Goal: Task Accomplishment & Management: Manage account settings

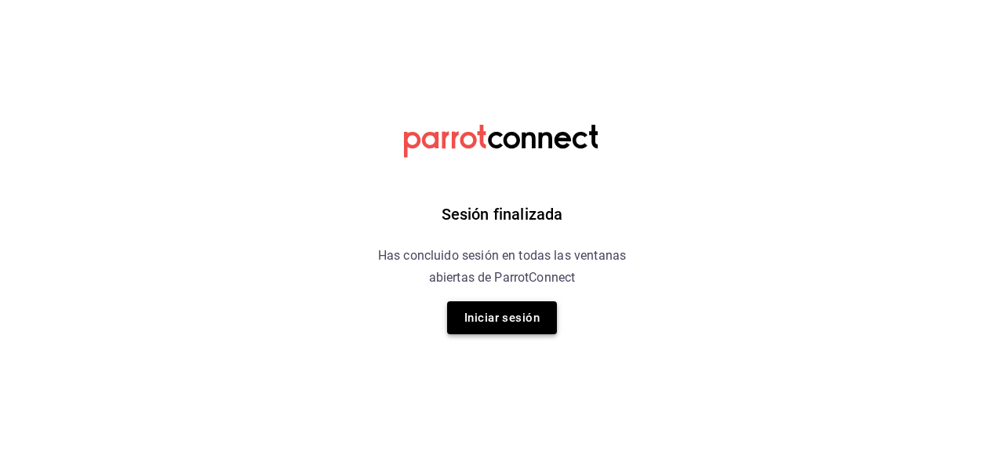
click at [501, 321] on button "Iniciar sesión" at bounding box center [502, 317] width 110 height 33
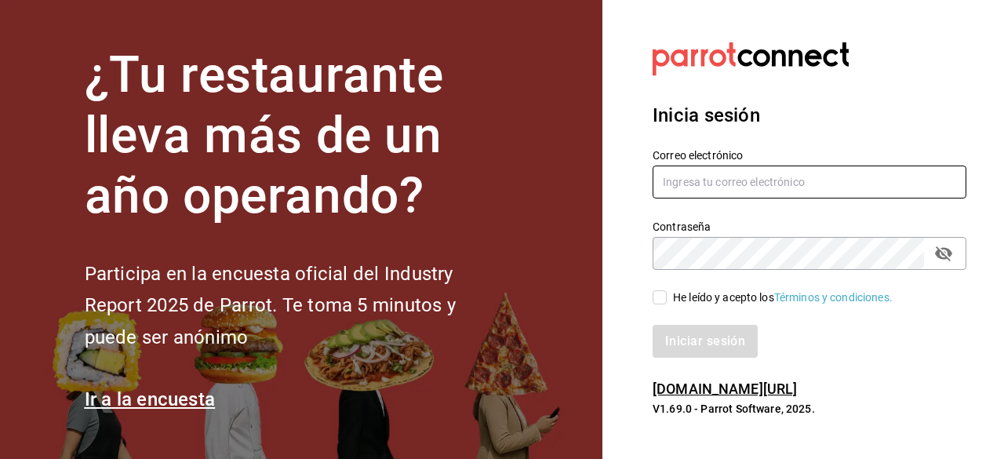
type input "adriansantana@senson.com.mx"
click at [662, 296] on input "He leído y acepto los Términos y condiciones." at bounding box center [660, 297] width 14 height 14
checkbox input "true"
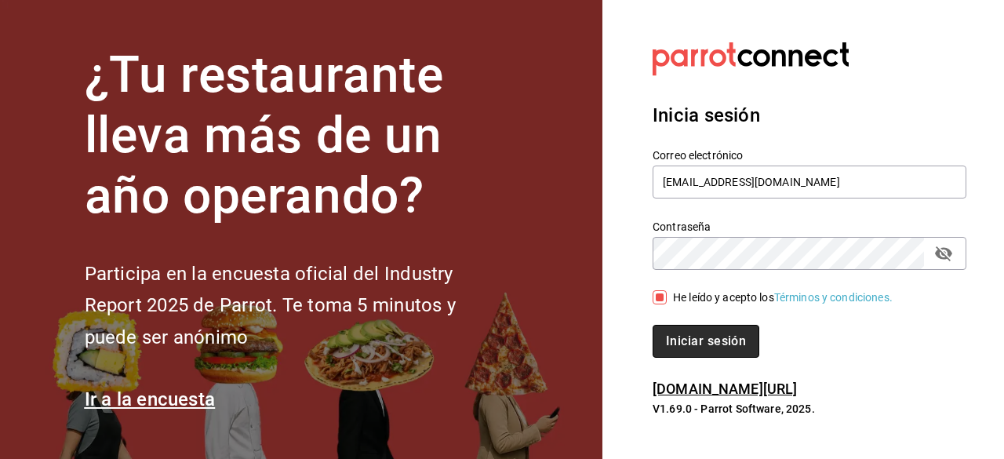
click at [680, 335] on button "Iniciar sesión" at bounding box center [706, 341] width 107 height 33
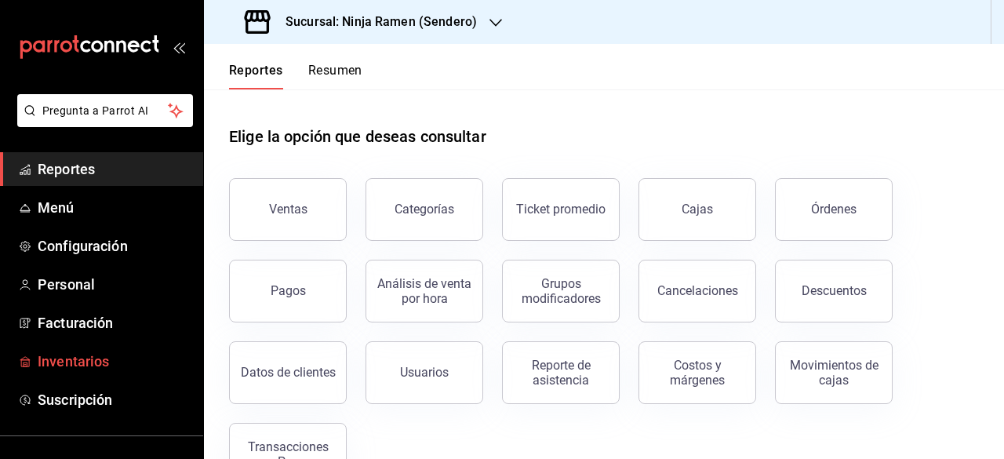
click at [81, 360] on span "Inventarios" at bounding box center [114, 361] width 153 height 21
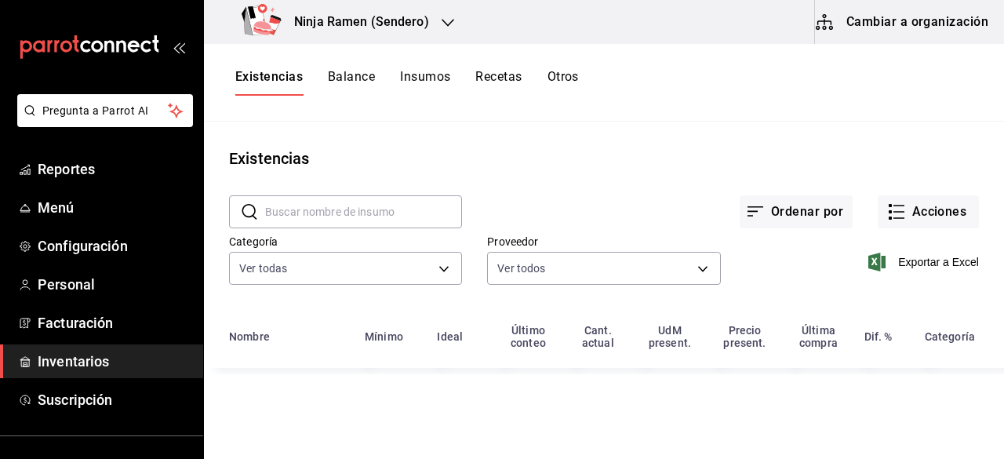
click at [507, 76] on button "Recetas" at bounding box center [499, 82] width 46 height 27
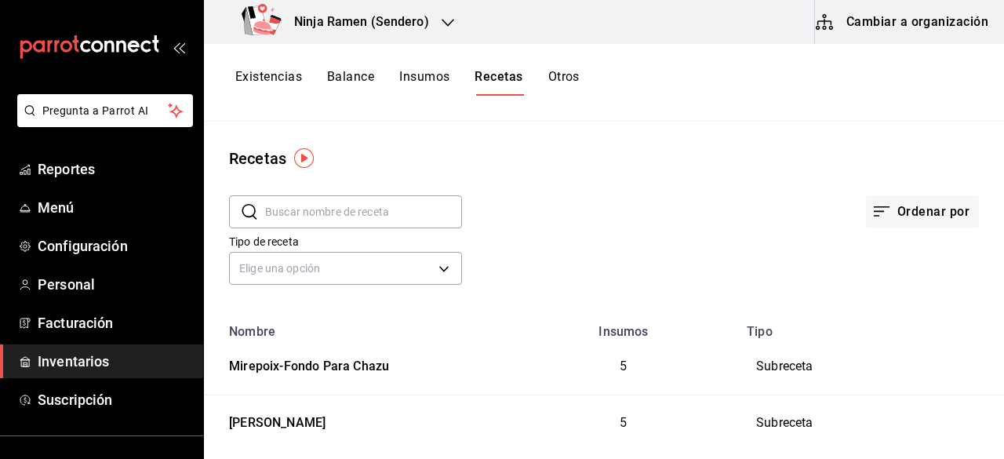
click at [365, 220] on input "text" at bounding box center [363, 211] width 197 height 31
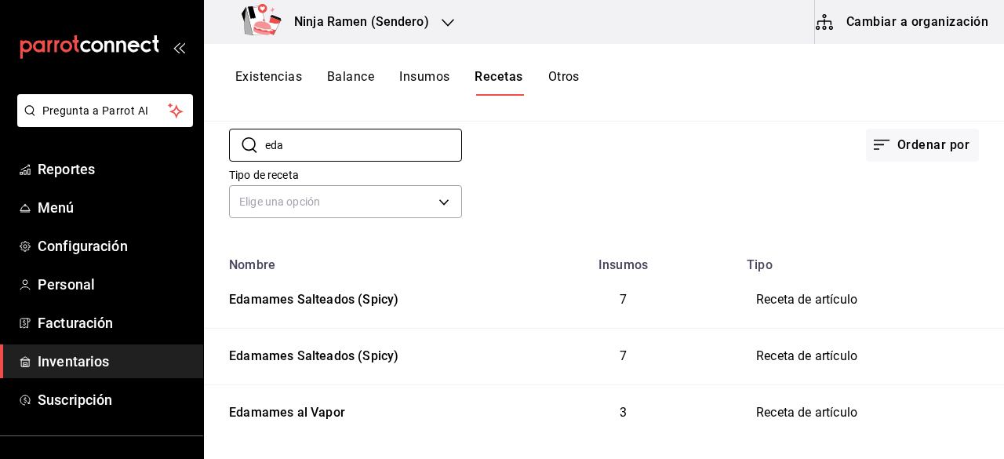
scroll to position [89, 0]
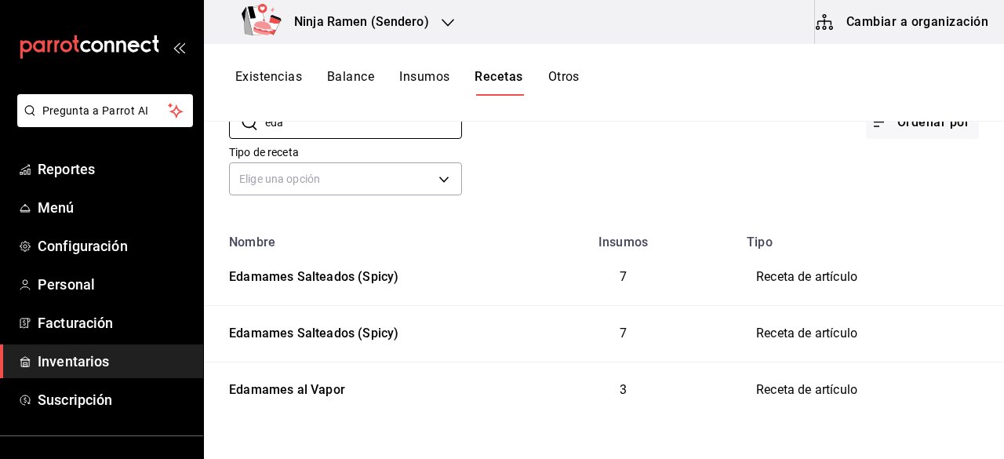
click at [600, 290] on td "7" at bounding box center [623, 278] width 228 height 56
click at [586, 303] on td "7" at bounding box center [623, 278] width 228 height 56
click at [596, 305] on td "7" at bounding box center [623, 333] width 228 height 56
click at [253, 337] on div "Edamames Salteados (Spicy)" at bounding box center [311, 331] width 176 height 24
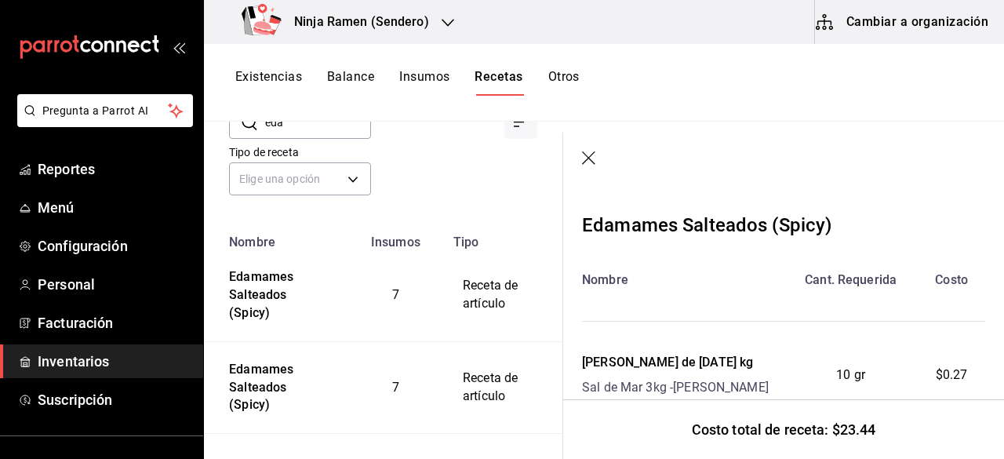
click at [246, 324] on td "Edamames Salteados (Spicy)" at bounding box center [276, 296] width 144 height 92
click at [271, 333] on td "Edamames Salteados (Spicy)" at bounding box center [276, 296] width 144 height 92
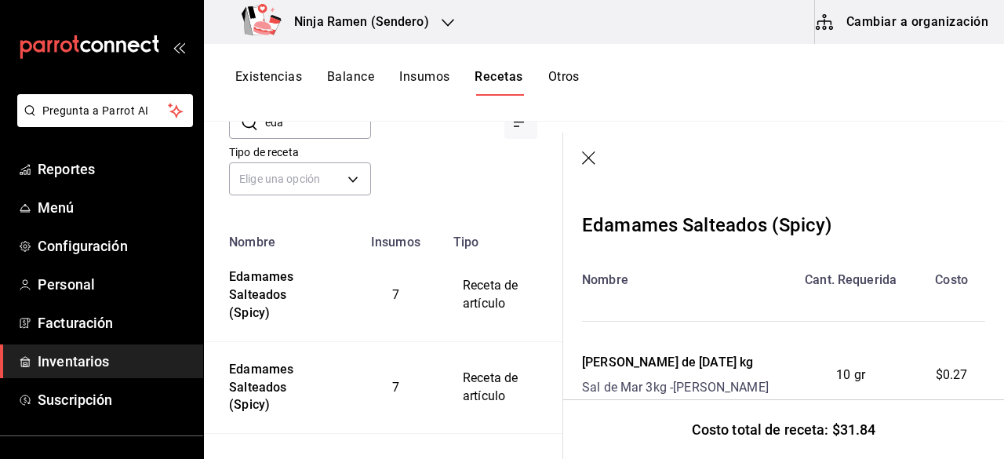
click at [590, 417] on div "Costo total de receta: $31.84" at bounding box center [783, 429] width 441 height 60
click at [258, 331] on td "Edamames Salteados (Spicy)" at bounding box center [276, 296] width 144 height 92
click at [357, 355] on td "7" at bounding box center [396, 387] width 97 height 93
click at [252, 315] on div "Edamames Salteados (Spicy)" at bounding box center [276, 292] width 106 height 60
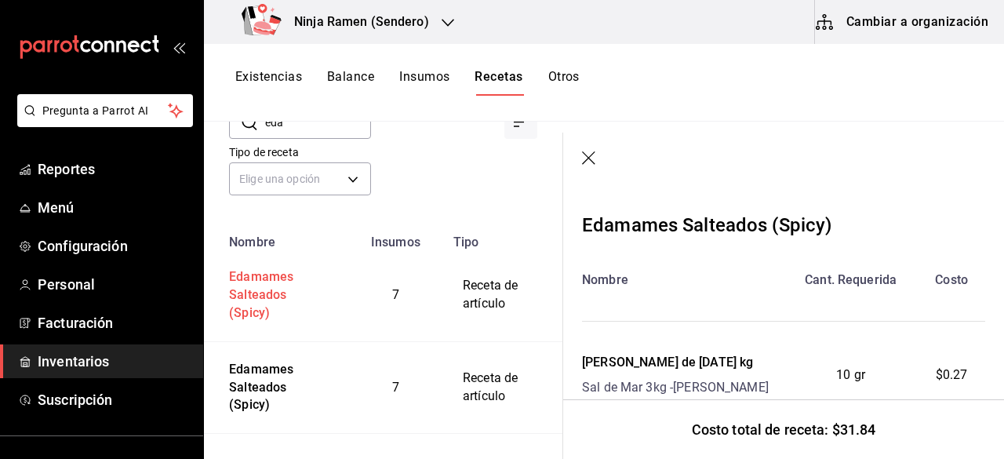
click at [259, 330] on td "Edamames Salteados (Spicy)" at bounding box center [276, 296] width 144 height 92
click at [649, 87] on div "Existencias Balance Insumos Recetas Otros" at bounding box center [604, 82] width 800 height 27
click at [350, 137] on input "eda" at bounding box center [318, 122] width 106 height 31
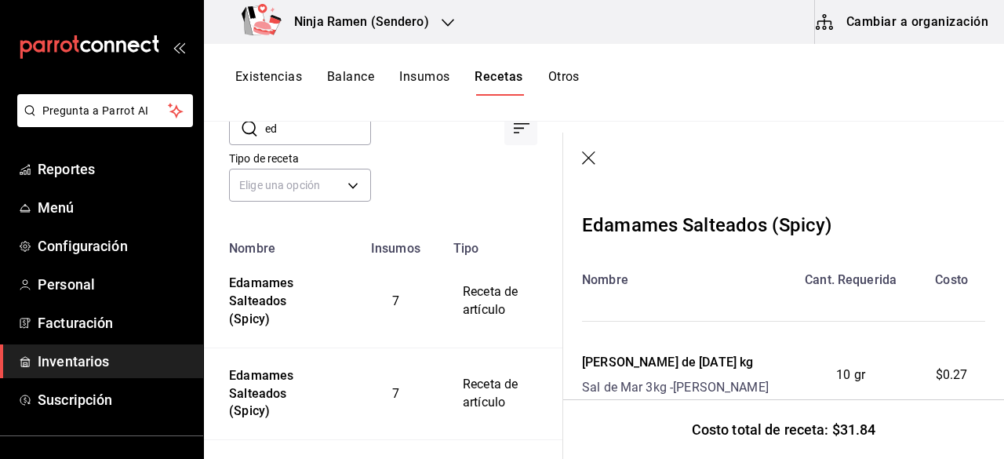
type input "e"
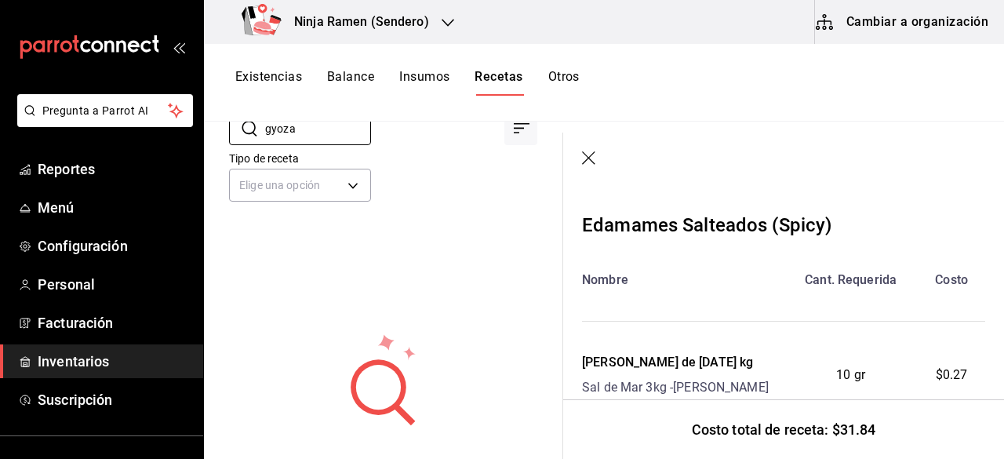
type input "gyoza"
click at [580, 152] on header at bounding box center [783, 159] width 441 height 53
click at [588, 154] on icon "button" at bounding box center [590, 159] width 16 height 16
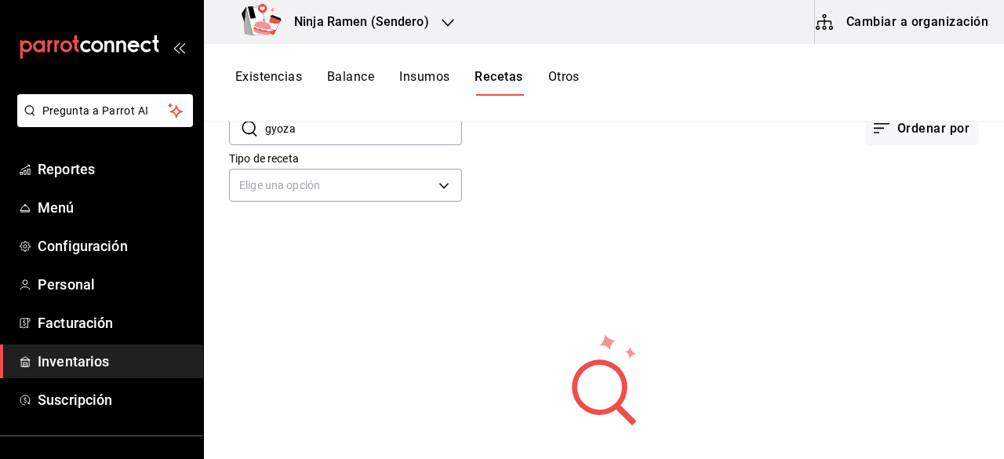
click at [425, 77] on button "Insumos" at bounding box center [424, 82] width 50 height 27
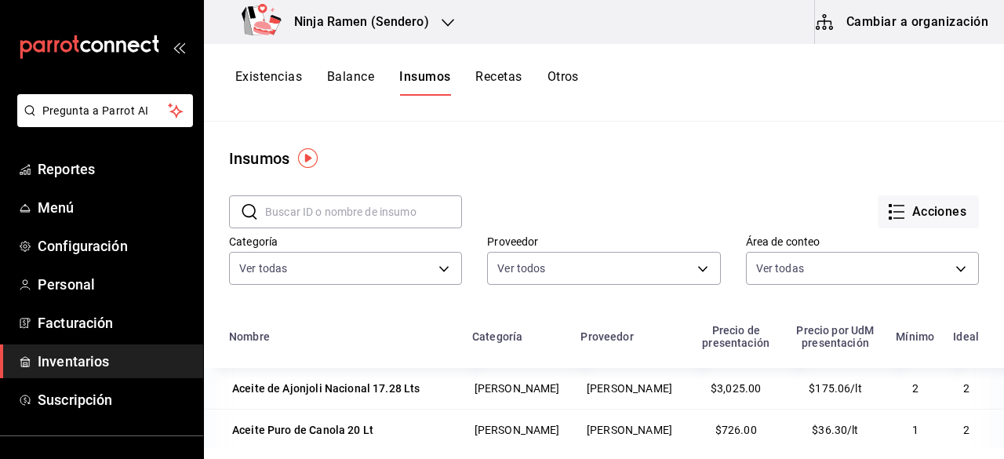
click at [322, 190] on div "​ ​" at bounding box center [333, 199] width 258 height 58
click at [333, 211] on input "text" at bounding box center [363, 211] width 197 height 31
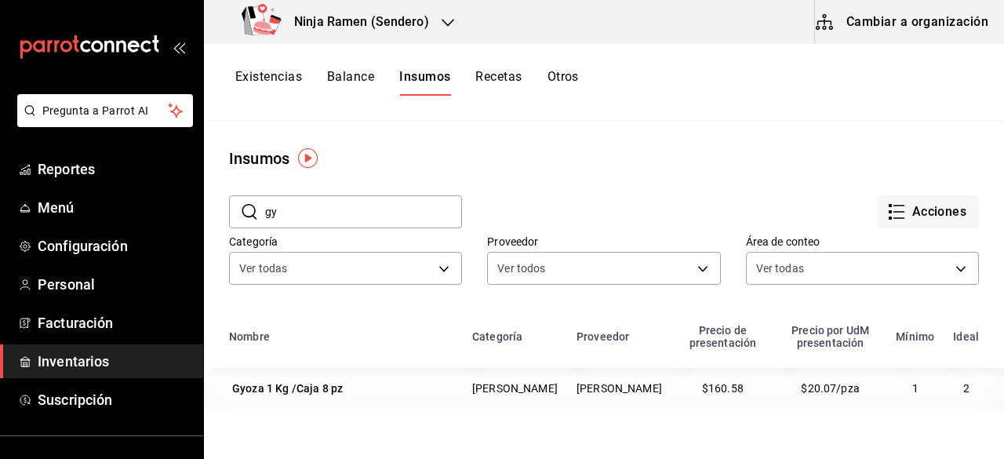
type input "g"
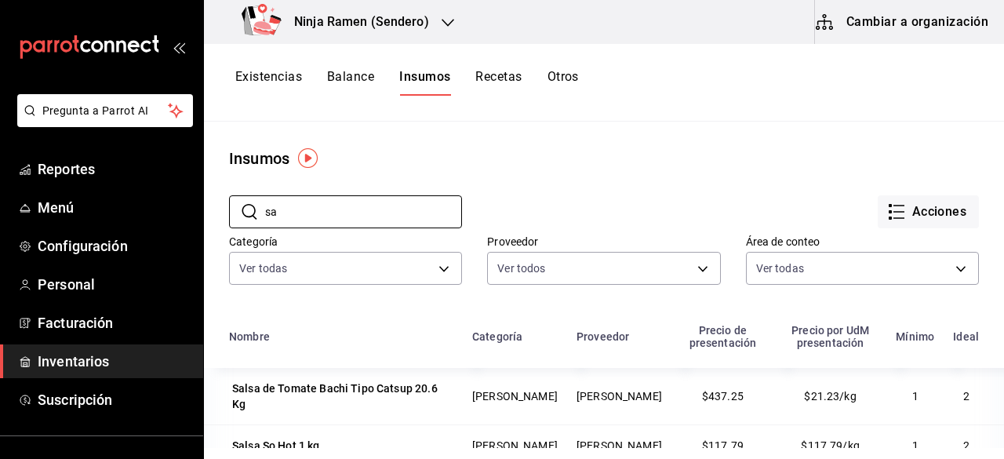
type input "s"
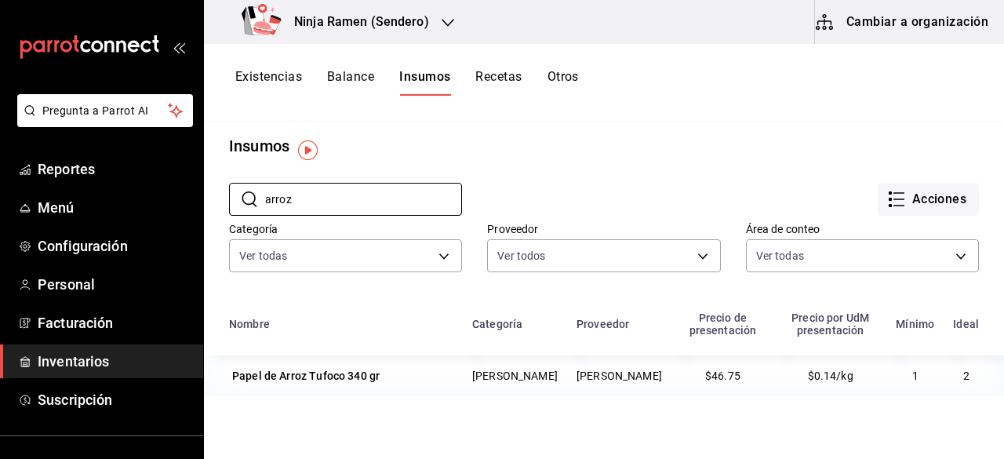
scroll to position [8, 0]
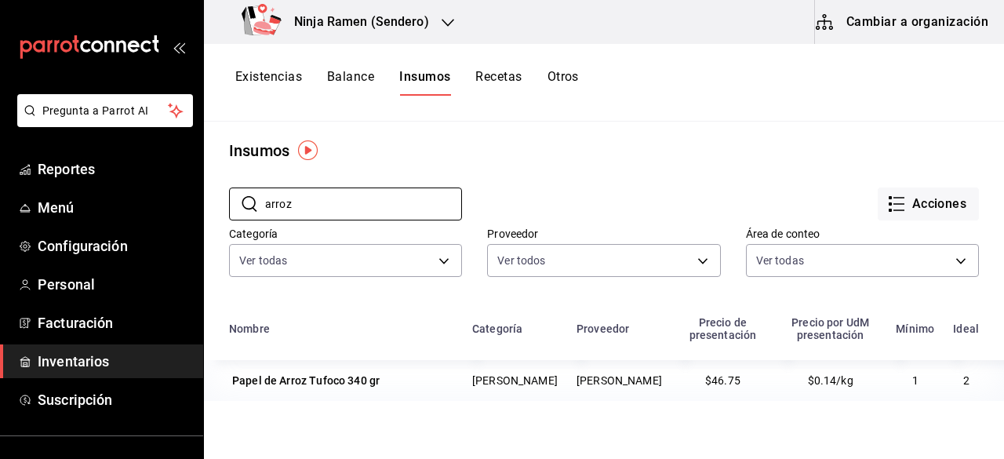
type input "arroz"
click at [934, 206] on button "Acciones" at bounding box center [928, 204] width 101 height 33
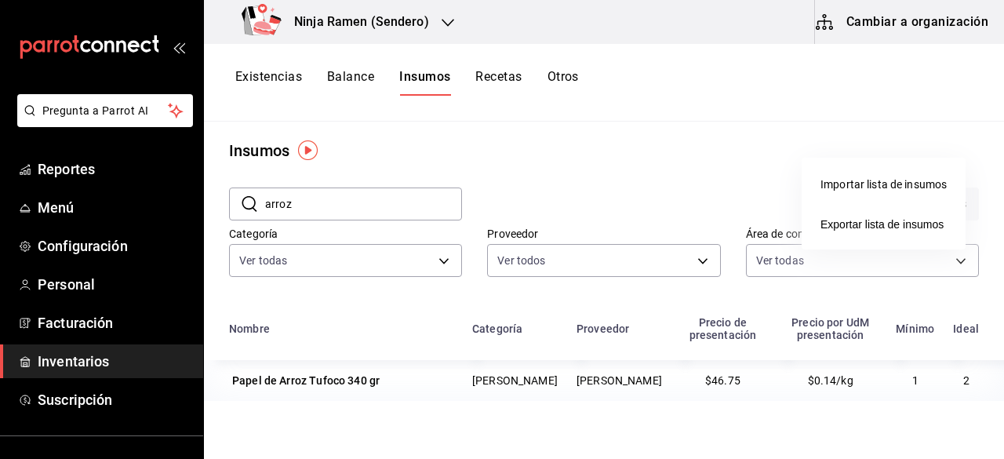
click at [304, 214] on div at bounding box center [502, 229] width 1004 height 459
click at [301, 206] on input "arroz" at bounding box center [363, 203] width 197 height 31
type input "a"
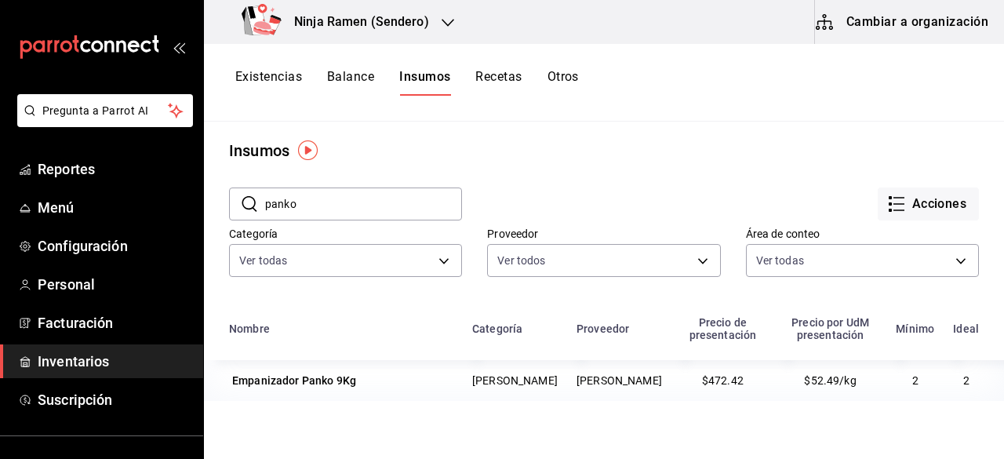
type input "panko"
click at [938, 212] on button "Acciones" at bounding box center [928, 204] width 101 height 33
click at [606, 147] on div at bounding box center [502, 229] width 1004 height 459
click at [894, 33] on button "Cambiar a organización" at bounding box center [903, 22] width 177 height 44
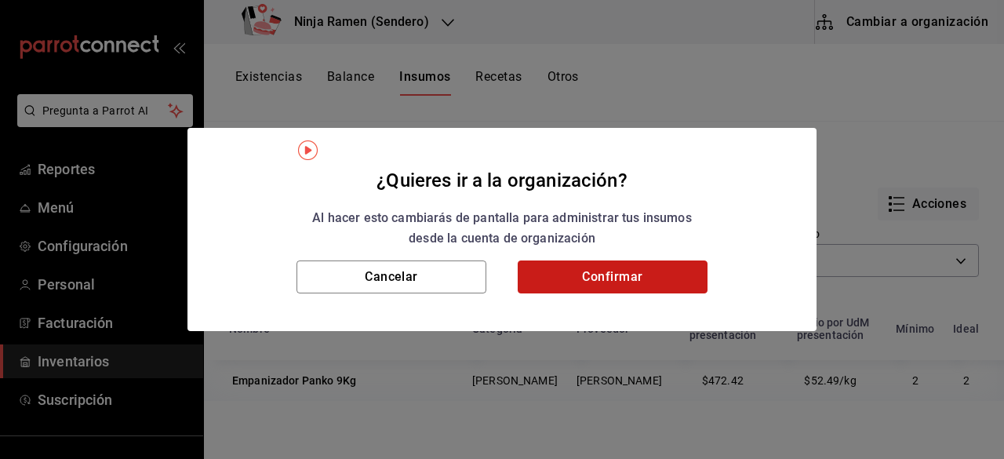
click at [676, 272] on button "Confirmar" at bounding box center [613, 277] width 190 height 33
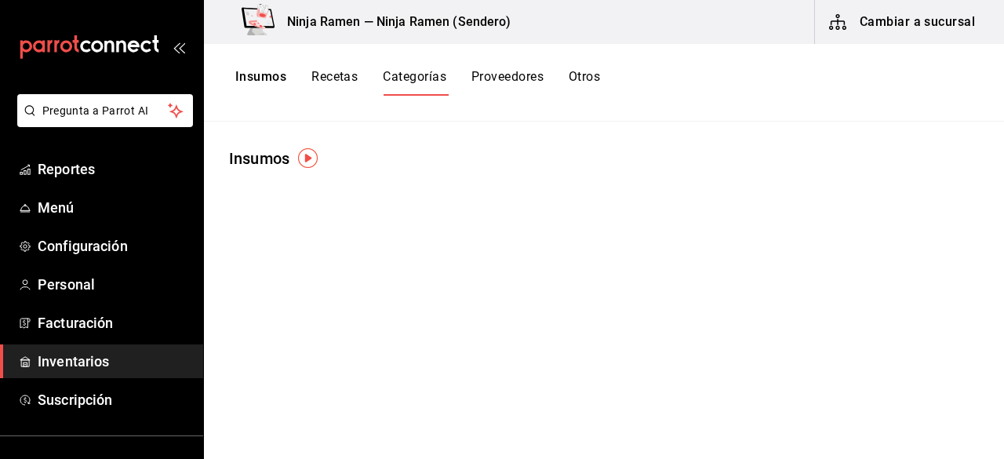
scroll to position [0, 0]
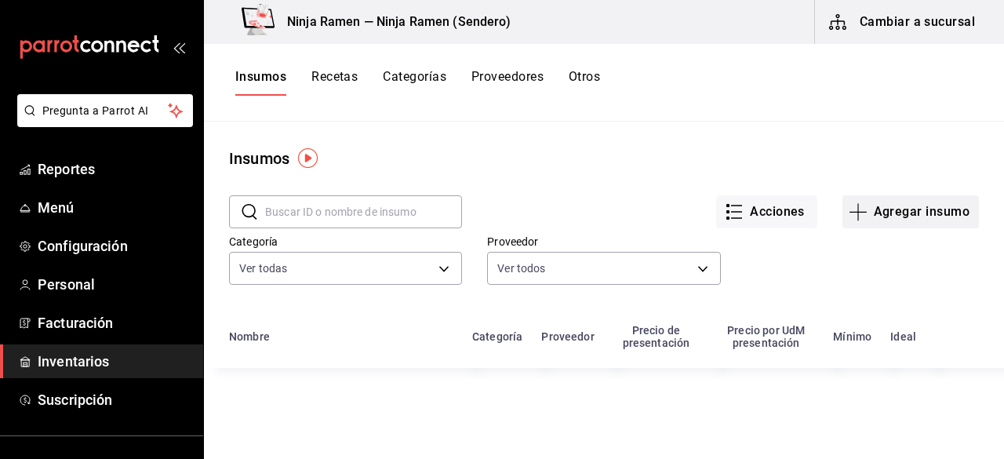
click at [898, 220] on button "Agregar insumo" at bounding box center [911, 211] width 137 height 33
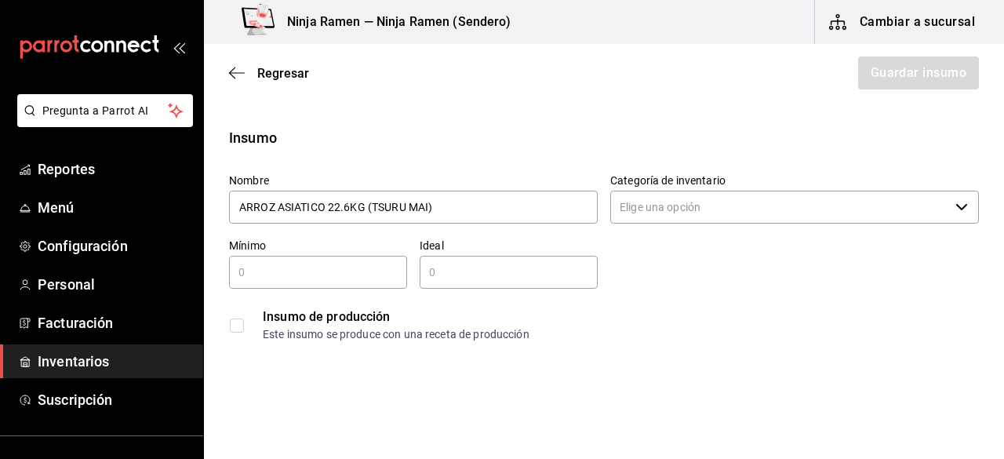
type input "ARROZ ASIATICO 22.6KG (TSURU MAI)"
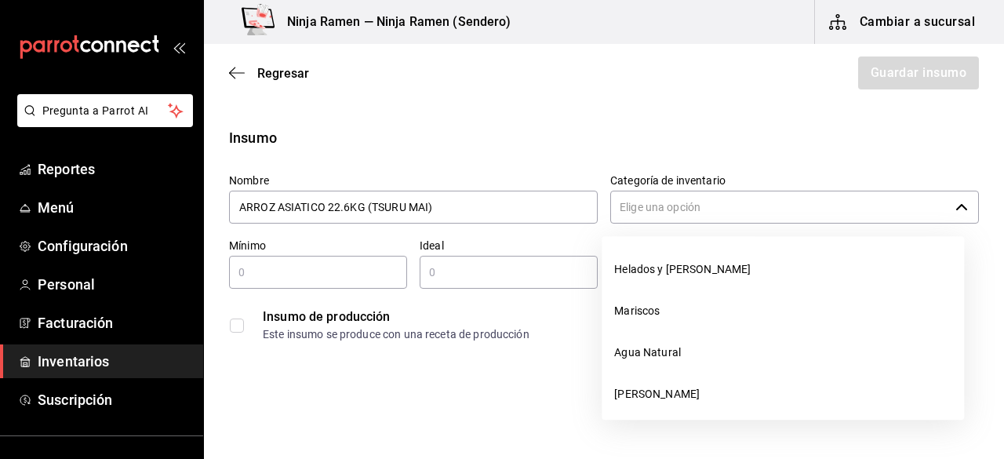
click at [690, 206] on input "Categoría de inventario" at bounding box center [779, 207] width 339 height 33
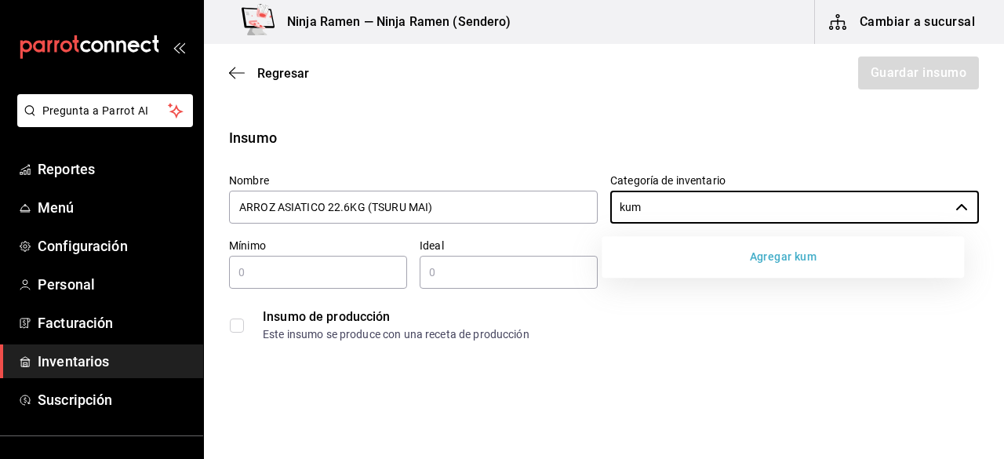
type input "kum"
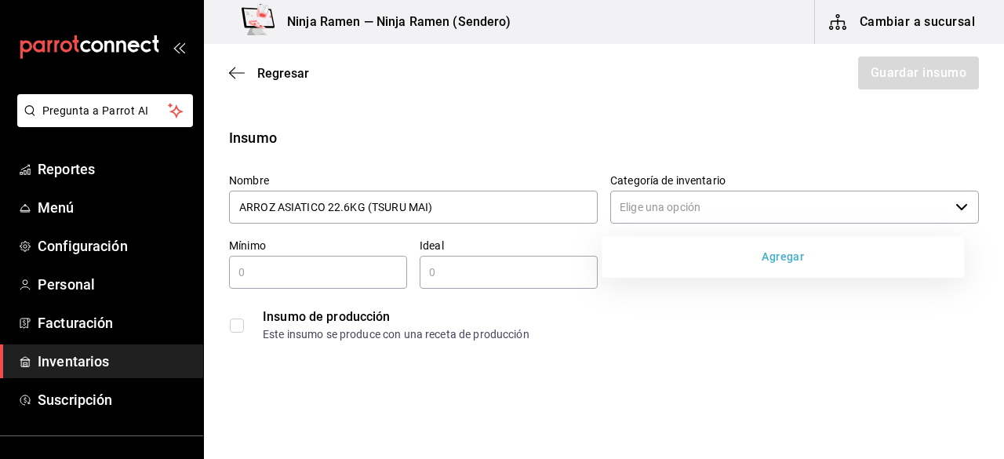
click at [819, 261] on button "Agregar" at bounding box center [783, 256] width 350 height 29
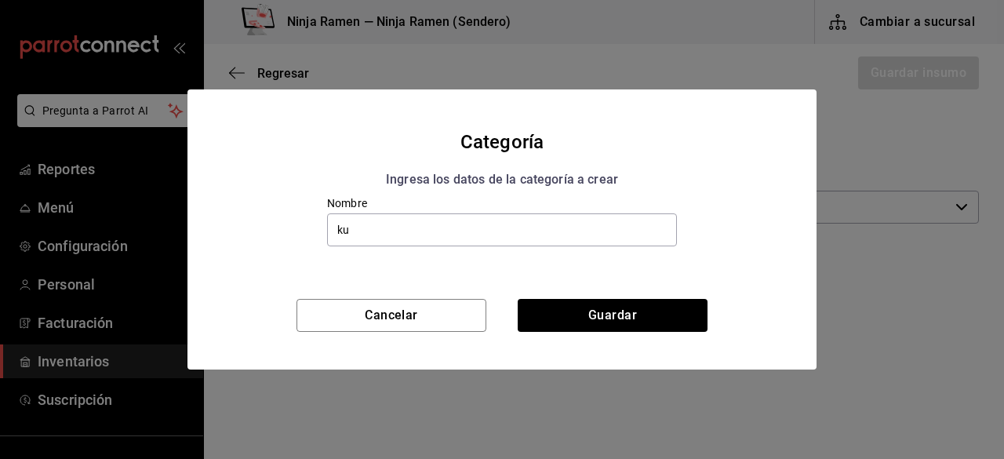
type input "k"
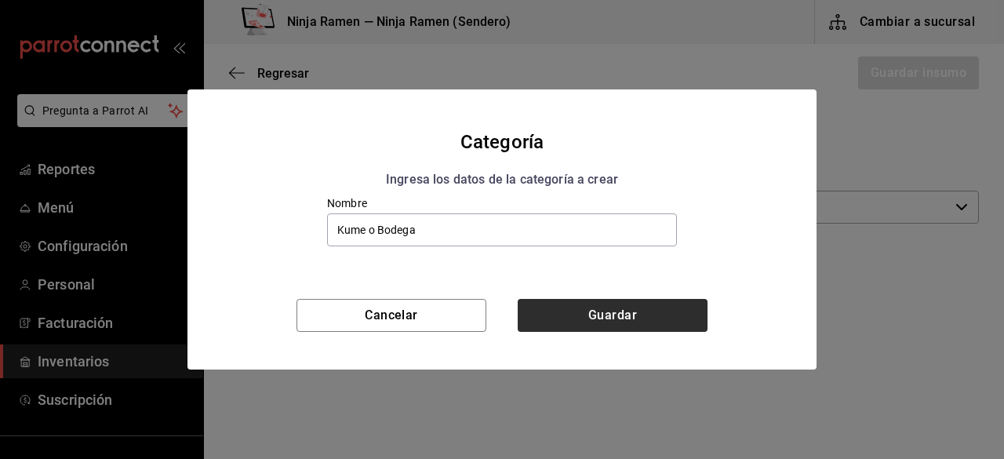
type input "Kume o Bodega"
click at [618, 312] on button "Guardar" at bounding box center [613, 315] width 190 height 33
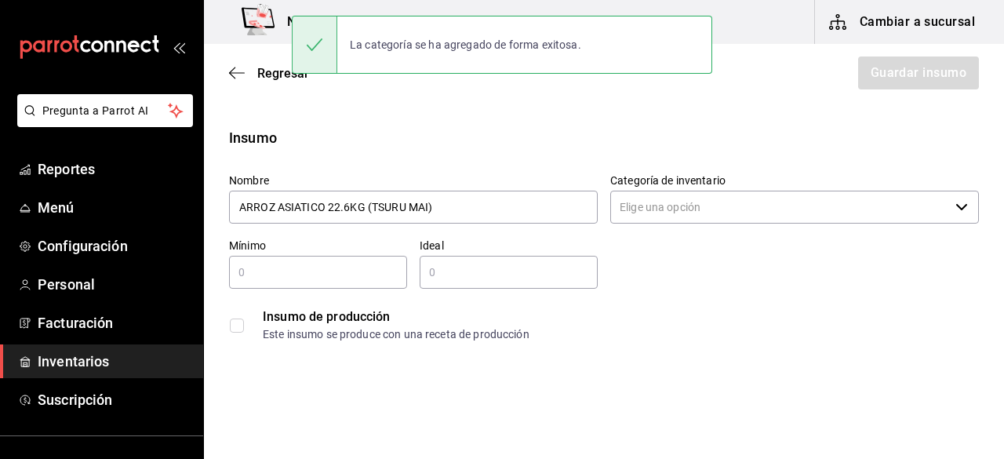
drag, startPoint x: 654, startPoint y: 225, endPoint x: 654, endPoint y: 206, distance: 18.8
click at [654, 206] on div "Categoría de inventario ​" at bounding box center [794, 199] width 369 height 53
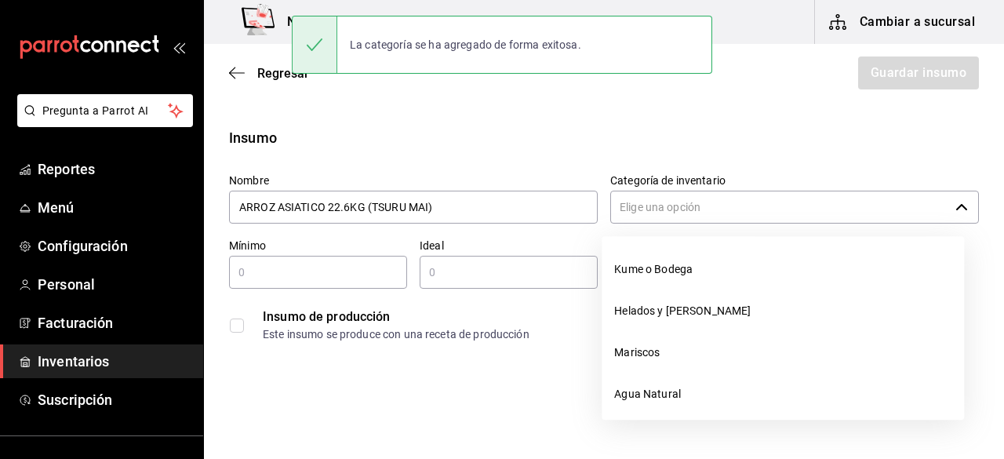
click at [654, 206] on input "Categoría de inventario" at bounding box center [779, 207] width 339 height 33
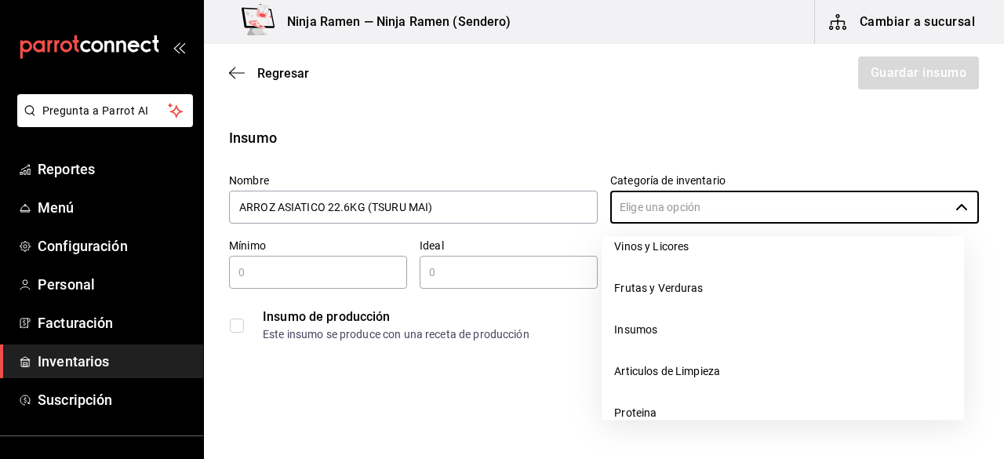
scroll to position [322, 0]
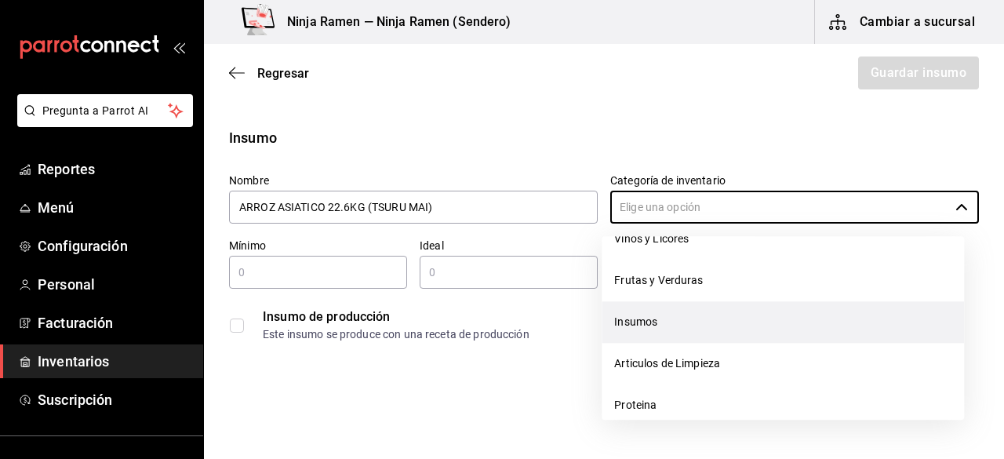
click at [703, 324] on li "Insumos" at bounding box center [783, 322] width 363 height 42
type input "Insumos"
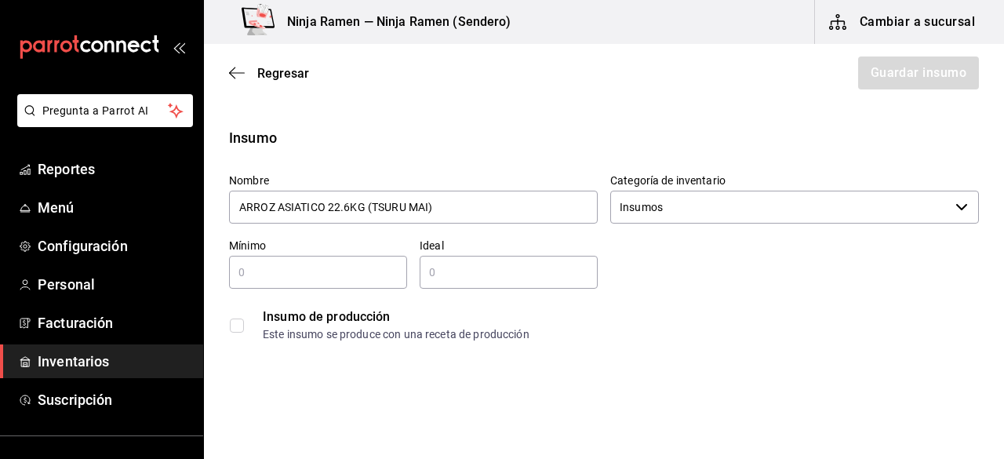
click at [258, 266] on input "text" at bounding box center [318, 272] width 178 height 19
type input "1"
click at [433, 265] on input "text" at bounding box center [509, 272] width 178 height 19
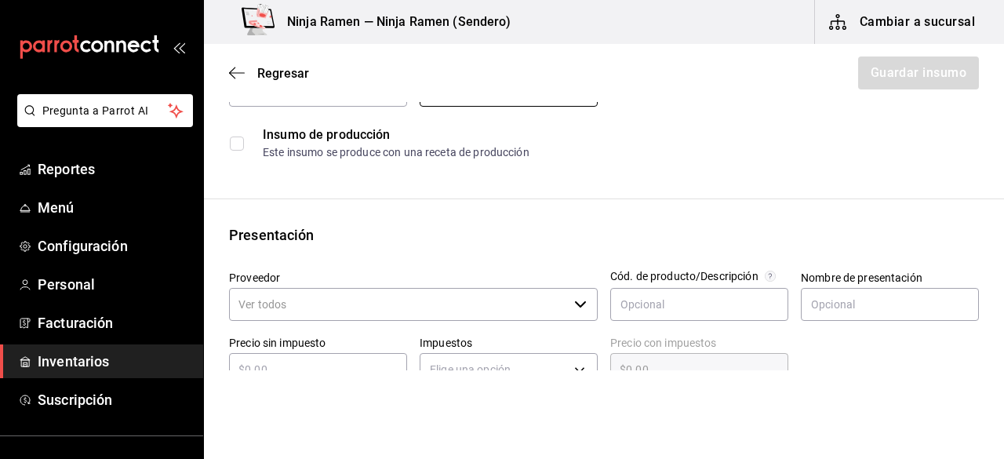
scroll to position [290, 0]
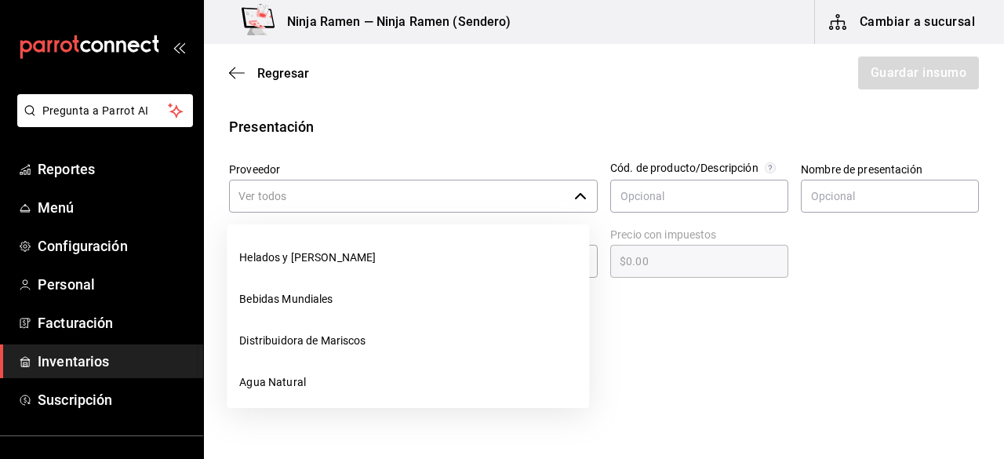
click at [574, 191] on icon "button" at bounding box center [580, 196] width 13 height 13
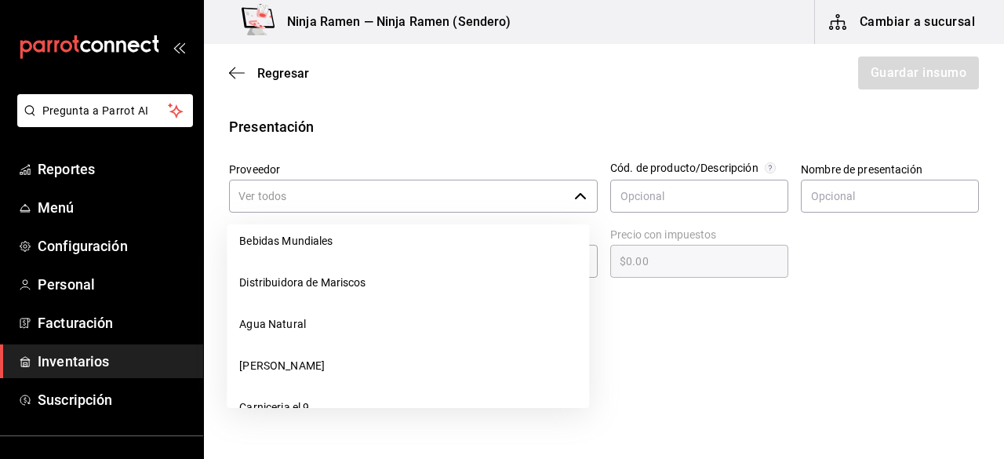
scroll to position [0, 0]
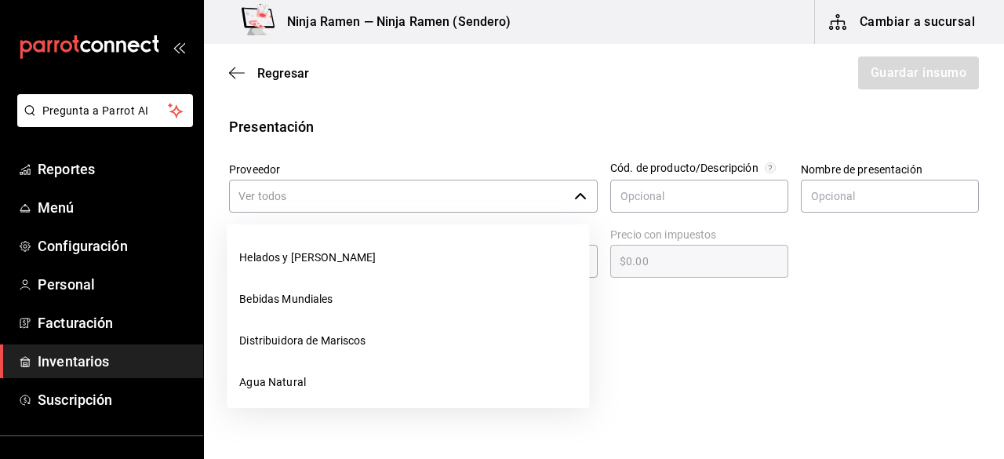
type input "2"
click at [438, 191] on input "Proveedor" at bounding box center [398, 196] width 339 height 33
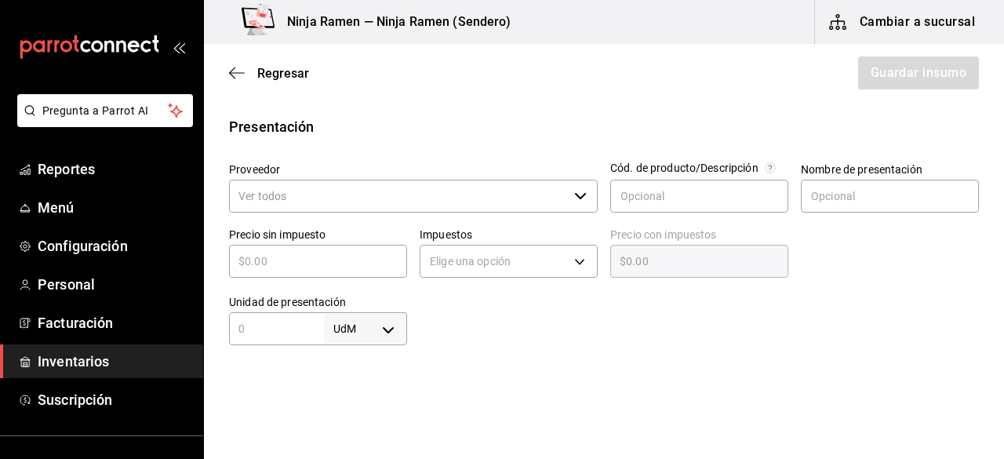
drag, startPoint x: 992, startPoint y: 177, endPoint x: 1000, endPoint y: 163, distance: 15.5
click at [1000, 163] on main "Regresar Guardar insumo Insumo Nombre ARROZ ASIATICO 22.6KG (TSURU MAI) Categor…" at bounding box center [604, 207] width 800 height 326
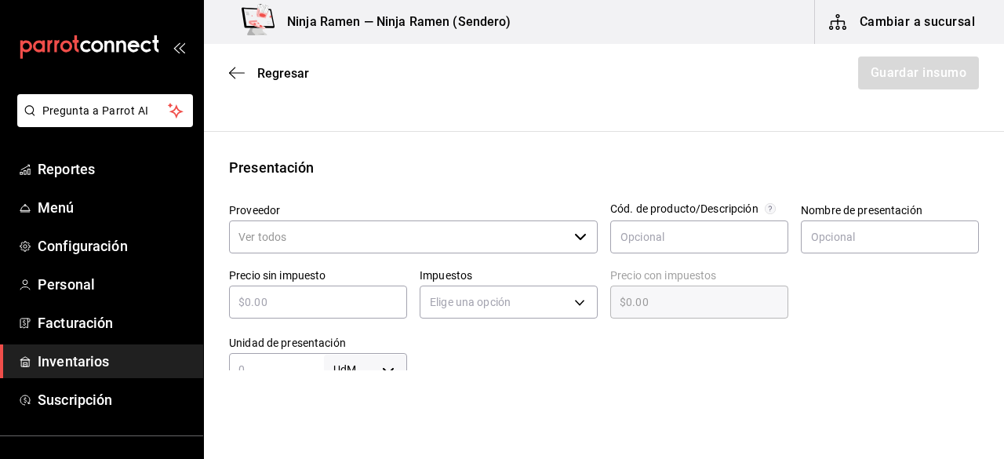
scroll to position [272, 0]
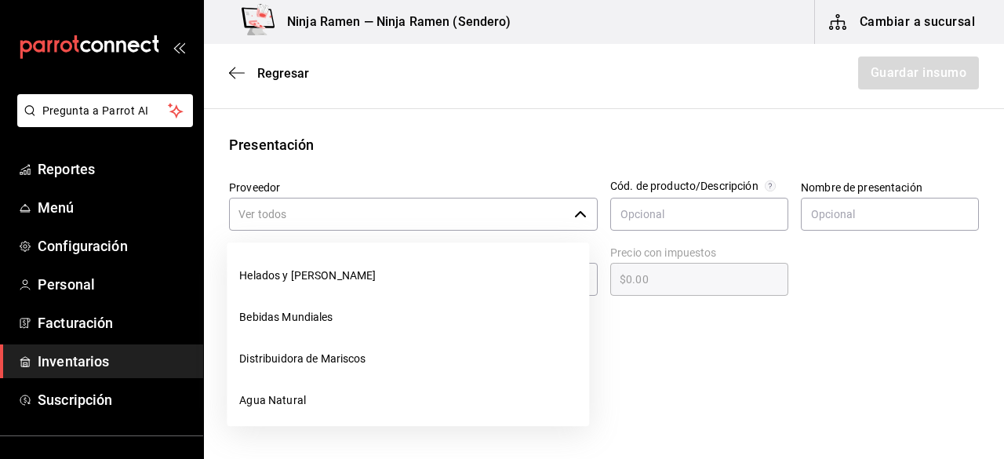
click at [421, 209] on input "Proveedor" at bounding box center [398, 214] width 339 height 33
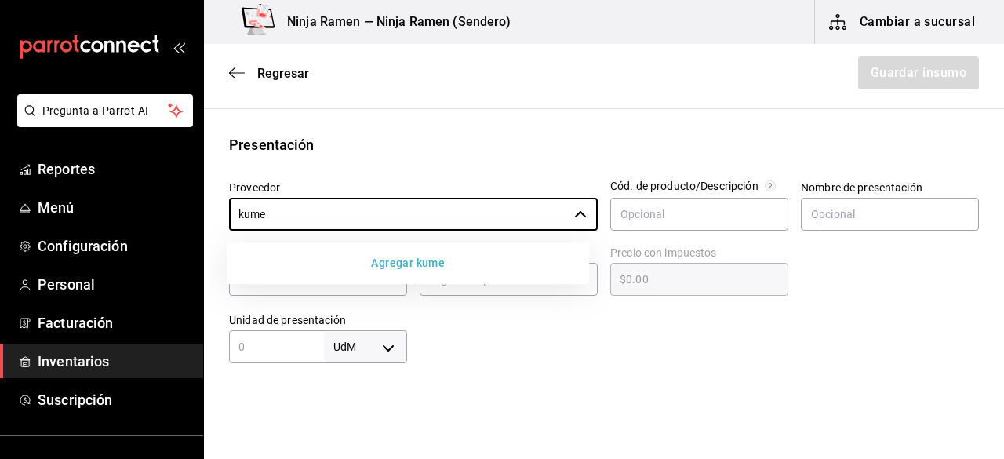
type input "kume"
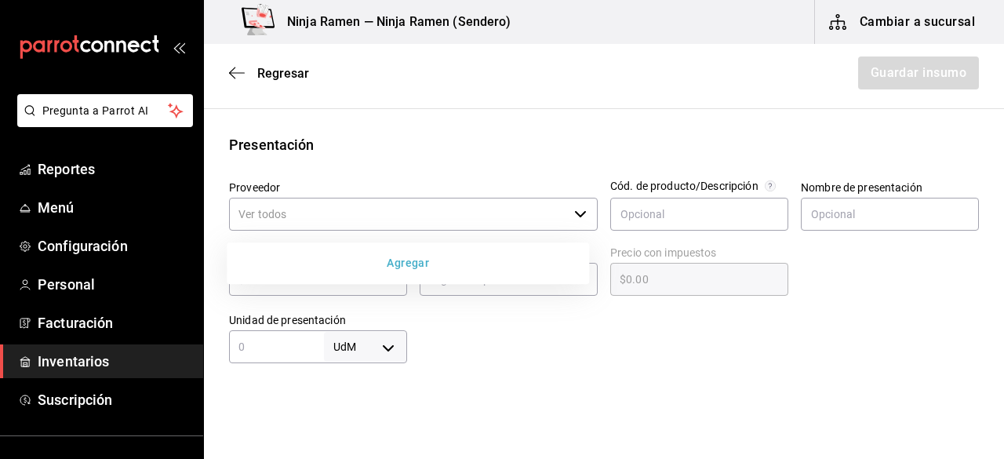
click at [436, 261] on button "Agregar" at bounding box center [408, 263] width 350 height 29
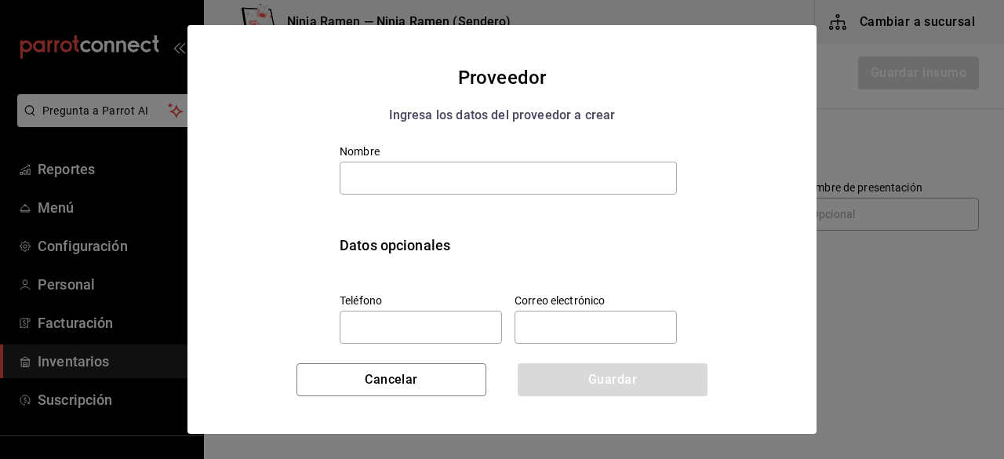
type input "J"
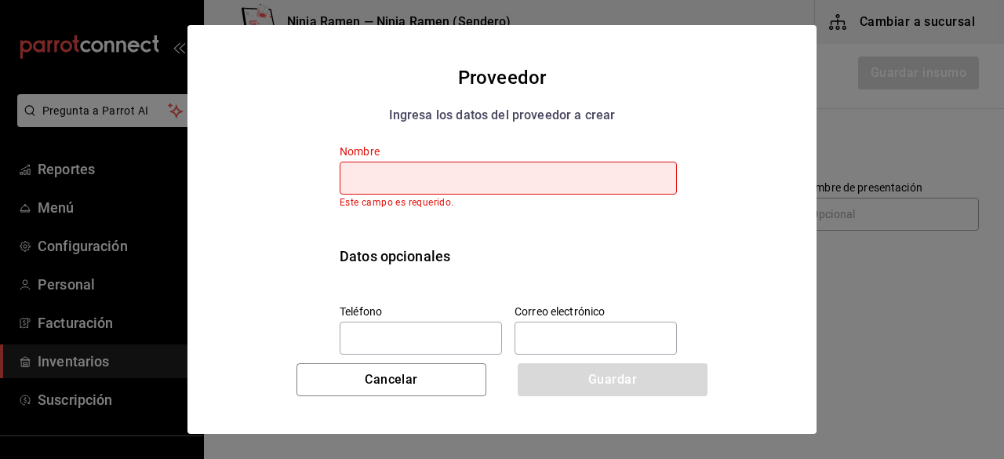
type input "H"
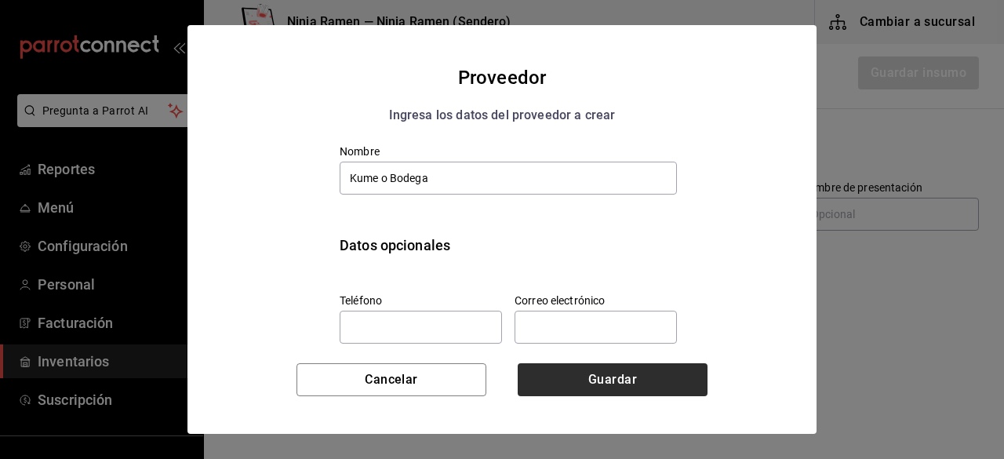
type input "Kume o Bodega"
click at [595, 388] on button "Guardar" at bounding box center [613, 379] width 190 height 33
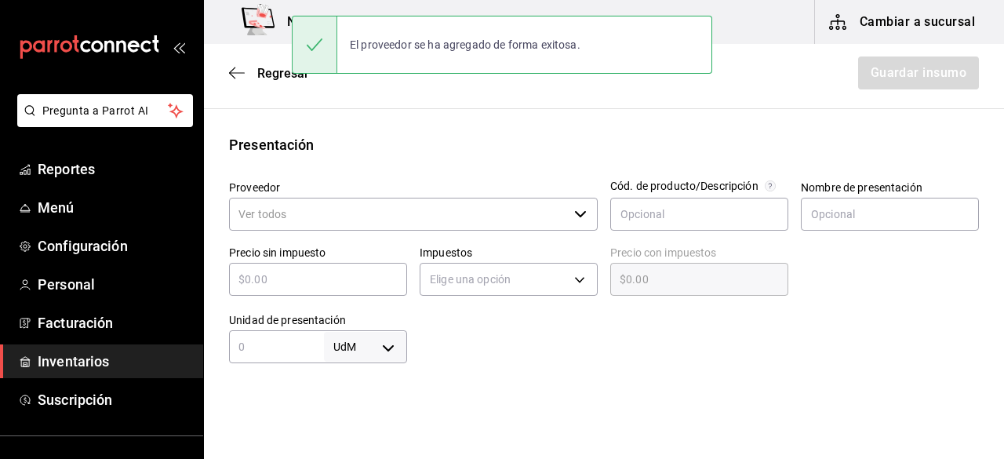
click at [472, 223] on input "Proveedor" at bounding box center [398, 214] width 339 height 33
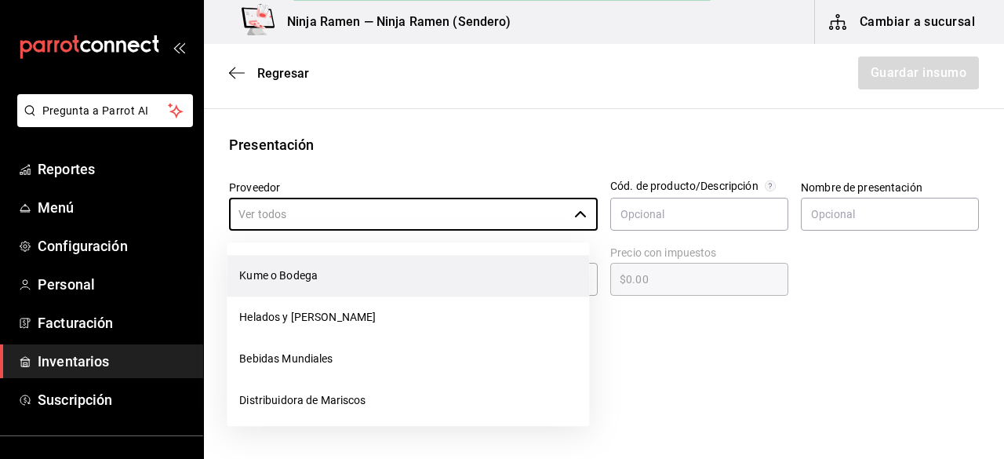
click at [405, 281] on li "Kume o Bodega" at bounding box center [408, 276] width 363 height 42
type input "Kume o Bodega"
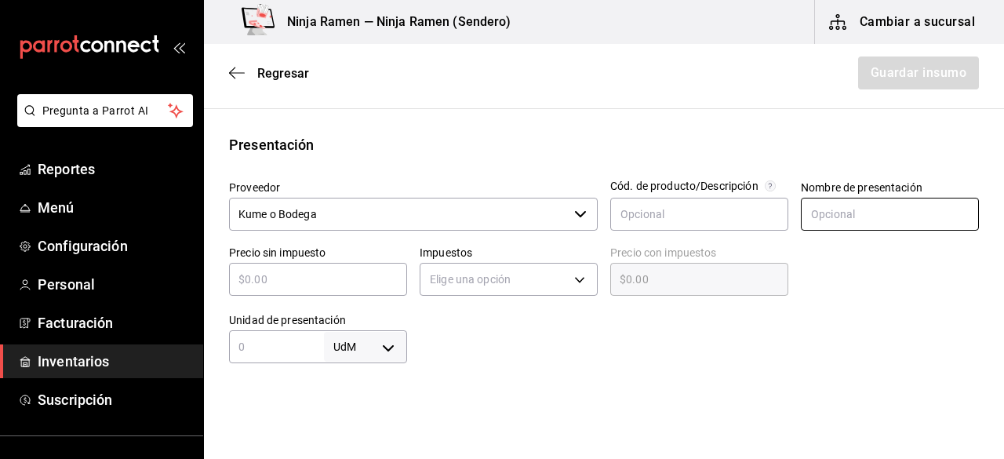
click at [876, 215] on input "text" at bounding box center [890, 214] width 178 height 33
paste input "ARROZ ASIATICO 22.6KG (TSURU MAI)"
type input "ARROZ ASIATICO 22.6KG (TSURU MAI)"
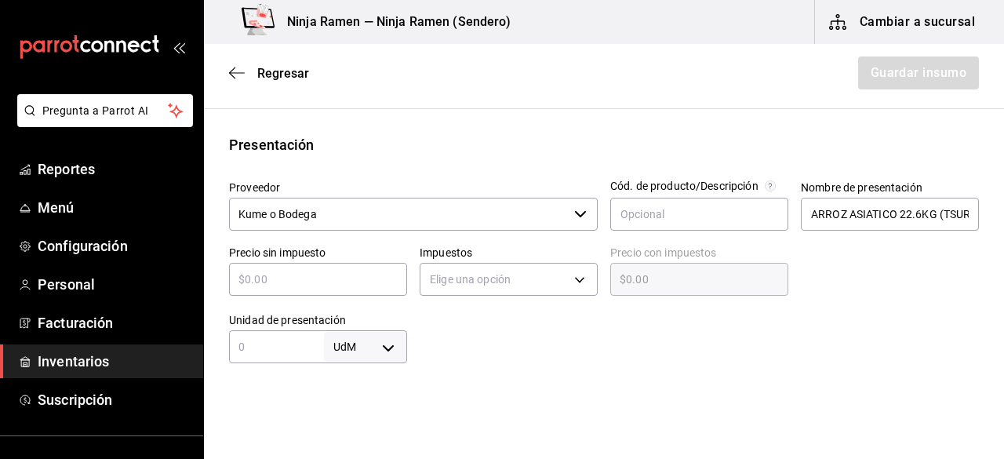
click at [372, 268] on div "​" at bounding box center [318, 279] width 178 height 33
type input "$6"
type input "$6.00"
type input "$61"
type input "$61.00"
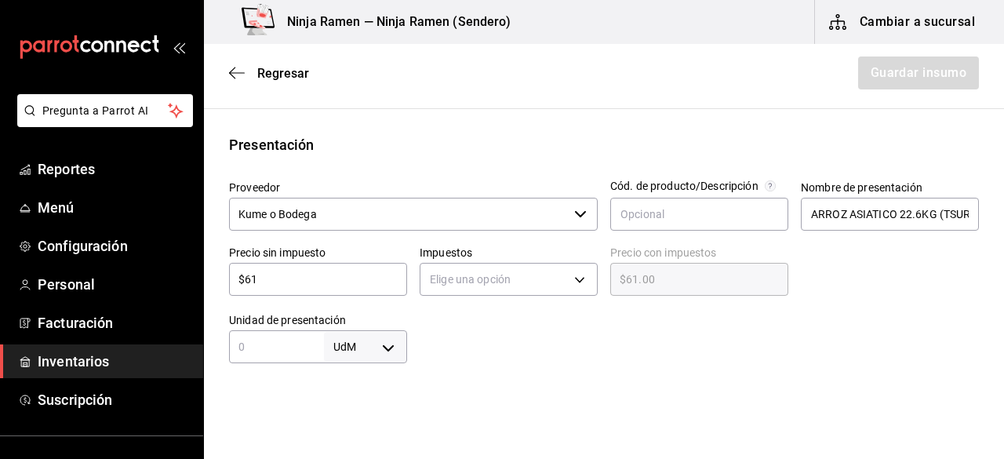
type input "$614"
type input "$614.00"
type input "$614.8"
type input "$614.80"
type input "$614.87"
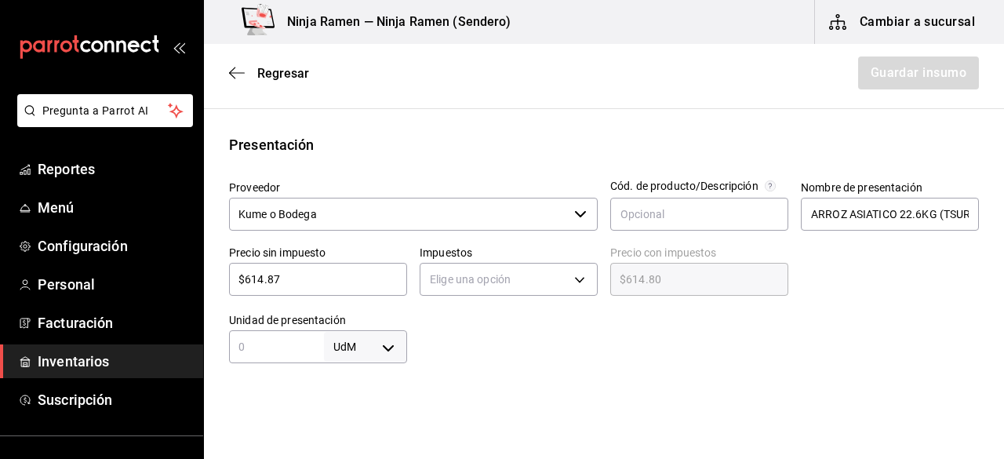
type input "$614.87"
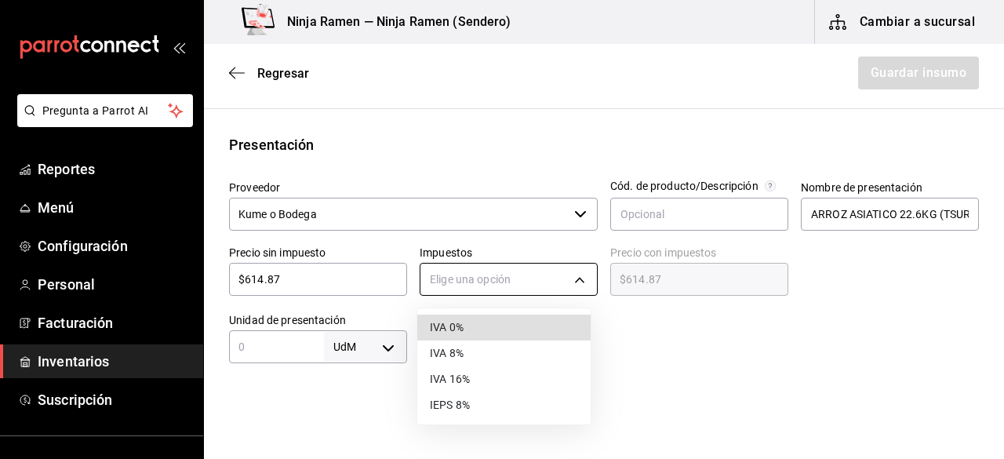
click at [471, 293] on body "Pregunta a Parrot AI Reportes Menú Configuración Personal Facturación Inventari…" at bounding box center [502, 185] width 1004 height 370
click at [476, 332] on li "IVA 0%" at bounding box center [503, 328] width 173 height 26
type input "IVA_0"
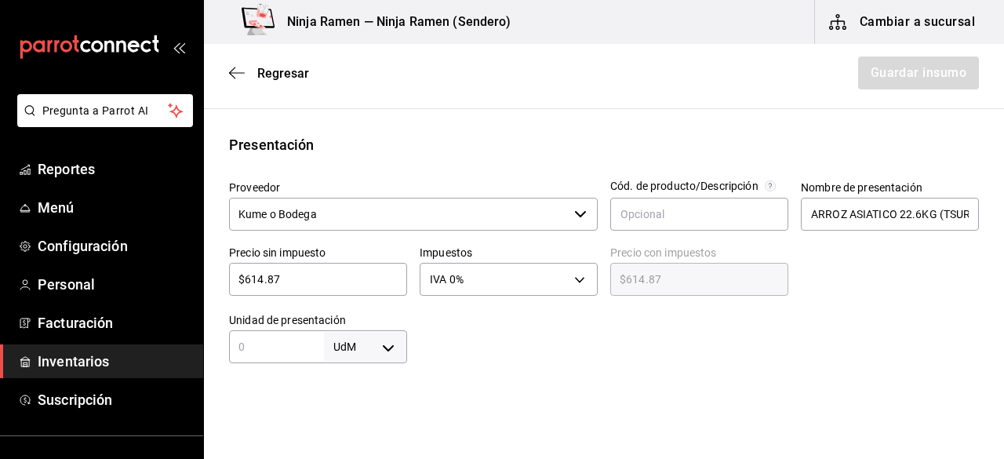
click at [301, 353] on input "text" at bounding box center [276, 346] width 95 height 19
type input "22.6"
click at [400, 342] on body "Pregunta a Parrot AI Reportes Menú Configuración Personal Facturación Inventari…" at bounding box center [502, 185] width 1004 height 370
type input "KILOGRAM"
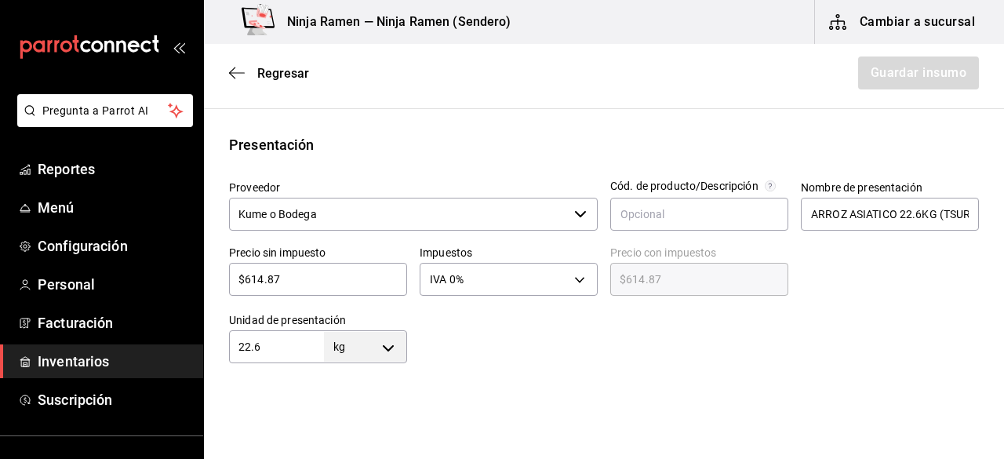
type input "22.6"
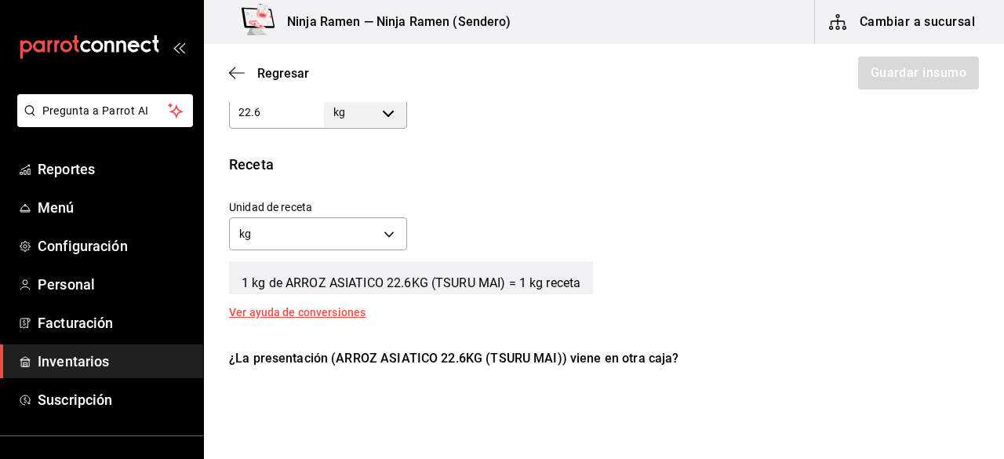
scroll to position [515, 0]
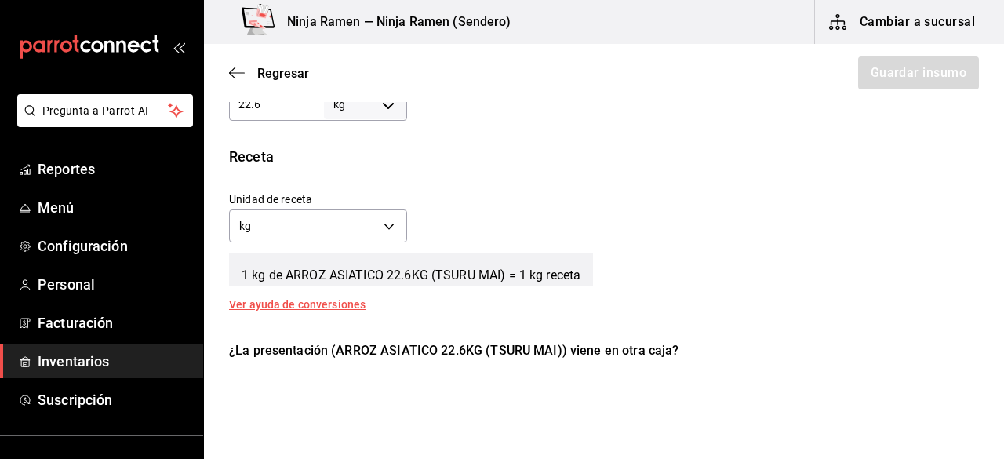
click at [408, 227] on div "Unidad de receta kg KILOGRAM Factor de conversión 22.6 ​" at bounding box center [598, 213] width 763 height 67
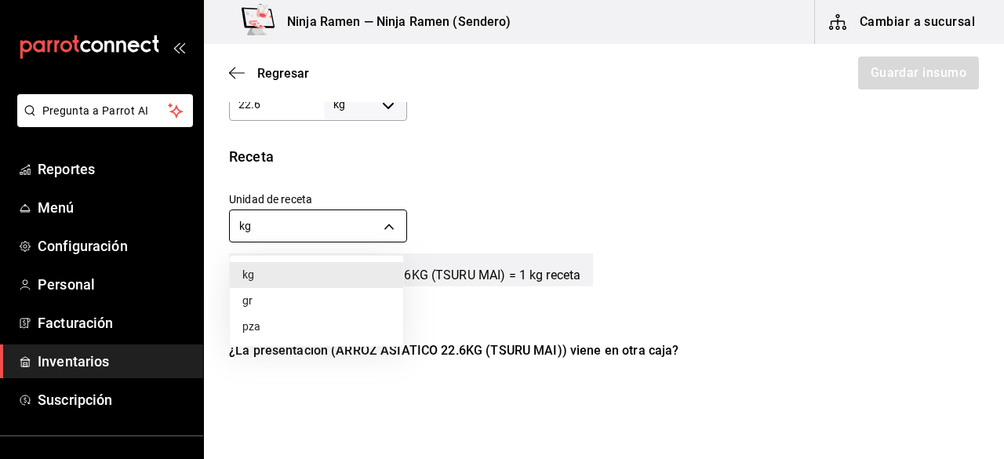
click at [374, 228] on body "Pregunta a Parrot AI Reportes Menú Configuración Personal Facturación Inventari…" at bounding box center [502, 185] width 1004 height 370
click at [282, 302] on li "gr" at bounding box center [316, 301] width 173 height 26
type input "GRAM"
type input "22,600"
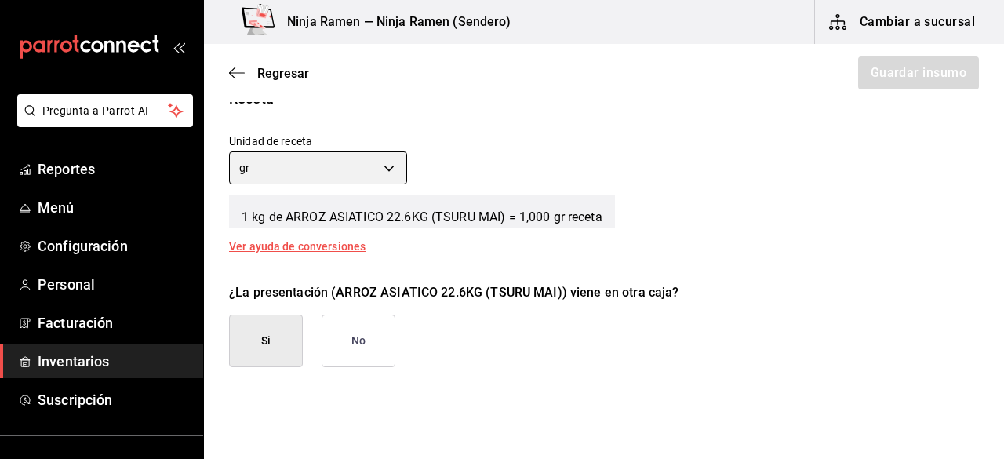
scroll to position [621, 0]
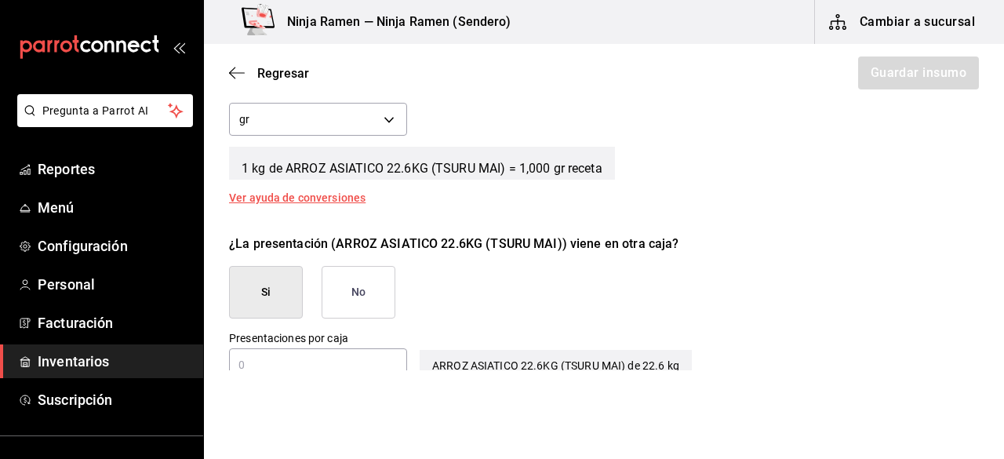
click at [377, 286] on button "No" at bounding box center [359, 292] width 74 height 53
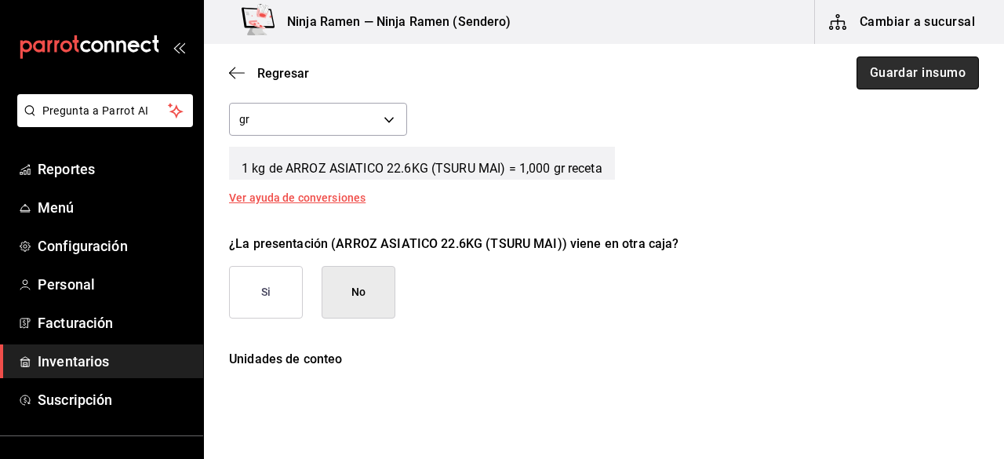
click at [917, 68] on button "Guardar insumo" at bounding box center [918, 72] width 122 height 33
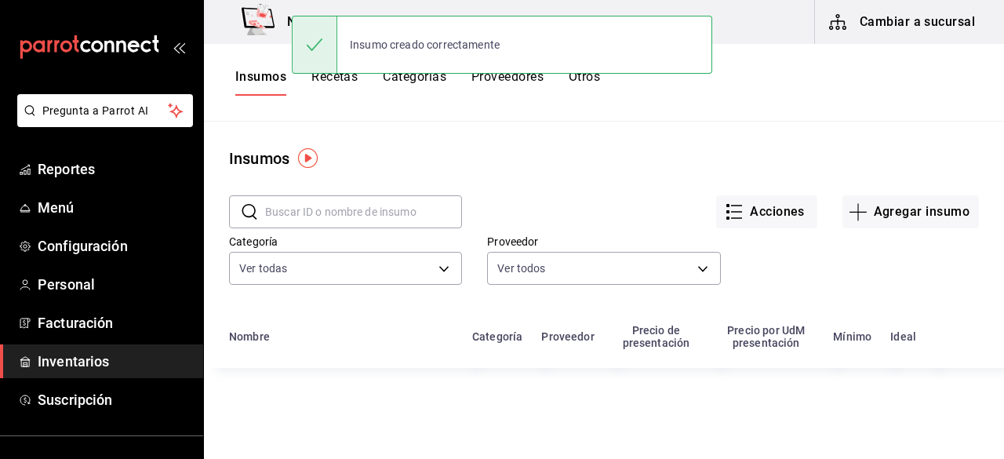
click at [312, 199] on input "text" at bounding box center [363, 211] width 197 height 31
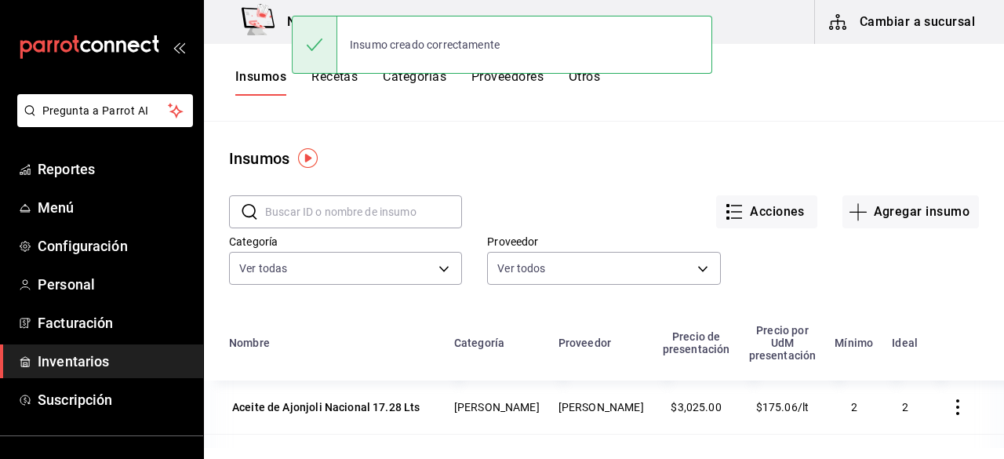
click at [312, 199] on input "text" at bounding box center [363, 211] width 197 height 31
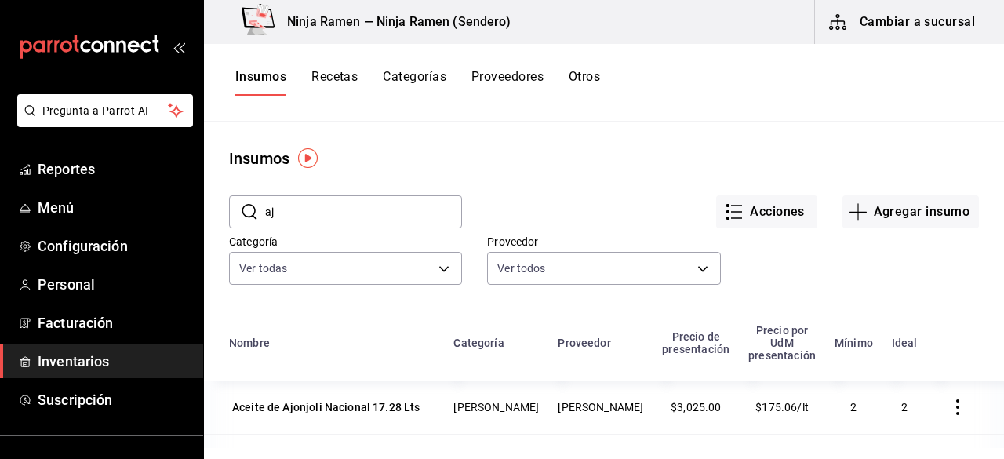
type input "a"
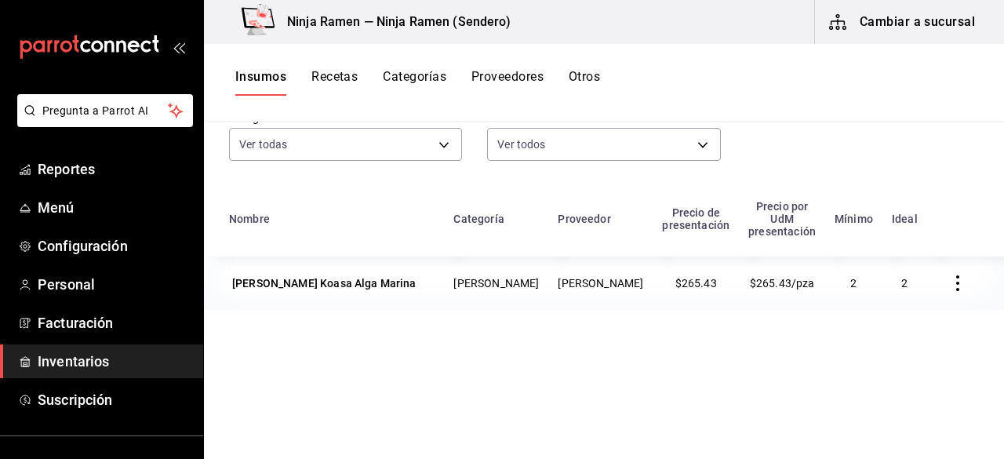
scroll to position [126, 0]
type input "alga"
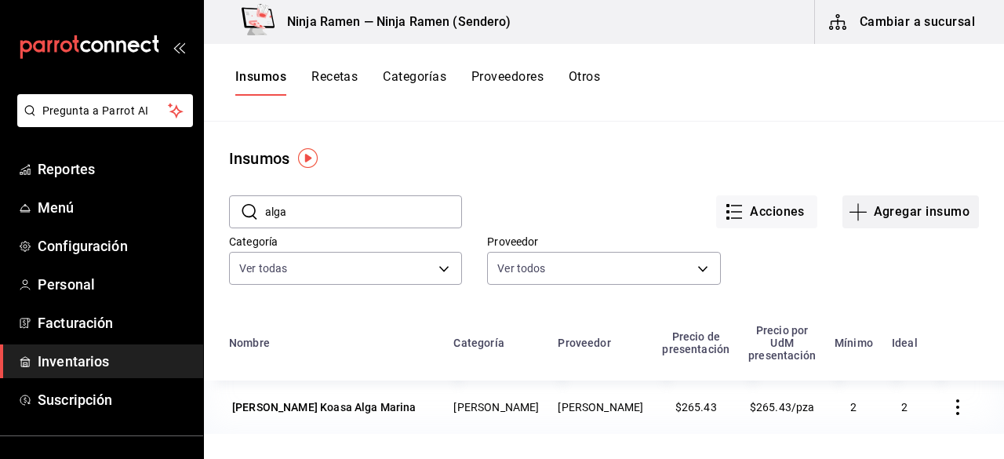
click at [924, 200] on button "Agregar insumo" at bounding box center [911, 211] width 137 height 33
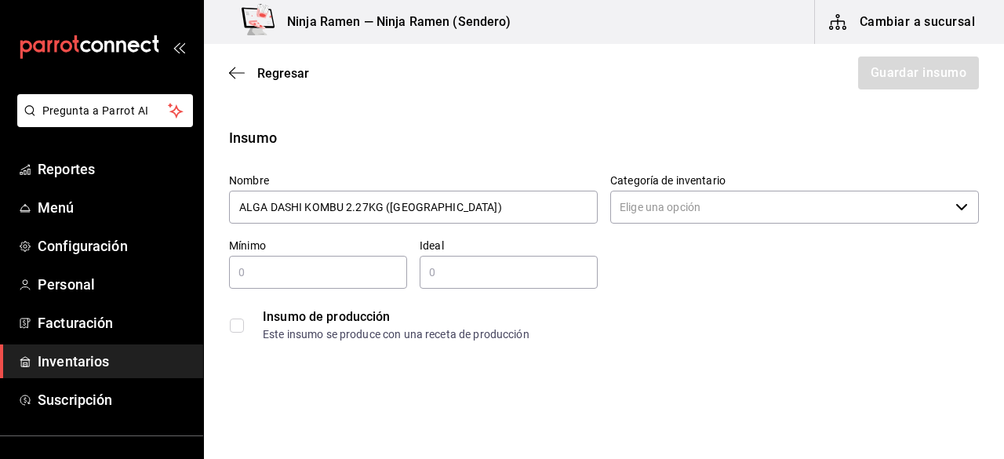
type input "ALGA DASHI KOMBU 2.27KG ([GEOGRAPHIC_DATA])"
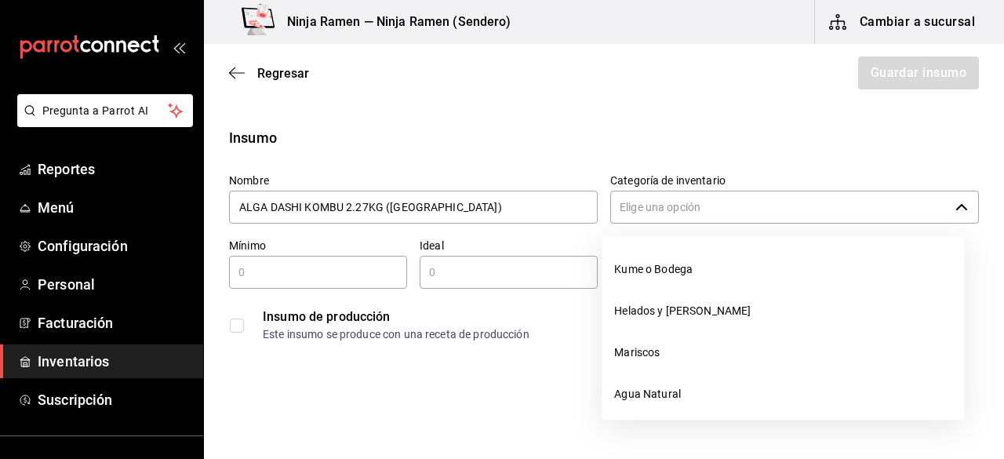
click at [871, 200] on input "Categoría de inventario" at bounding box center [779, 207] width 339 height 33
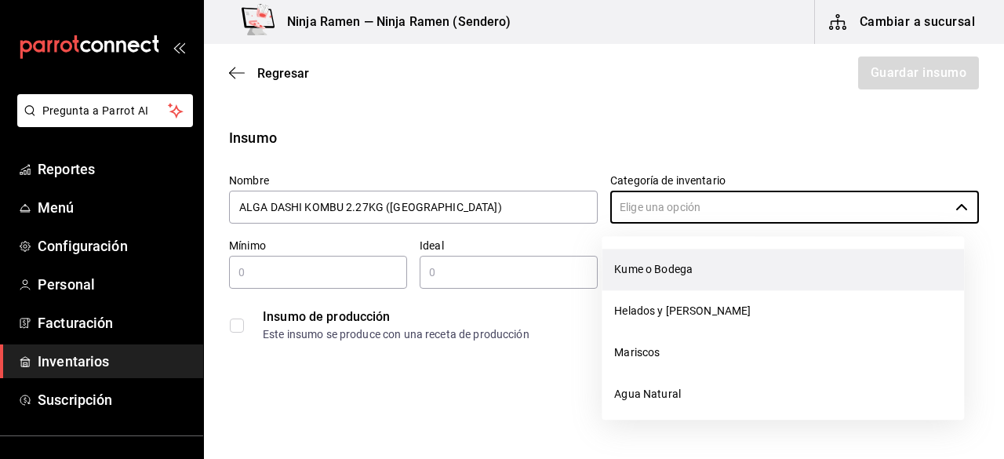
click at [771, 274] on li "Kume o Bodega" at bounding box center [783, 270] width 363 height 42
type input "Kume o Bodega"
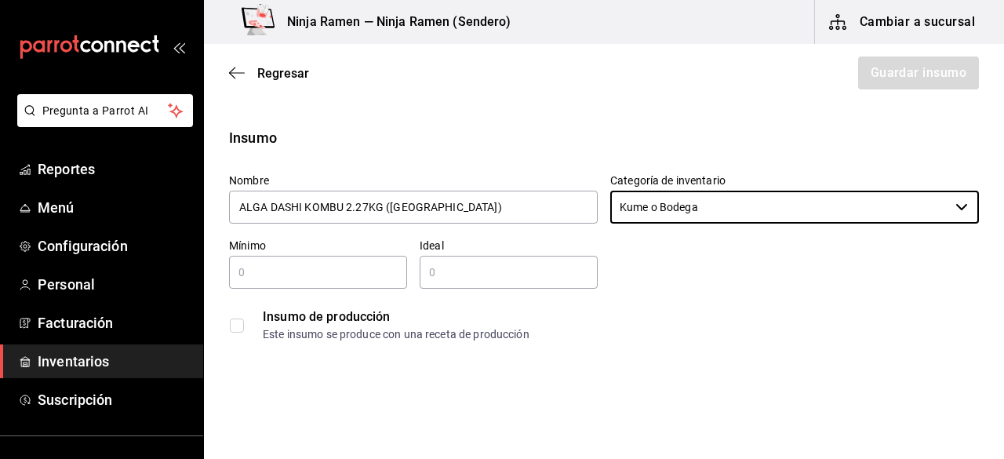
click at [257, 261] on div "​" at bounding box center [318, 272] width 178 height 33
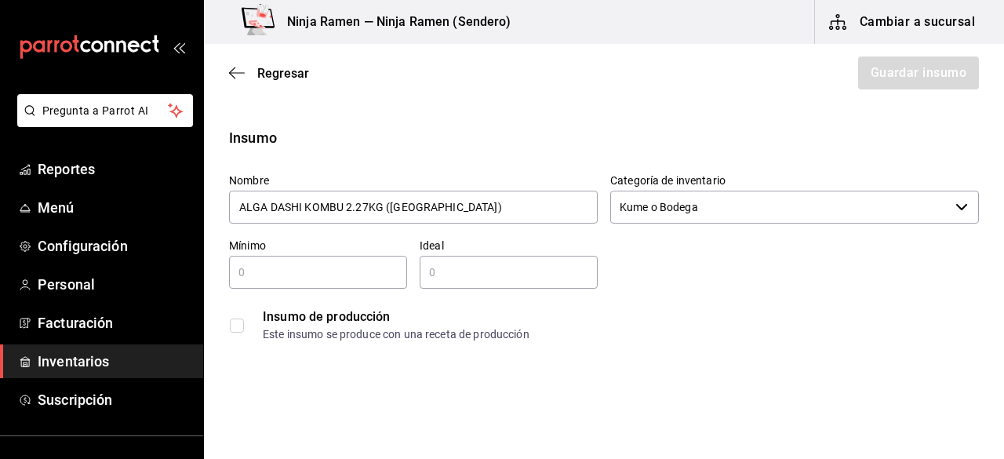
click at [257, 261] on div "​" at bounding box center [318, 272] width 178 height 33
type input "1"
type input "2"
click at [486, 277] on input "2" at bounding box center [509, 272] width 178 height 19
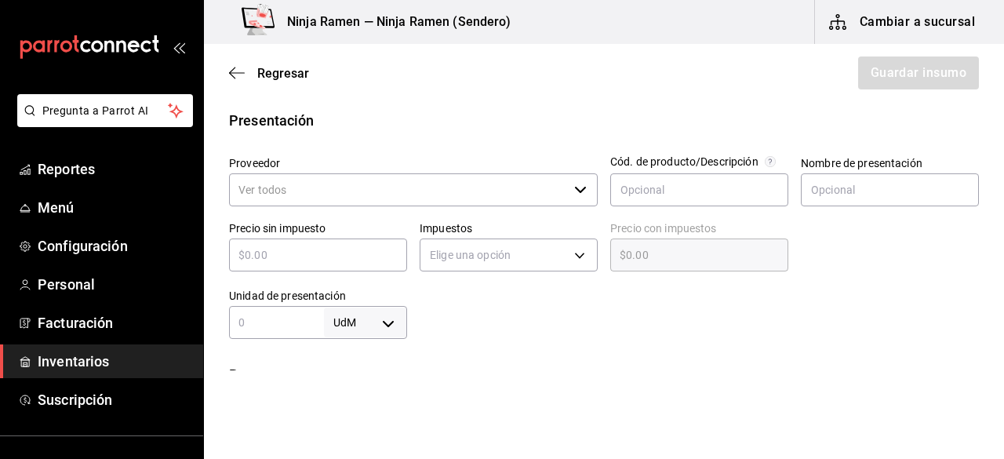
scroll to position [308, 0]
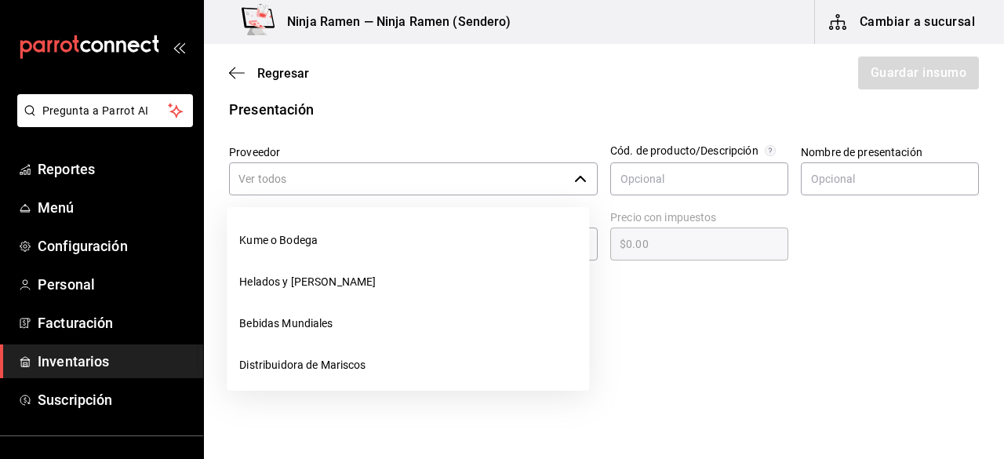
click at [578, 180] on icon "button" at bounding box center [580, 179] width 13 height 13
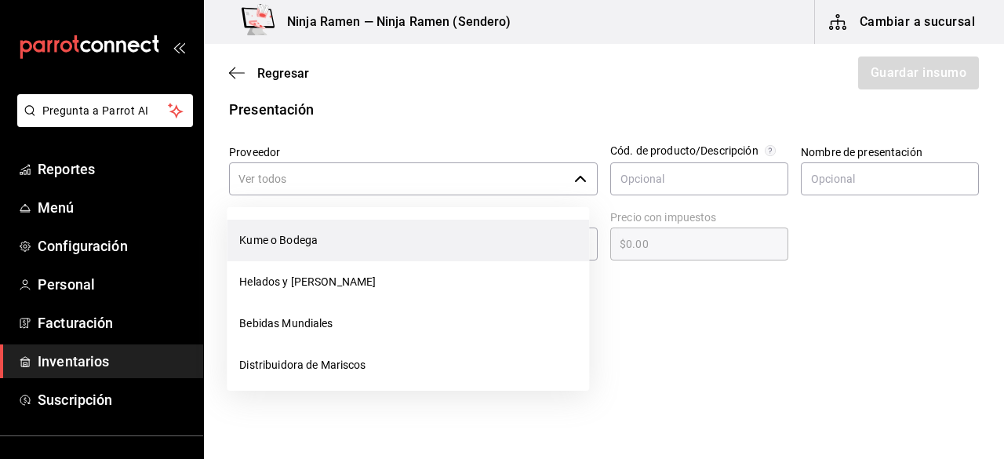
click at [466, 241] on li "Kume o Bodega" at bounding box center [408, 241] width 363 height 42
type input "Kume o Bodega"
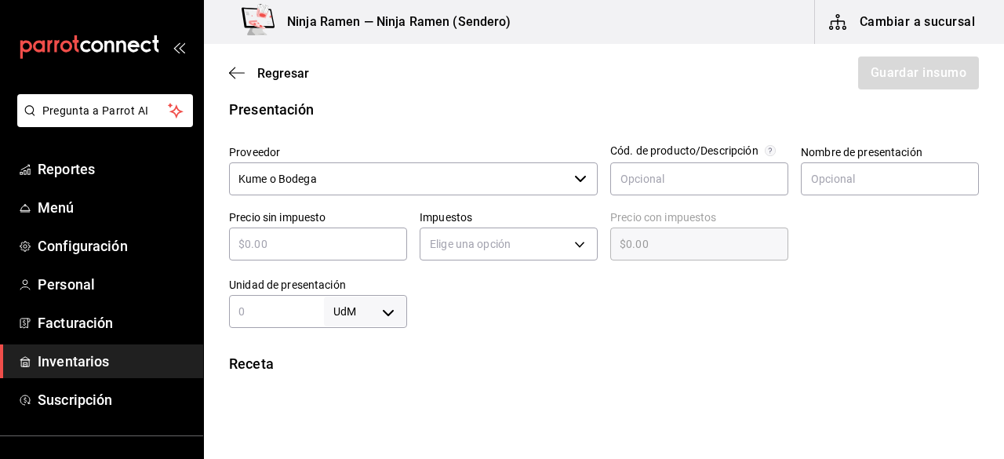
type input "2"
drag, startPoint x: 817, startPoint y: 195, endPoint x: 840, endPoint y: 181, distance: 26.8
click at [840, 181] on div "Nombre de presentación" at bounding box center [890, 171] width 178 height 53
click at [840, 181] on input "text" at bounding box center [890, 178] width 178 height 33
paste input "ALGA DASHI KOMBU 2.27KG ([GEOGRAPHIC_DATA])"
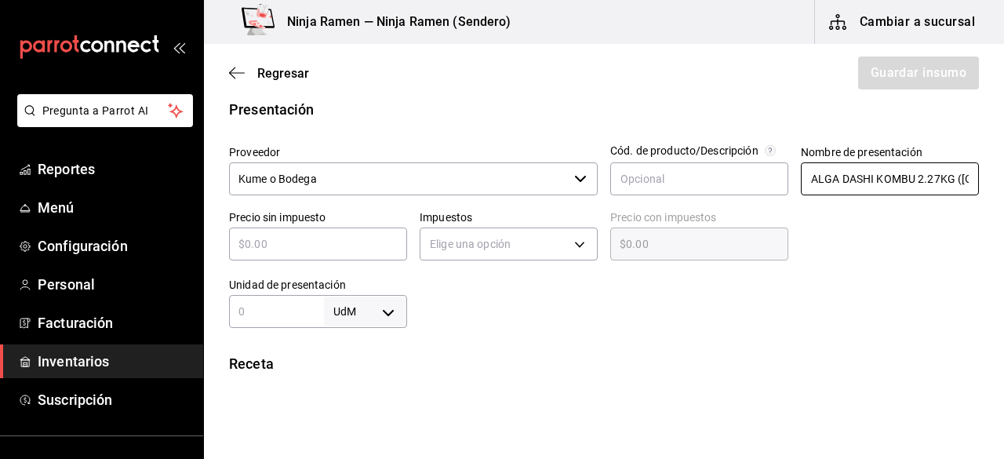
scroll to position [0, 54]
type input "ALGA DASHI KOMBU 2.27KG ([GEOGRAPHIC_DATA])"
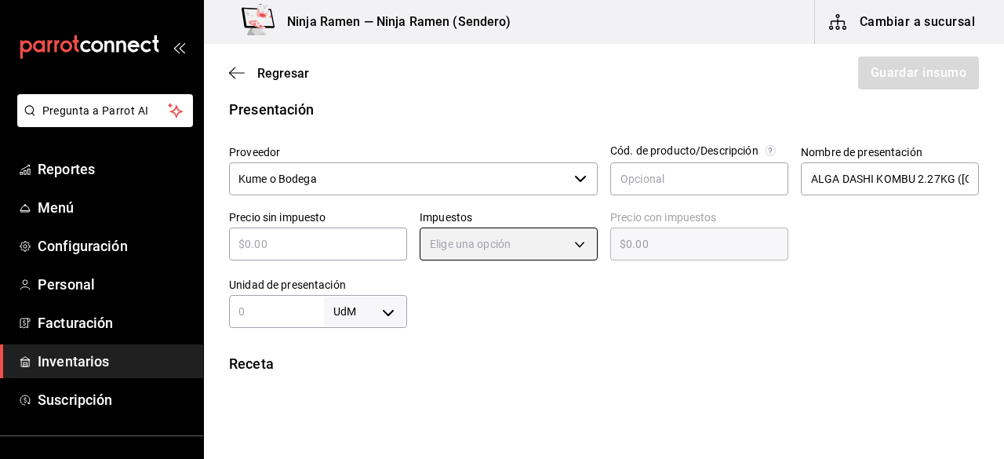
click at [306, 246] on input "text" at bounding box center [318, 244] width 178 height 19
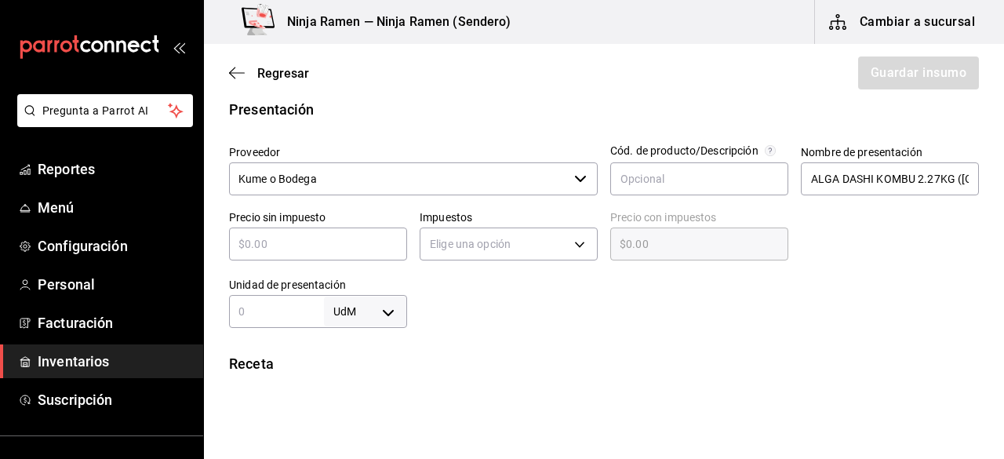
click at [279, 235] on input "text" at bounding box center [318, 244] width 178 height 19
type input "$9"
type input "$9.00"
type input "$90"
type input "$90.00"
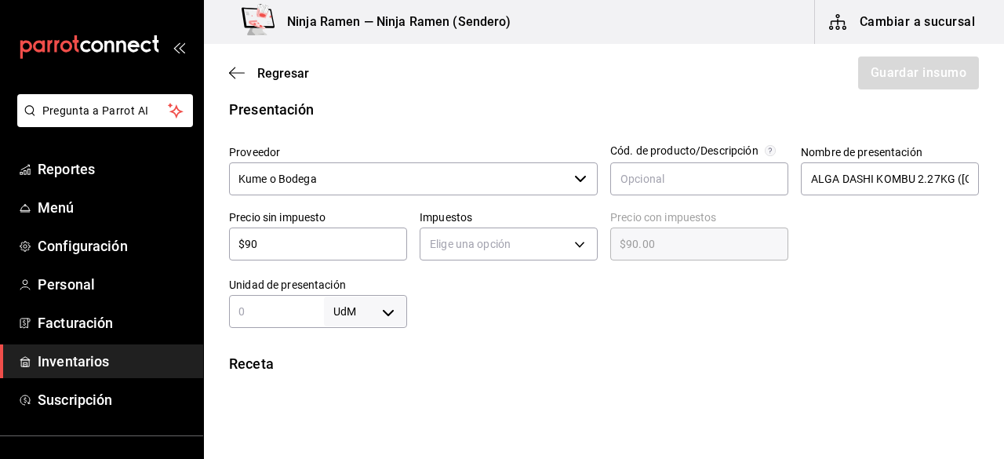
type input "$908"
type input "$908.00"
type input "$908.6"
type input "$908.60"
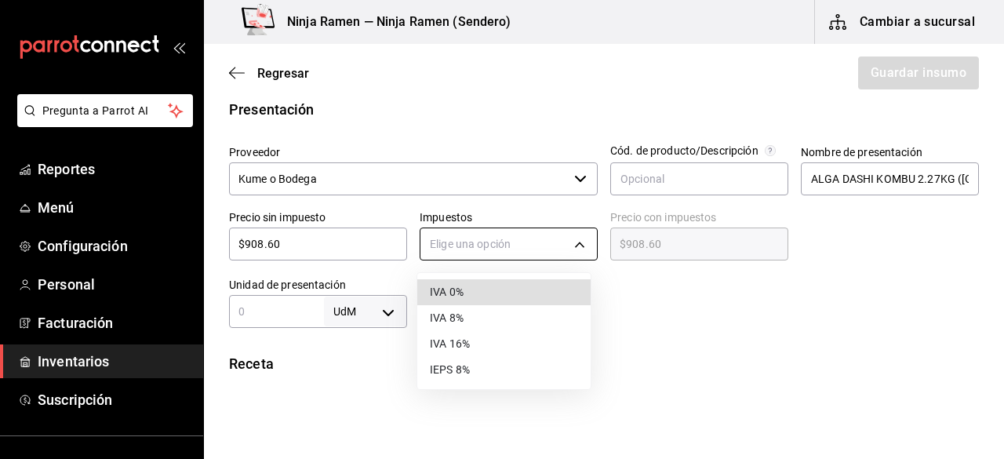
click at [585, 233] on body "Pregunta a Parrot AI Reportes Menú Configuración Personal Facturación Inventari…" at bounding box center [502, 185] width 1004 height 370
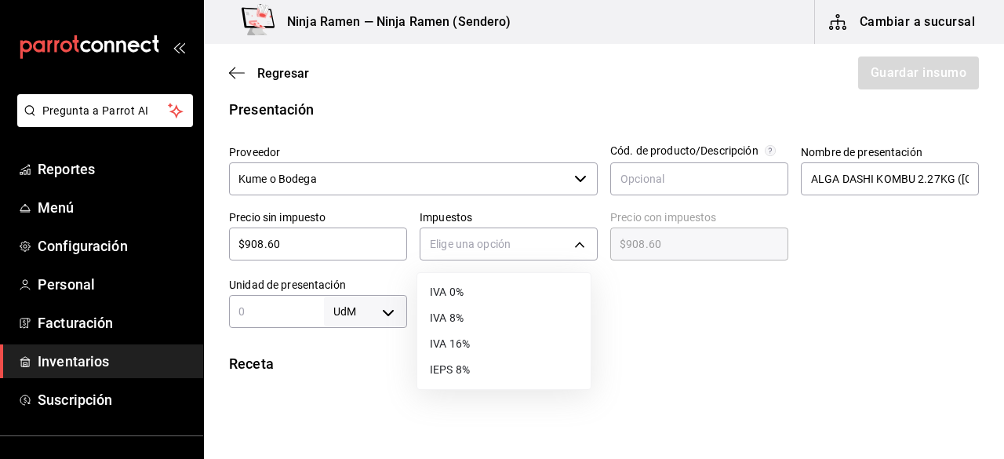
click at [525, 314] on li "IVA 8%" at bounding box center [503, 318] width 173 height 26
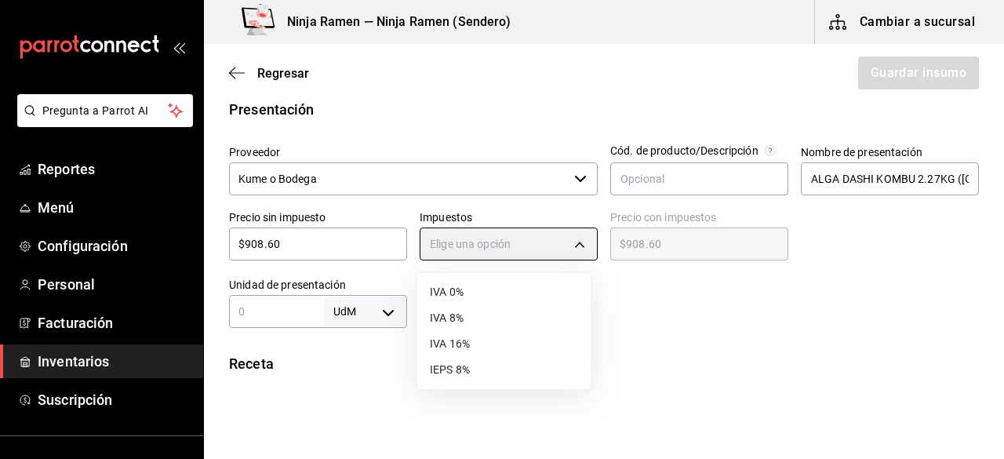
type input "IVA_8"
type input "$981.29"
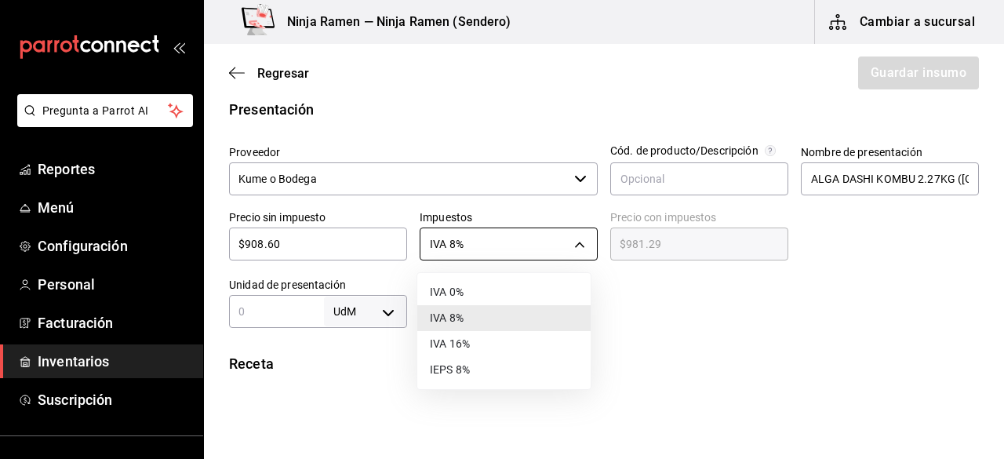
click at [575, 249] on body "Pregunta a Parrot AI Reportes Menú Configuración Personal Facturación Inventari…" at bounding box center [502, 185] width 1004 height 370
click at [522, 293] on li "IVA 0%" at bounding box center [503, 292] width 173 height 26
type input "IVA_0"
type input "$908.60"
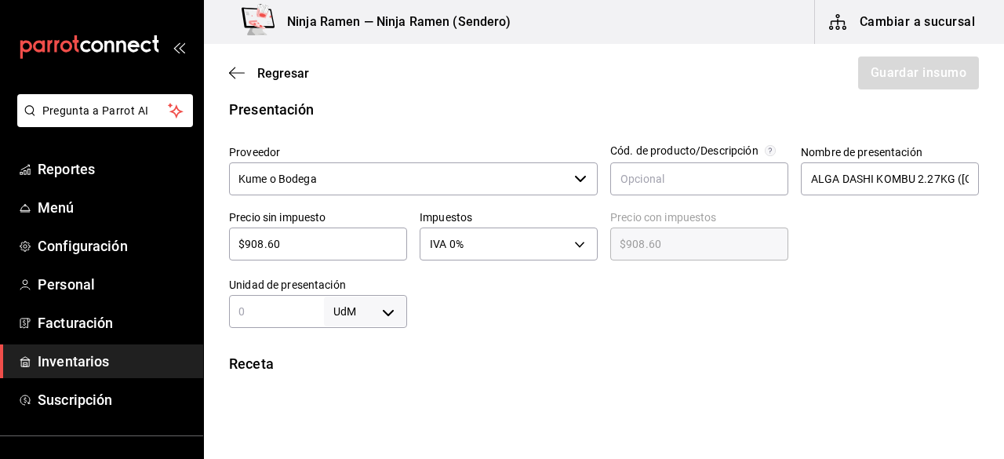
click at [288, 319] on input "text" at bounding box center [276, 311] width 95 height 19
type input "."
type input "2.27"
click at [383, 313] on body "Pregunta a Parrot AI Reportes Menú Configuración Personal Facturación Inventari…" at bounding box center [502, 185] width 1004 height 370
click at [373, 304] on li "kg" at bounding box center [363, 310] width 82 height 26
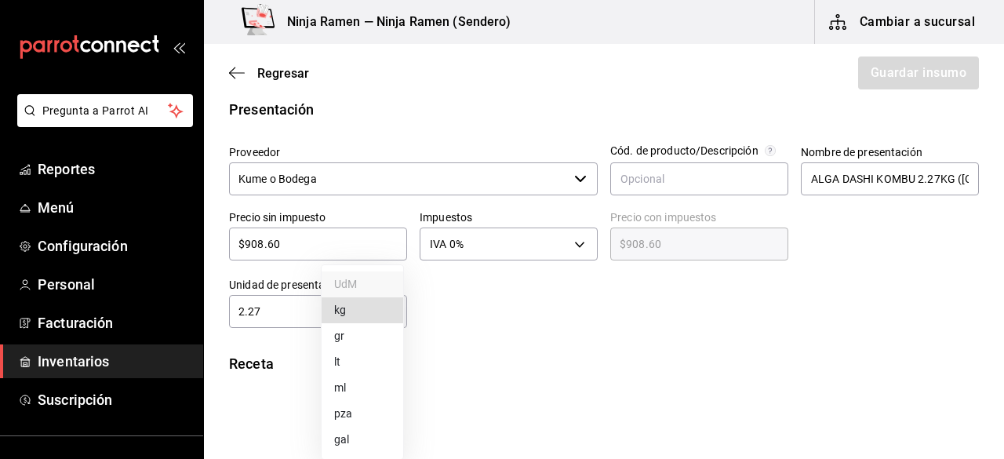
type input "KILOGRAM"
type input "2.27"
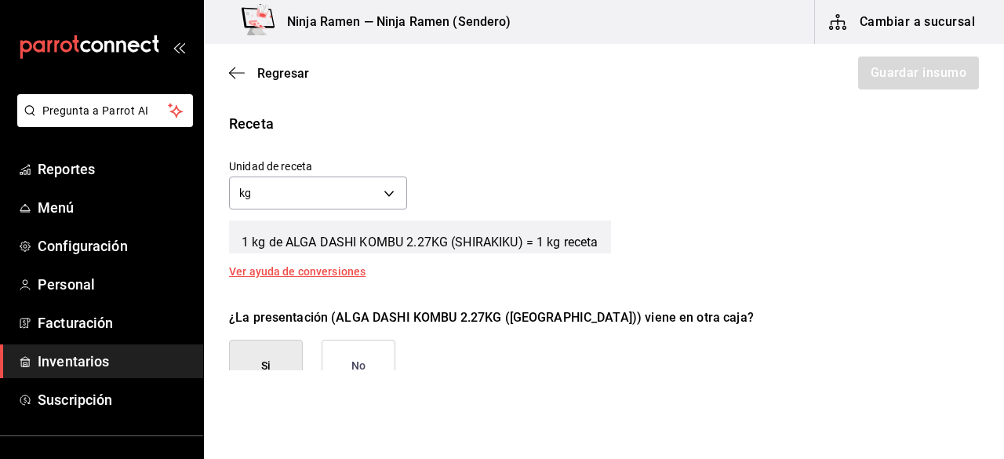
scroll to position [578, 0]
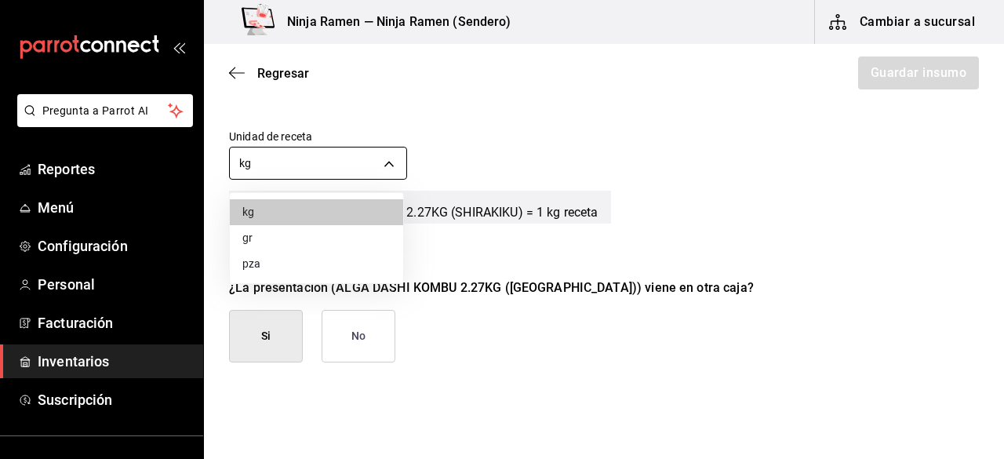
click at [381, 148] on body "Pregunta a Parrot AI Reportes Menú Configuración Personal Facturación Inventari…" at bounding box center [502, 185] width 1004 height 370
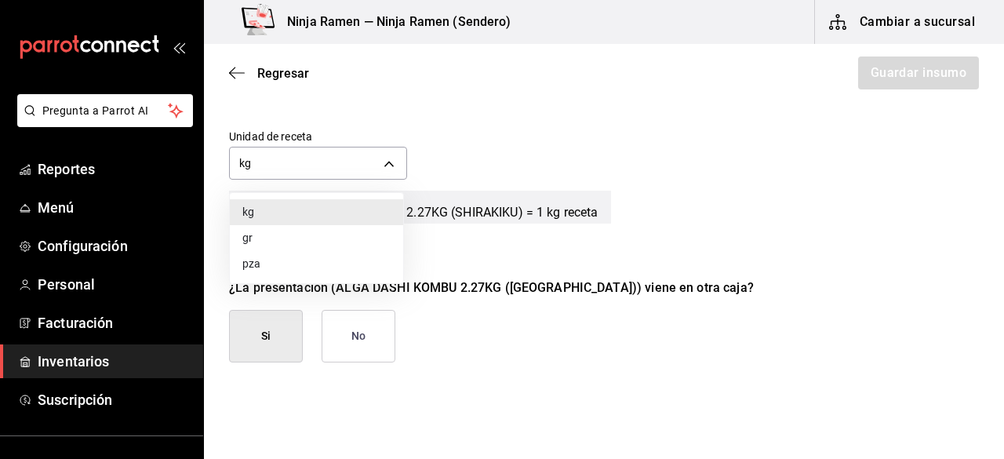
click at [308, 243] on li "gr" at bounding box center [316, 238] width 173 height 26
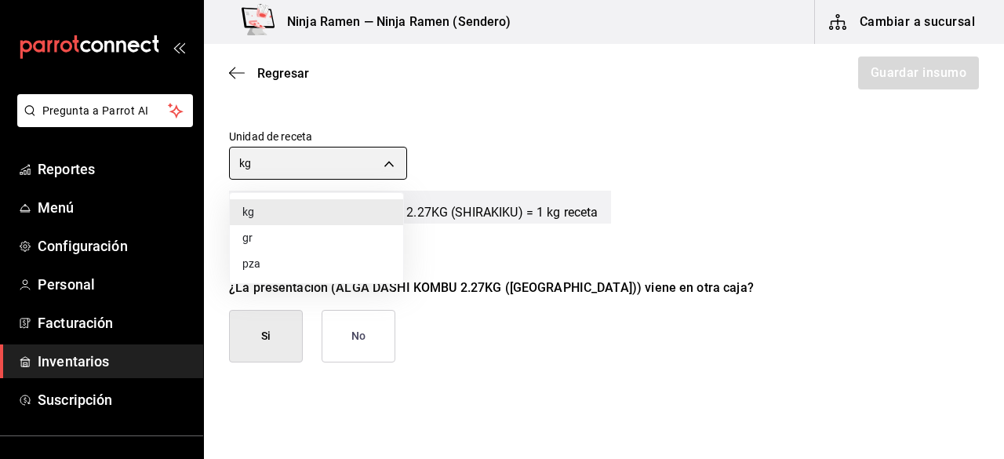
type input "GRAM"
type input "2,270"
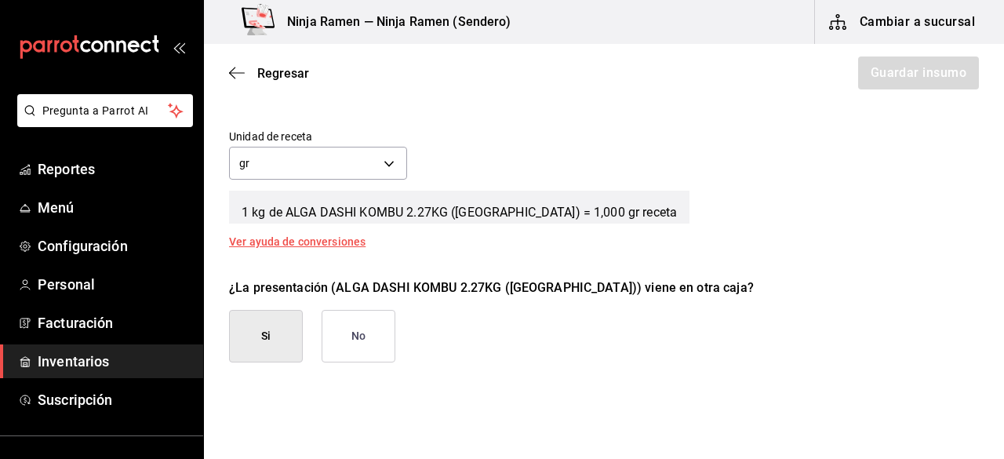
drag, startPoint x: 373, startPoint y: 368, endPoint x: 373, endPoint y: 345, distance: 22.8
click at [373, 345] on div "¿La presentación (ALGA DASHI KOMBU 2.27KG ([GEOGRAPHIC_DATA])) viene en otra ca…" at bounding box center [598, 346] width 763 height 161
click at [373, 345] on button "No" at bounding box center [359, 336] width 74 height 53
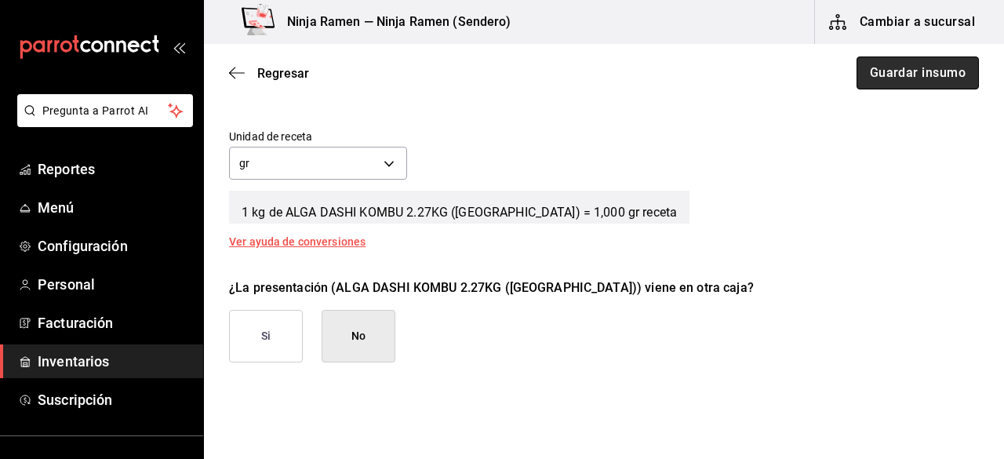
click at [878, 83] on button "Guardar insumo" at bounding box center [918, 72] width 122 height 33
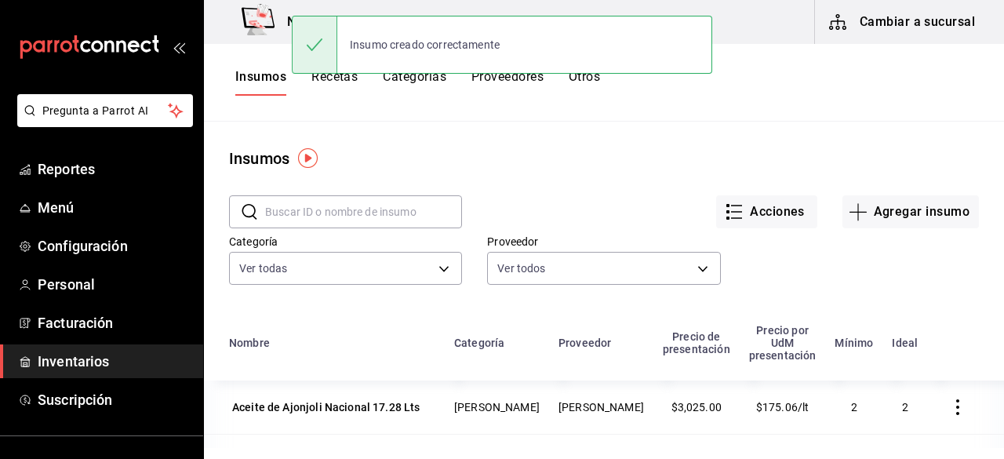
click at [371, 206] on input "text" at bounding box center [363, 211] width 197 height 31
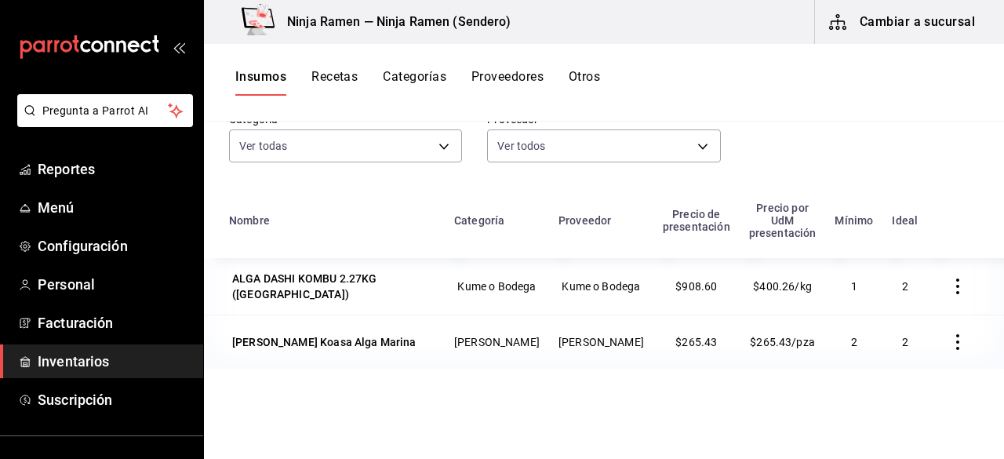
scroll to position [115, 0]
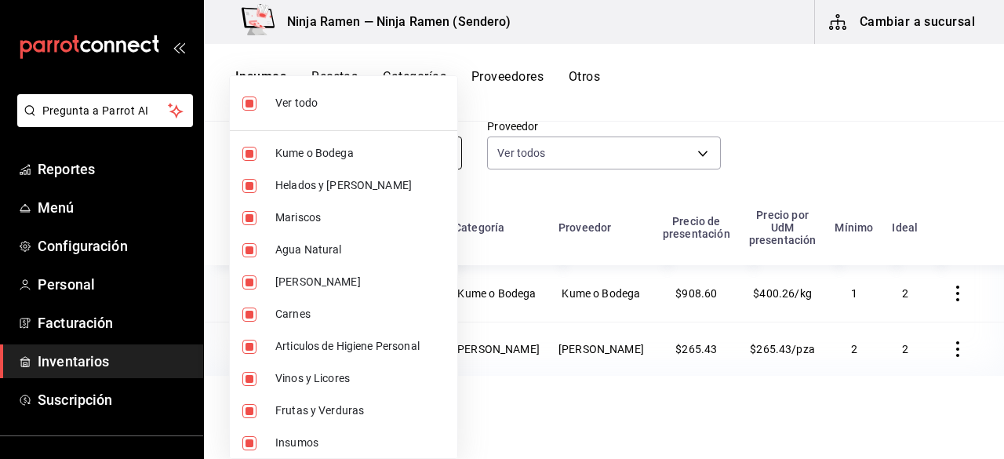
click at [294, 148] on body "Pregunta a Parrot AI Reportes Menú Configuración Personal Facturación Inventari…" at bounding box center [502, 224] width 1004 height 448
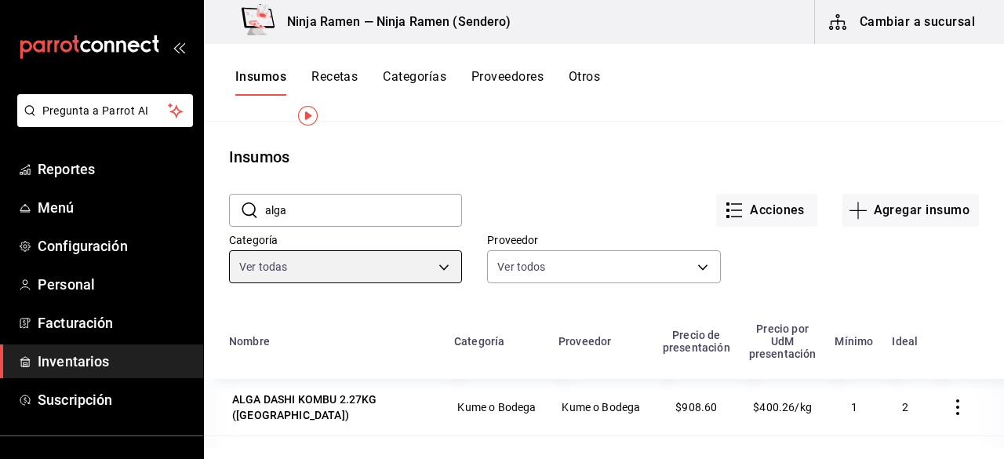
scroll to position [0, 0]
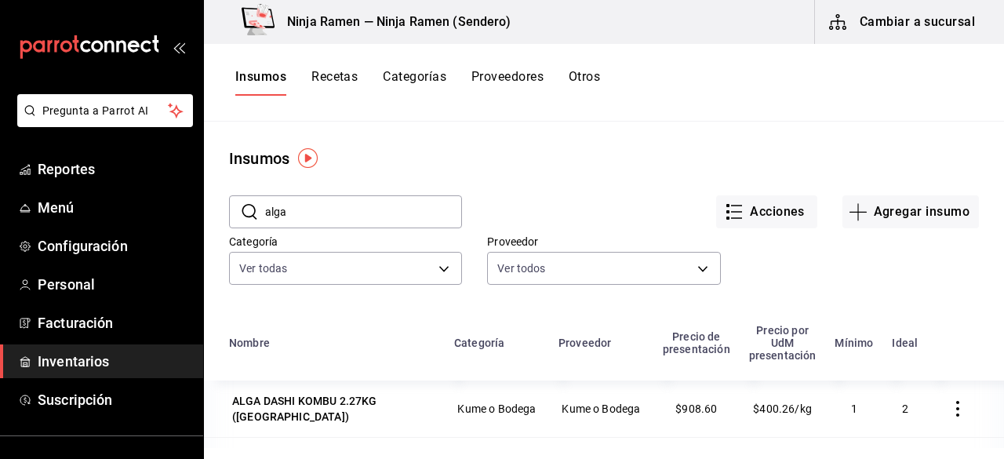
click at [350, 218] on input "alga" at bounding box center [363, 211] width 197 height 31
type input "a"
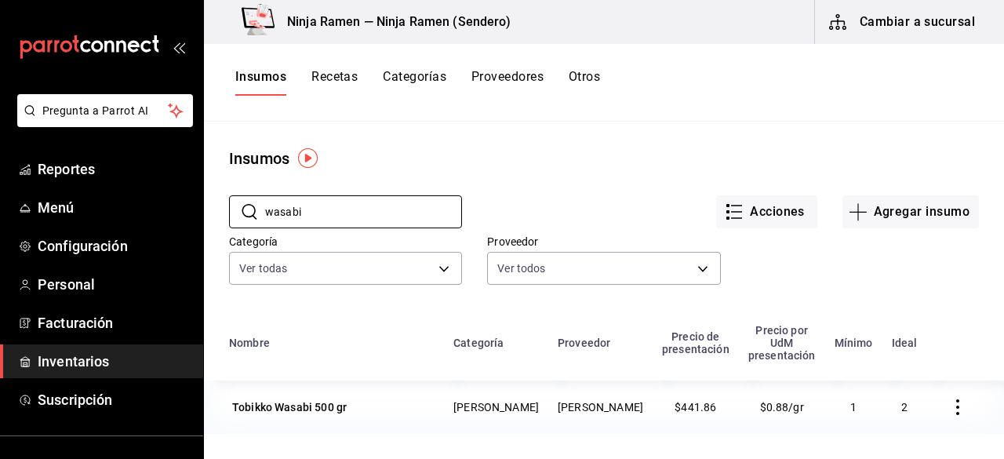
type input "wasabi"
click at [857, 218] on button "Agregar insumo" at bounding box center [911, 211] width 137 height 33
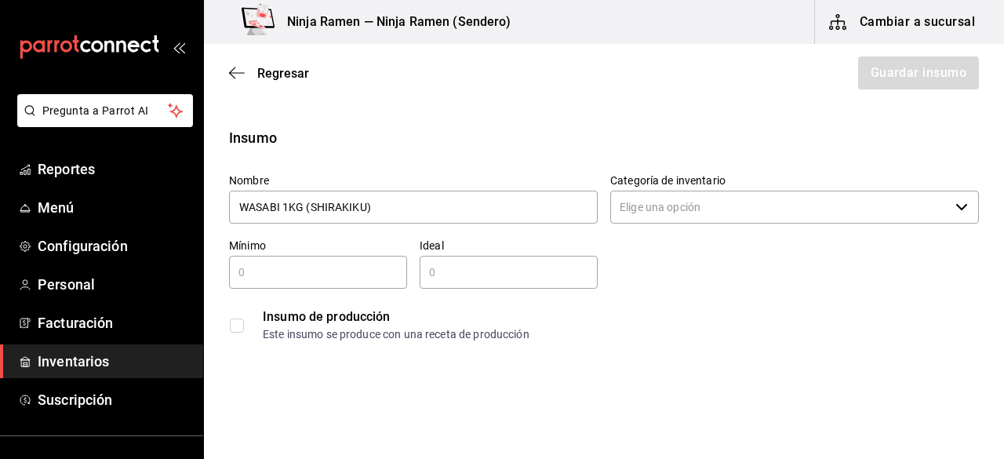
type input "WASABI 1KG (SHIRAKIKU)"
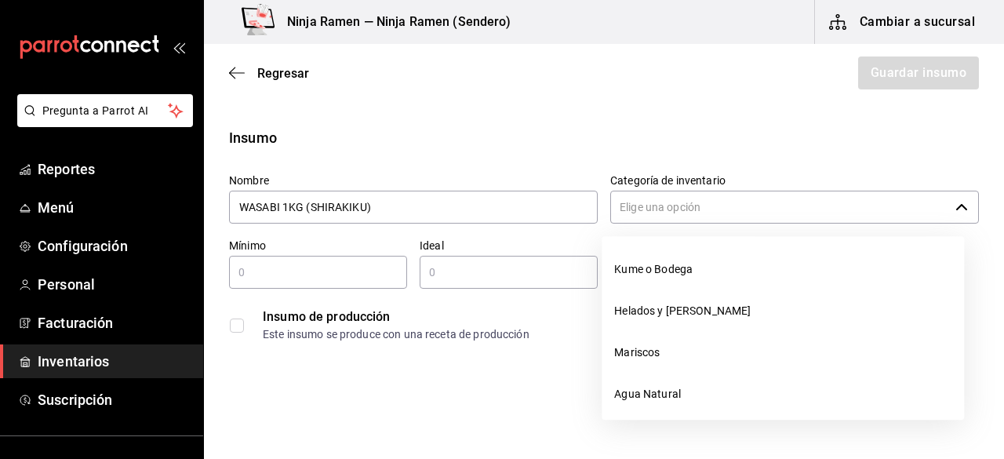
click at [761, 206] on input "Categoría de inventario" at bounding box center [779, 207] width 339 height 33
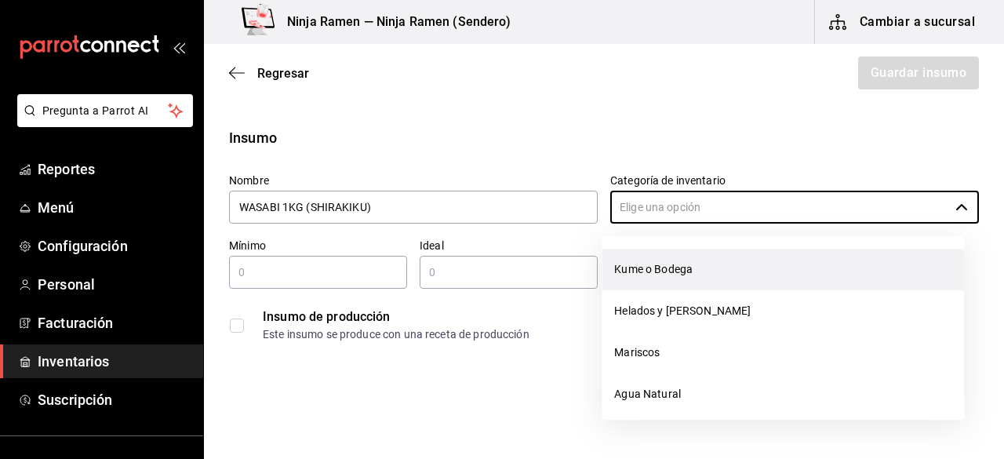
click at [693, 274] on li "Kume o Bodega" at bounding box center [783, 270] width 363 height 42
type input "Kume o Bodega"
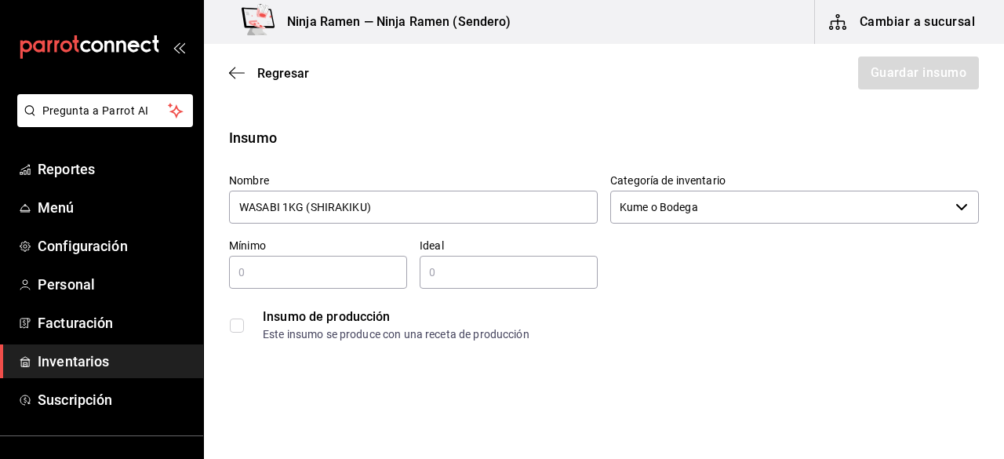
drag, startPoint x: 231, startPoint y: 257, endPoint x: 261, endPoint y: 274, distance: 35.1
click at [261, 274] on div "​" at bounding box center [318, 272] width 178 height 33
click at [261, 274] on input "text" at bounding box center [318, 272] width 178 height 19
type input "1"
click at [466, 266] on input "2" at bounding box center [509, 272] width 178 height 19
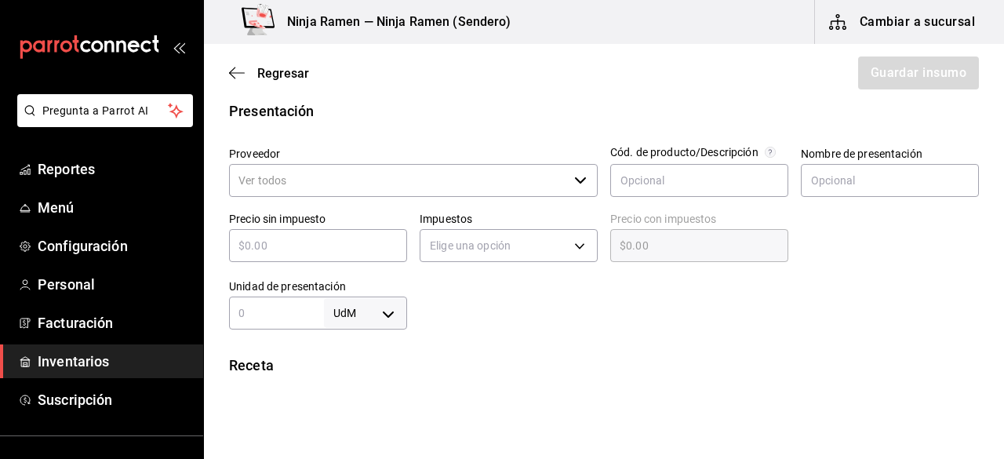
scroll to position [323, 0]
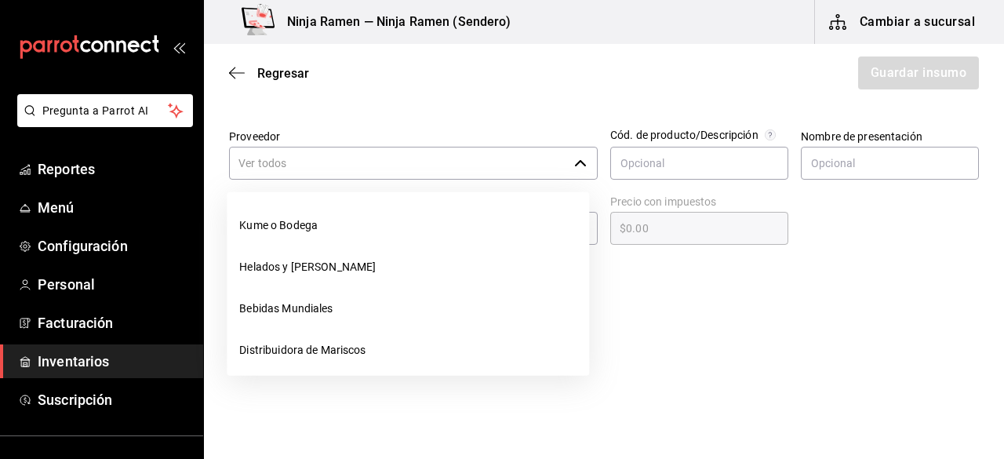
click at [570, 171] on div "​" at bounding box center [413, 163] width 369 height 33
type input "2"
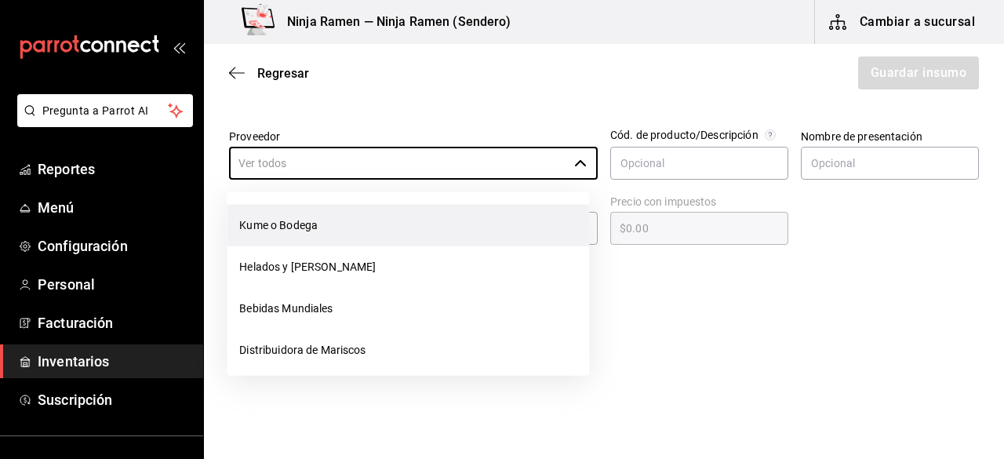
click at [441, 224] on li "Kume o Bodega" at bounding box center [408, 226] width 363 height 42
type input "Kume o Bodega"
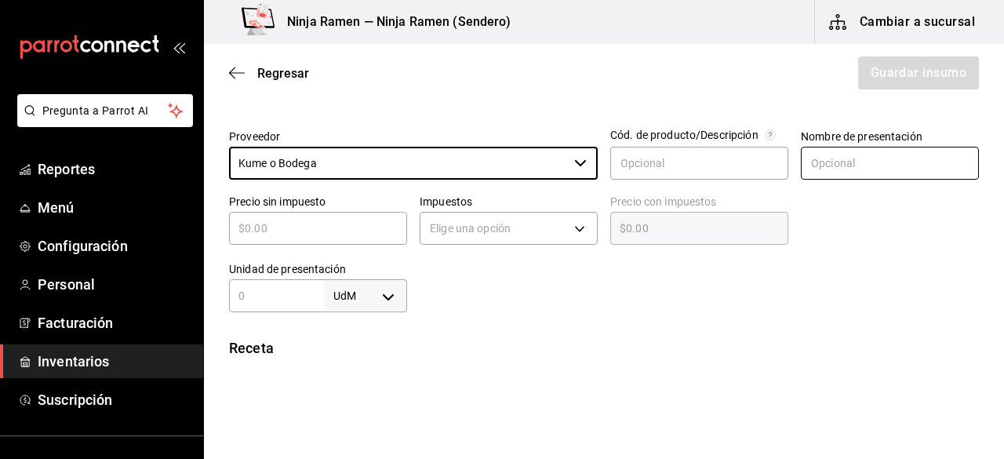
click at [865, 176] on input "text" at bounding box center [890, 163] width 178 height 33
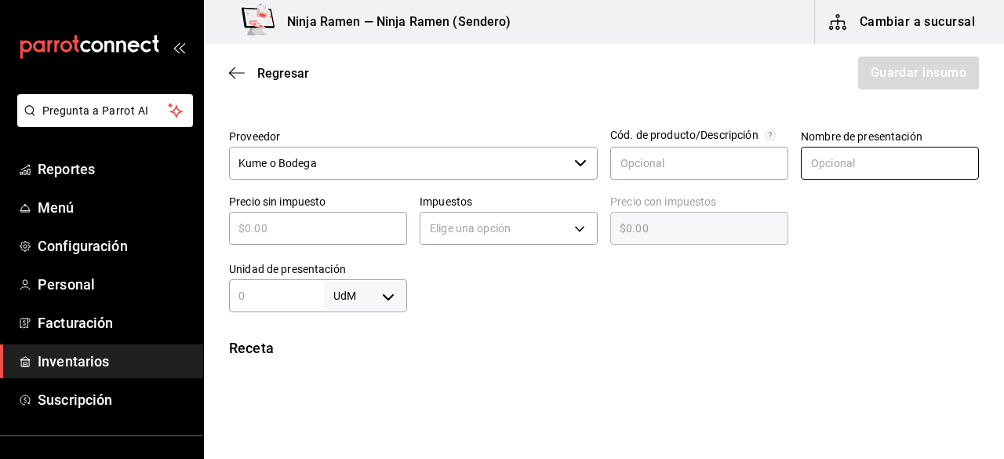
paste input "WASABI 1KG (SHIRAKIKU)"
type input "WASABI 1KG (SHIRAKIKU)"
click at [279, 239] on div "​" at bounding box center [318, 228] width 178 height 33
type input "$2"
type input "$2.00"
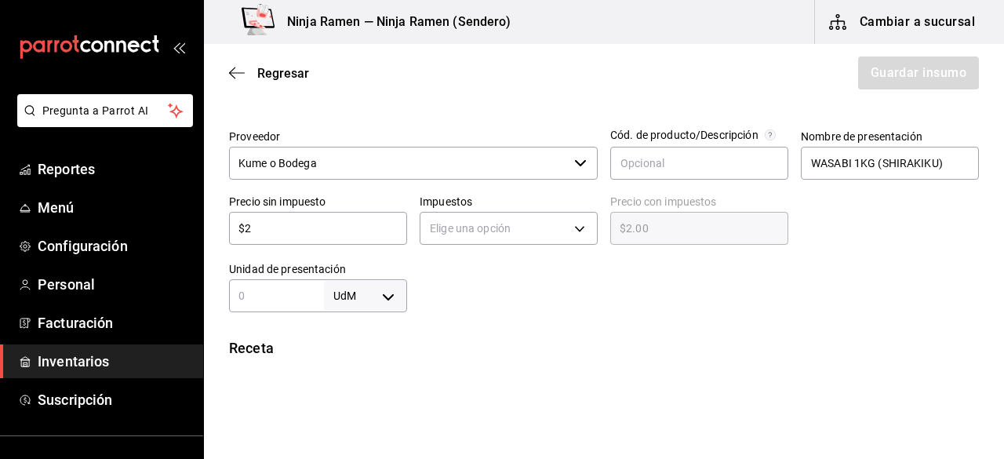
type input "$29"
type input "$29.00"
type input "$292"
type input "$292.00"
type input "$292.4"
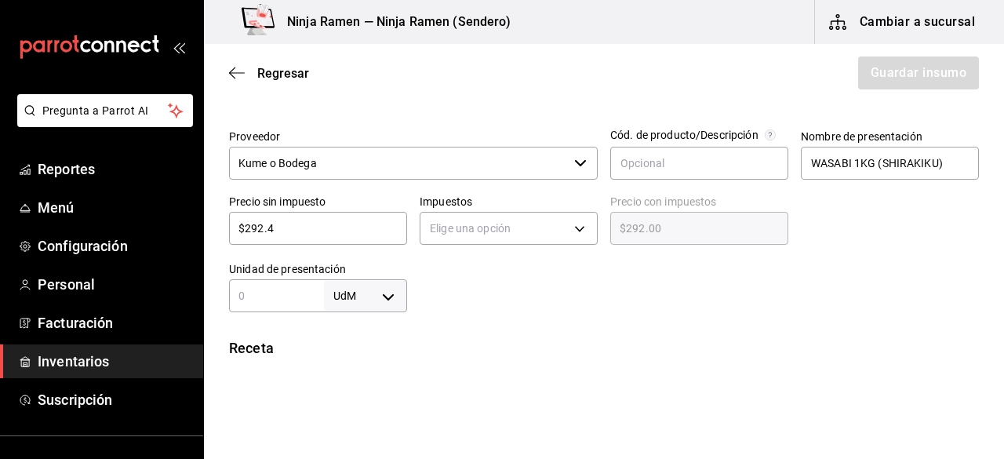
type input "$292.40"
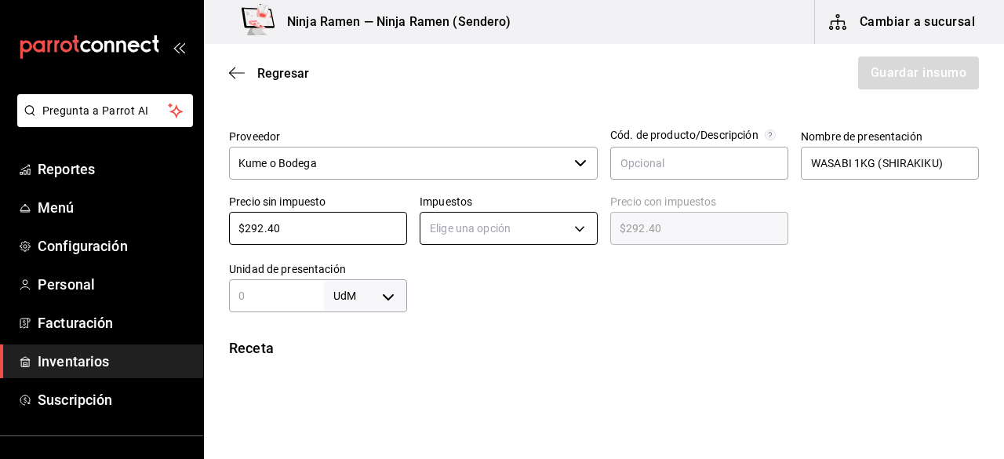
type input "$292.40"
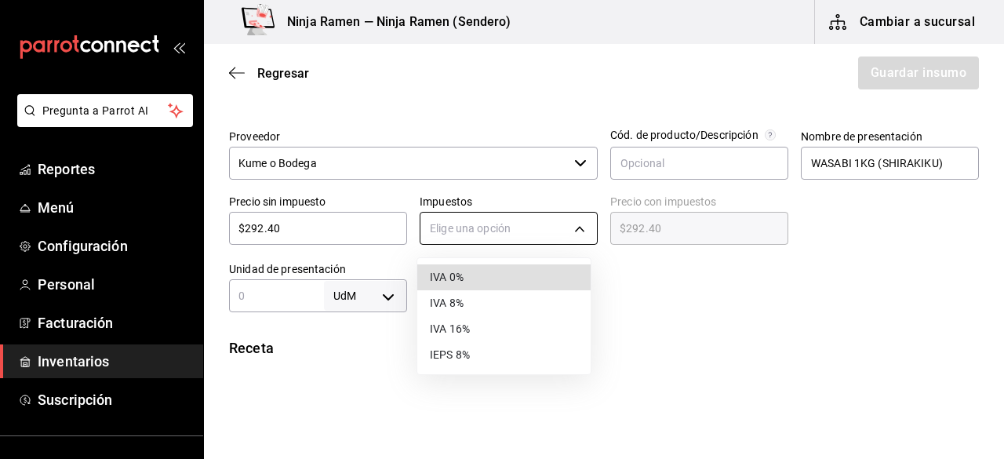
click at [443, 218] on body "Pregunta a Parrot AI Reportes Menú Configuración Personal Facturación Inventari…" at bounding box center [502, 185] width 1004 height 370
click at [468, 279] on li "IVA 0%" at bounding box center [503, 277] width 173 height 26
type input "IVA_0"
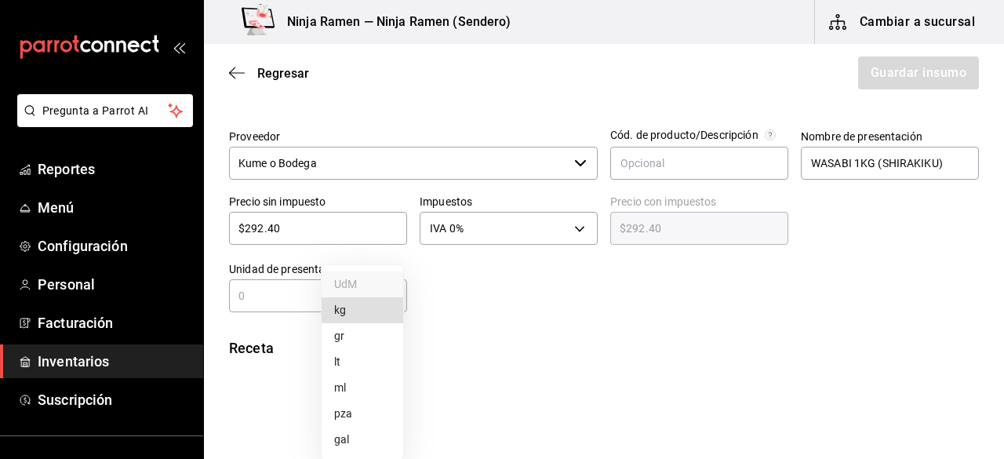
click at [387, 293] on body "Pregunta a Parrot AI Reportes Menú Configuración Personal Facturación Inventari…" at bounding box center [502, 185] width 1004 height 370
click at [368, 303] on li "kg" at bounding box center [363, 310] width 82 height 26
type input "KILOGRAM"
drag, startPoint x: 326, startPoint y: 292, endPoint x: 301, endPoint y: 298, distance: 25.9
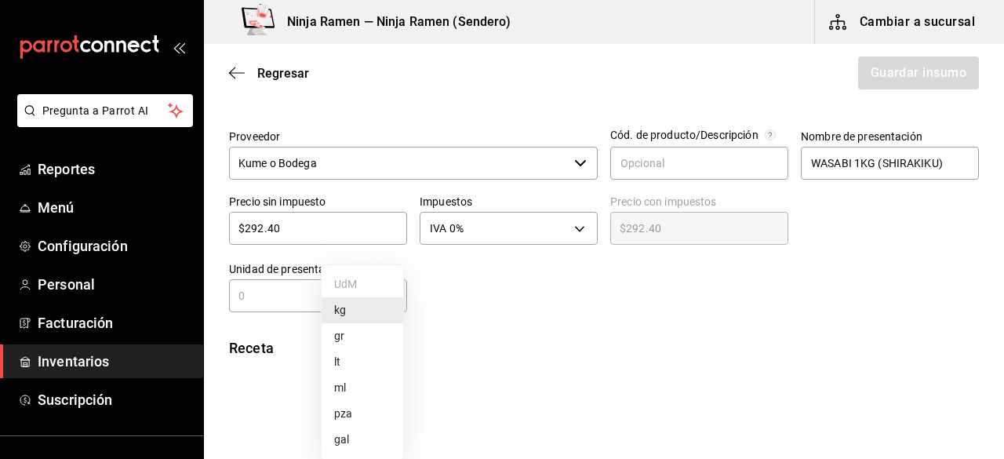
click at [301, 298] on body "Pregunta a Parrot AI Reportes Menú Configuración Personal Facturación Inventari…" at bounding box center [502, 185] width 1004 height 370
click at [301, 298] on div at bounding box center [502, 229] width 1004 height 459
click at [295, 298] on input "text" at bounding box center [276, 295] width 95 height 19
type input "1"
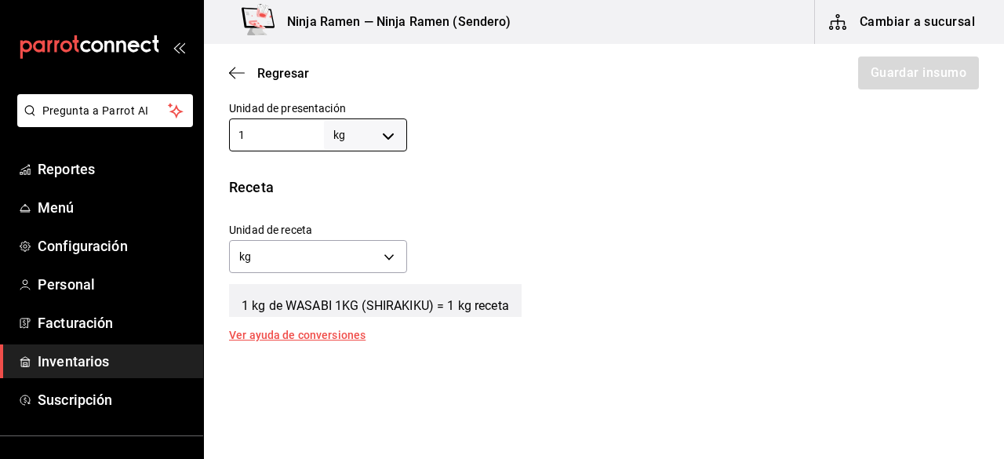
scroll to position [490, 0]
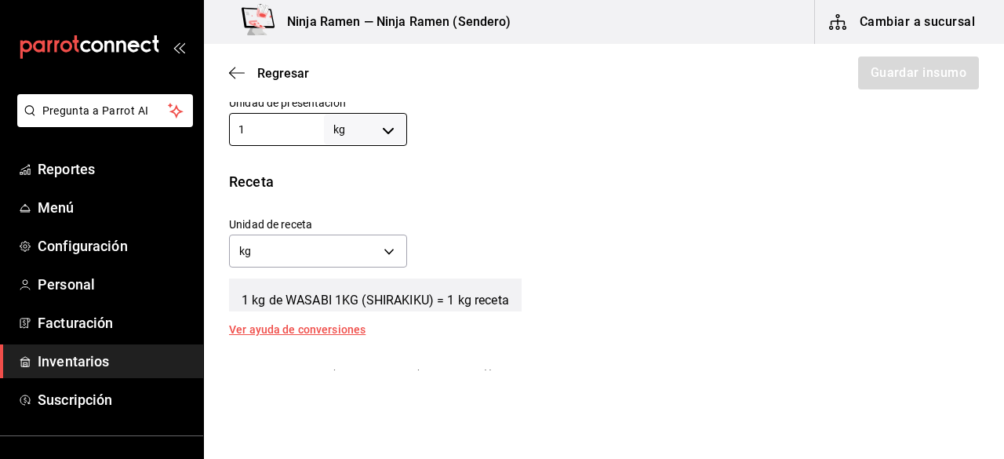
type input "1"
click at [807, 228] on div "Unidad de receta kg KILOGRAM Factor de conversión 1 ​" at bounding box center [598, 238] width 763 height 67
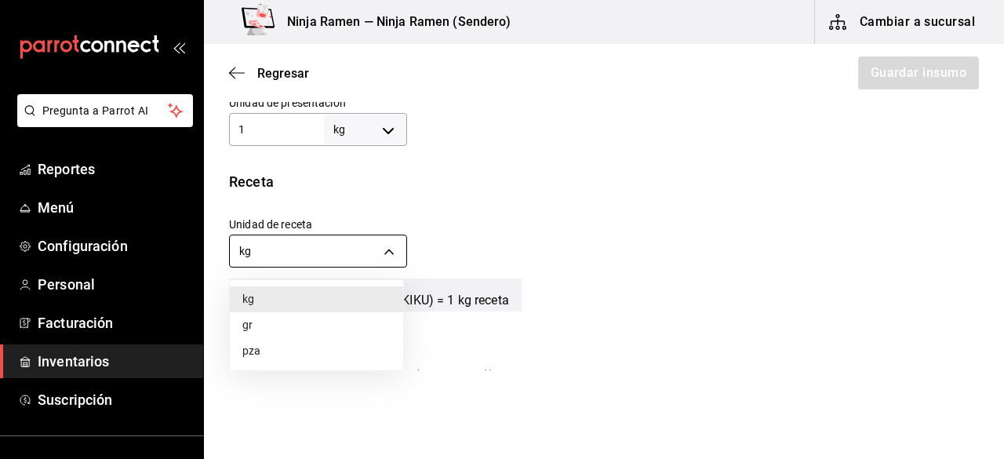
click at [389, 246] on body "Pregunta a Parrot AI Reportes Menú Configuración Personal Facturación Inventari…" at bounding box center [502, 185] width 1004 height 370
click at [299, 326] on li "gr" at bounding box center [316, 325] width 173 height 26
type input "GRAM"
type input "1,000"
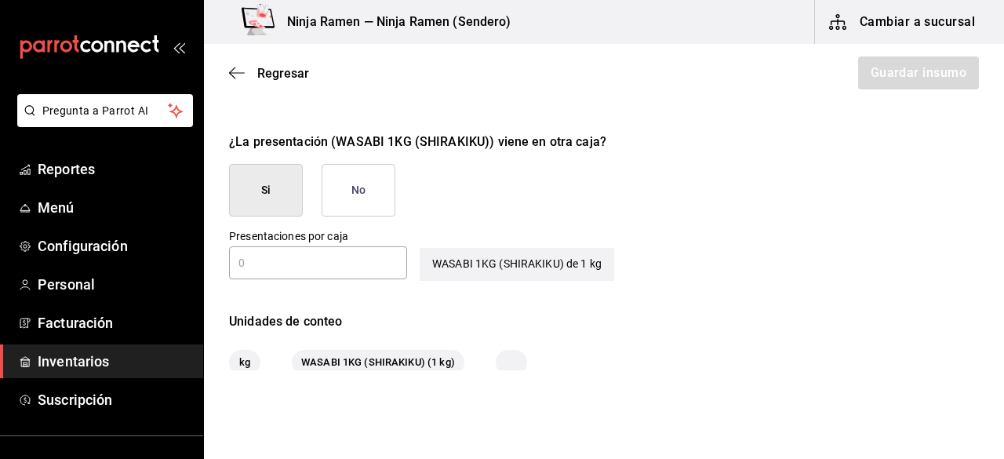
scroll to position [779, 0]
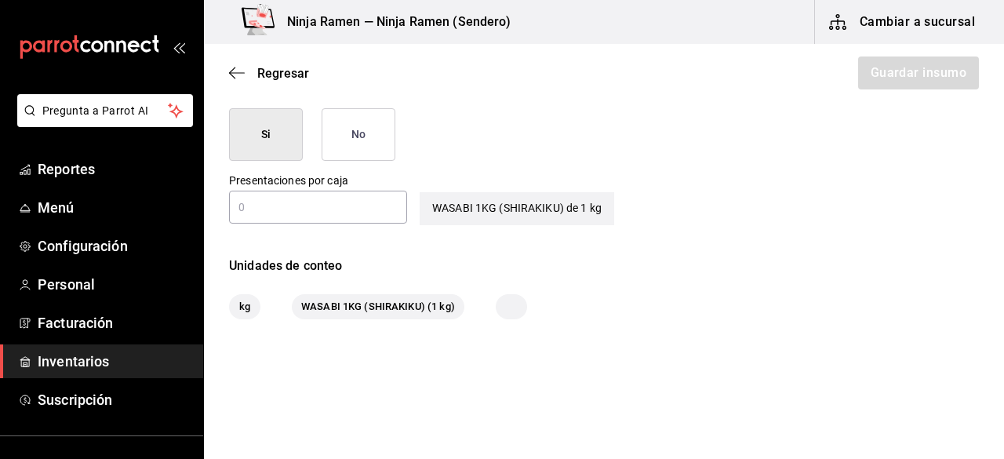
click at [320, 137] on div "Si No" at bounding box center [312, 134] width 166 height 53
click at [358, 142] on button "No" at bounding box center [359, 134] width 74 height 53
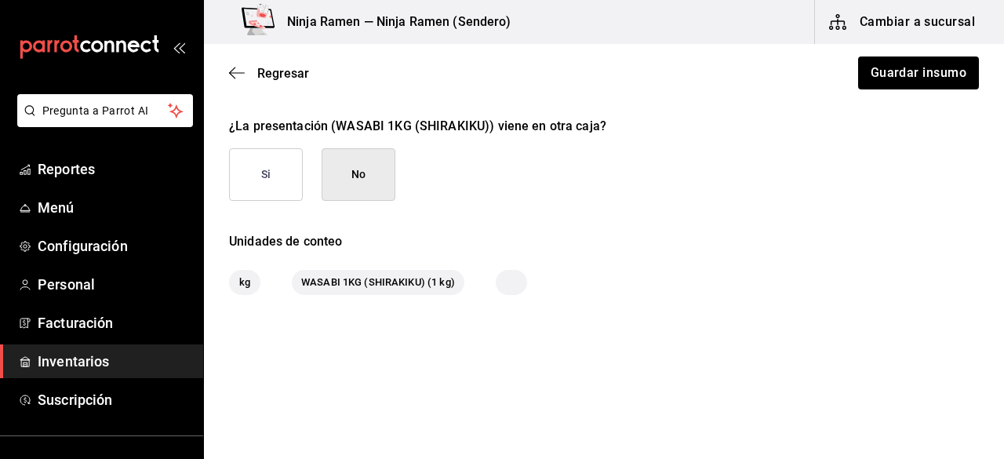
scroll to position [738, 0]
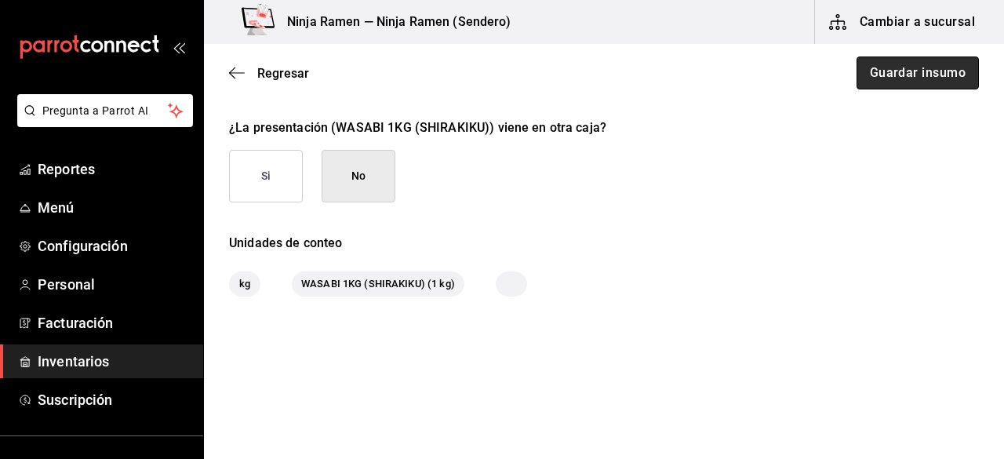
click at [929, 75] on button "Guardar insumo" at bounding box center [918, 72] width 122 height 33
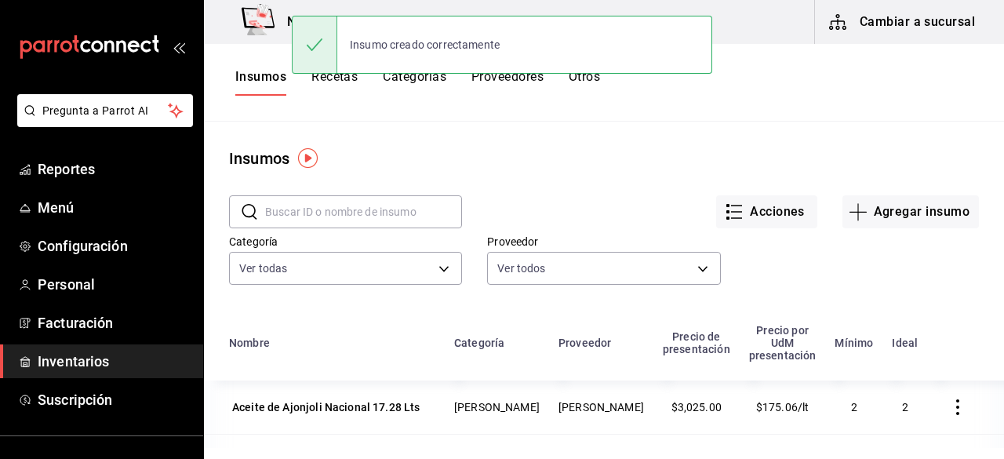
click at [345, 213] on input "text" at bounding box center [363, 211] width 197 height 31
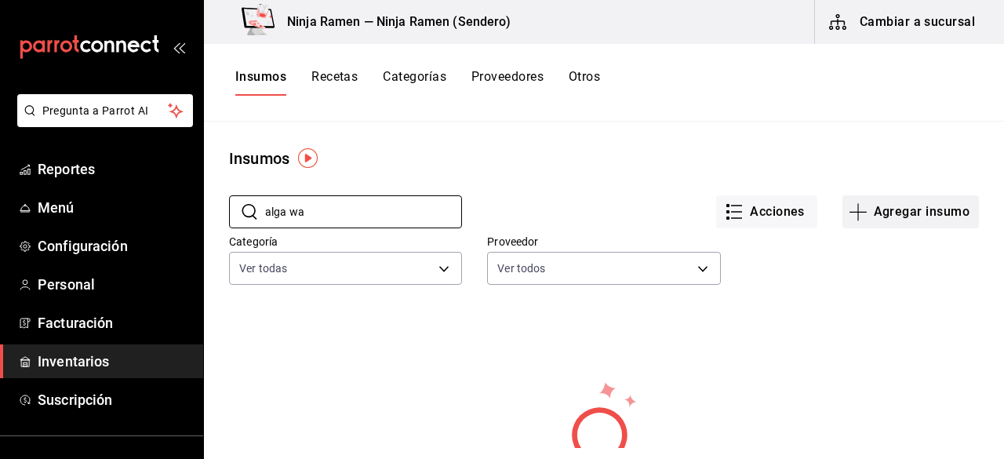
type input "alga wa"
click at [859, 199] on button "Agregar insumo" at bounding box center [911, 211] width 137 height 33
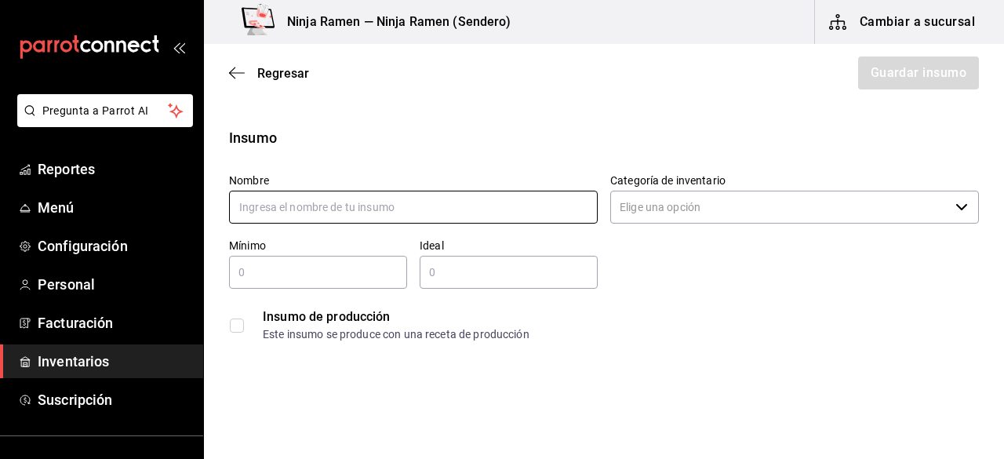
click at [432, 206] on input "text" at bounding box center [413, 207] width 369 height 33
paste input "ALGA WAKAME 454GR ([GEOGRAPHIC_DATA])"
type input "ALGA WAKAME 454GR ([GEOGRAPHIC_DATA])"
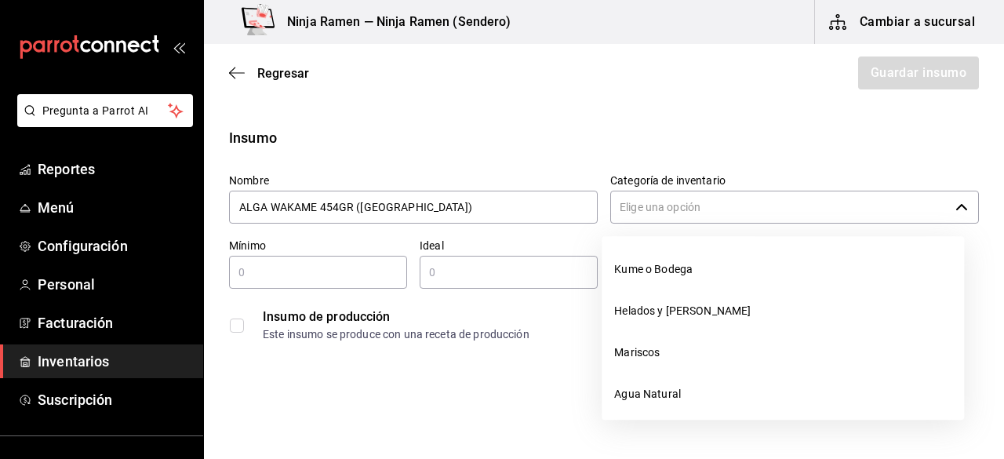
click at [708, 210] on input "Categoría de inventario" at bounding box center [779, 207] width 339 height 33
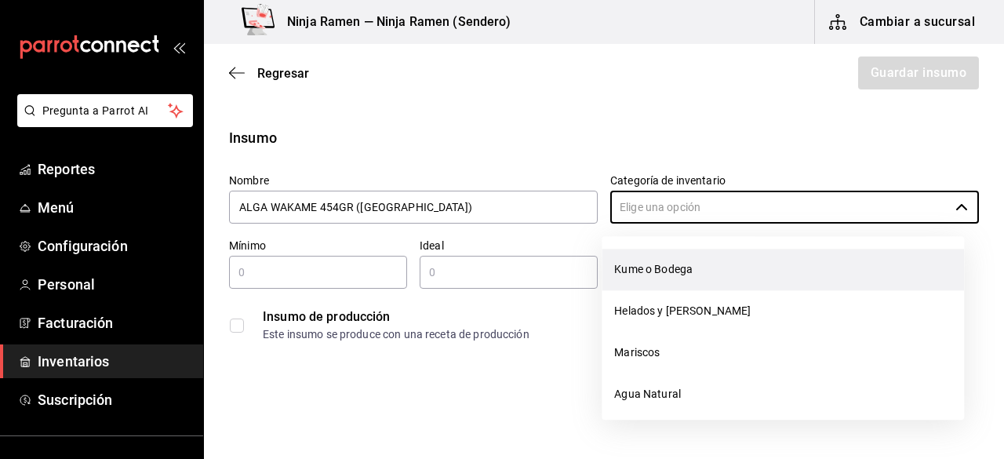
click at [686, 259] on li "Kume o Bodega" at bounding box center [783, 270] width 363 height 42
type input "Kume o Bodega"
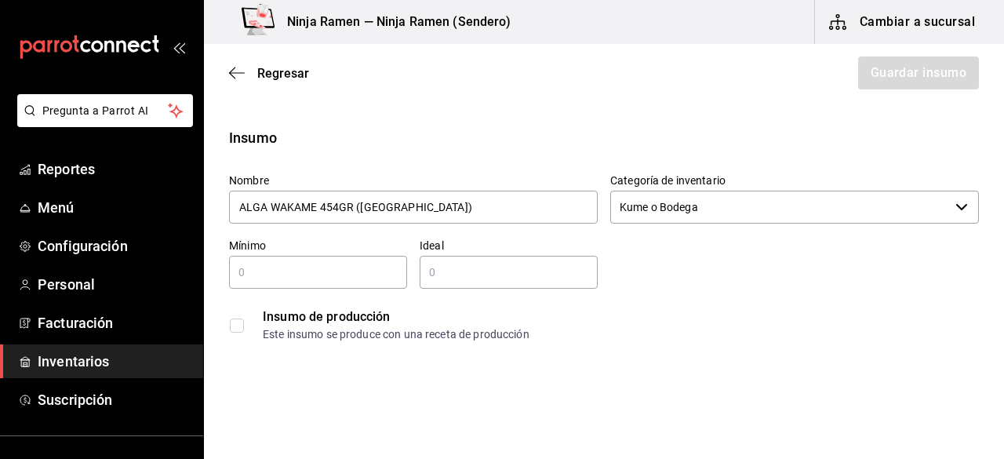
click at [326, 266] on input "text" at bounding box center [318, 272] width 178 height 19
type input "1"
click at [451, 263] on input "text" at bounding box center [509, 272] width 178 height 19
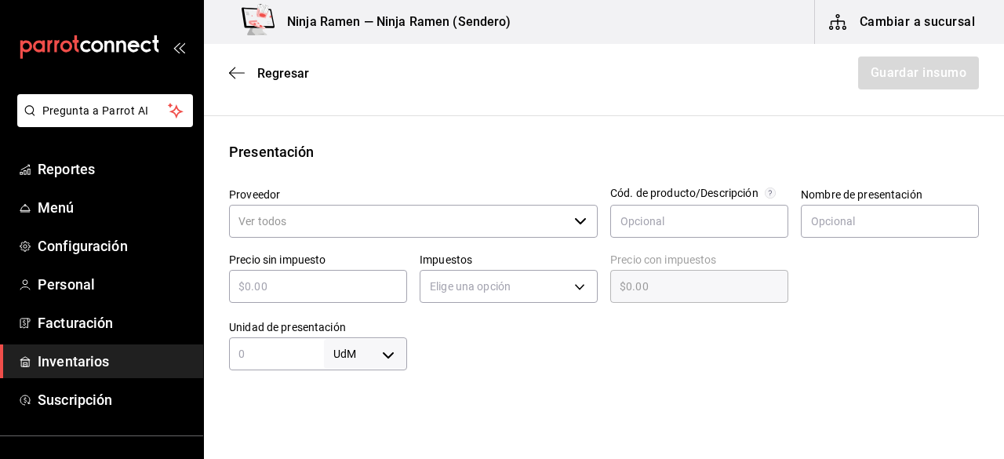
scroll to position [277, 0]
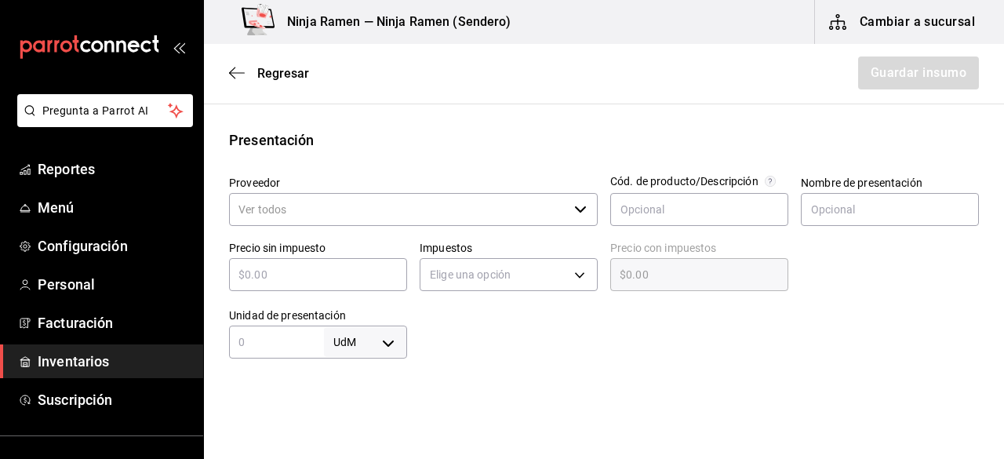
type input "2"
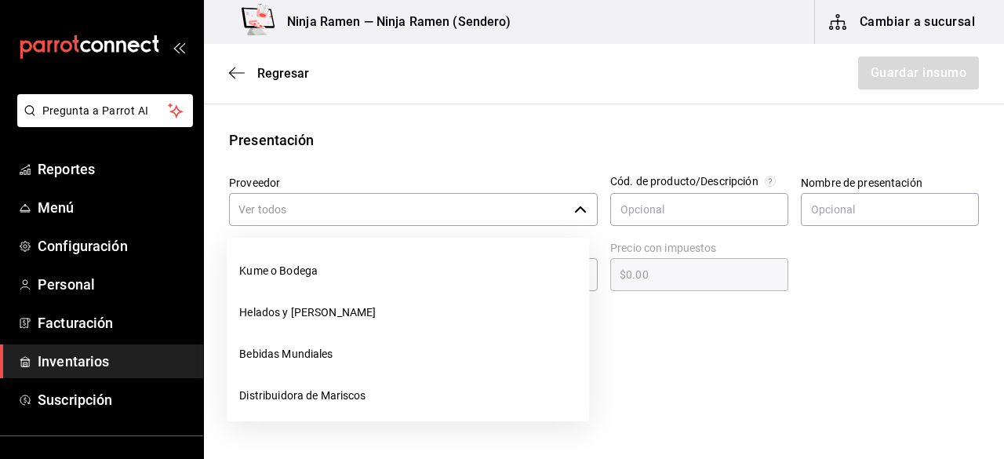
click at [545, 216] on input "Proveedor" at bounding box center [398, 209] width 339 height 33
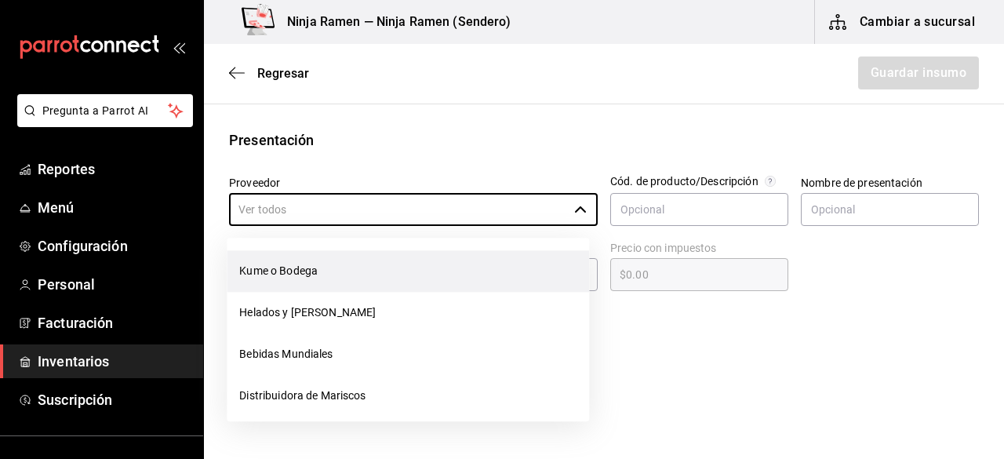
click at [442, 279] on li "Kume o Bodega" at bounding box center [408, 271] width 363 height 42
type input "Kume o Bodega"
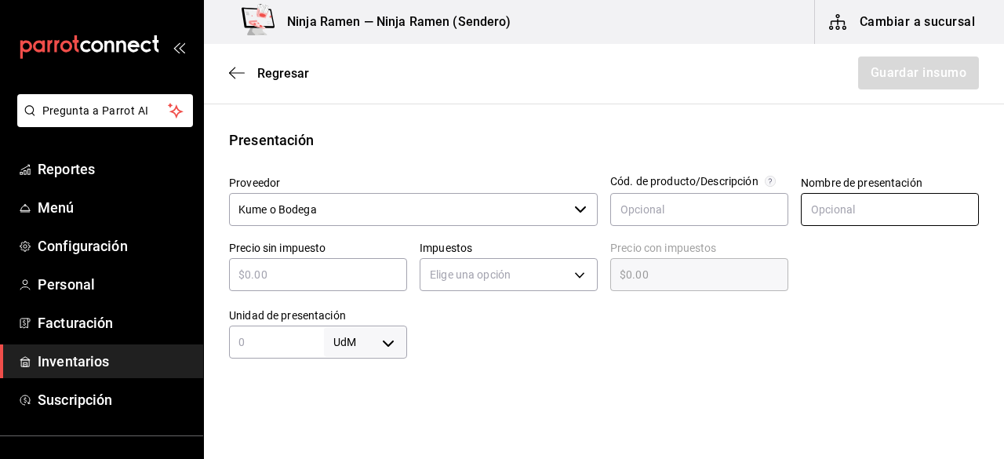
click at [814, 213] on input "text" at bounding box center [890, 209] width 178 height 33
paste input "ALGA WAKAME 454GR ([GEOGRAPHIC_DATA])"
type input "ALGA WAKAME 454GR ([GEOGRAPHIC_DATA])"
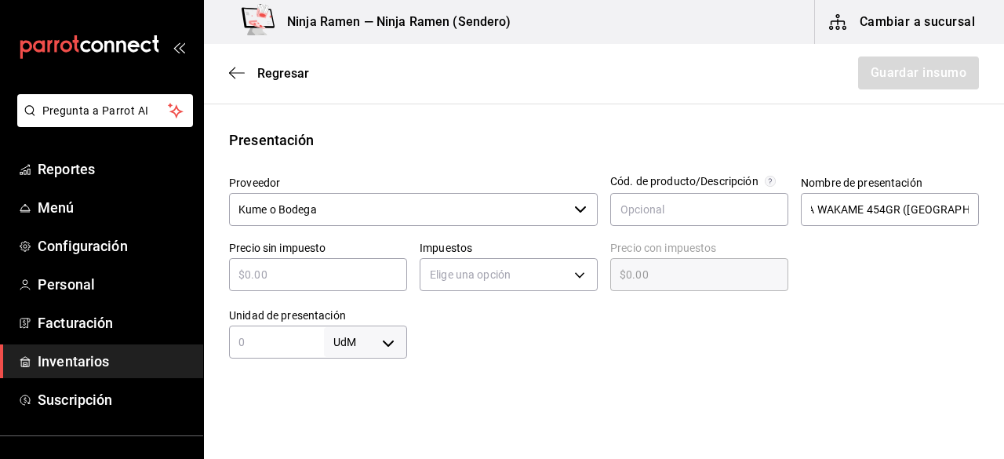
scroll to position [0, 0]
click at [290, 287] on div "​" at bounding box center [318, 274] width 178 height 33
click at [276, 282] on input "text" at bounding box center [318, 274] width 178 height 19
type input "$2"
type input "$2.00"
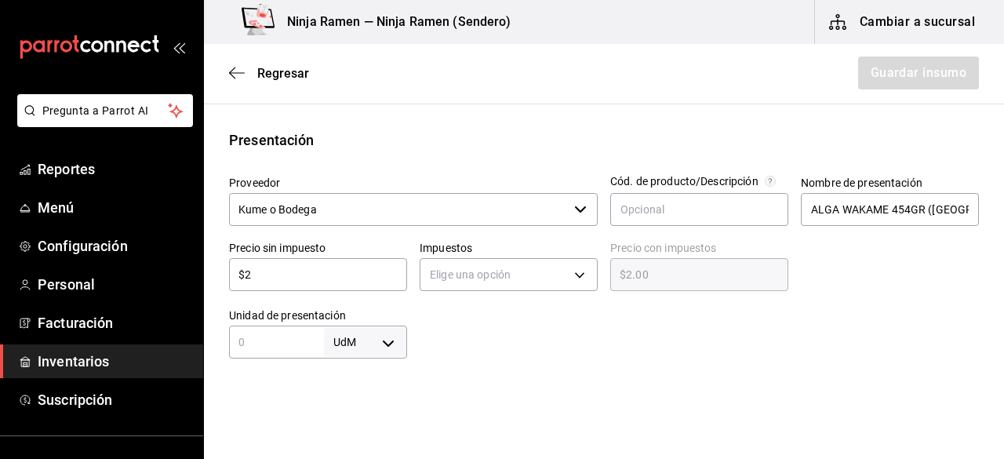
type input "$29"
type input "$29.00"
type input "$294"
type input "$294.00"
type input "$294.03"
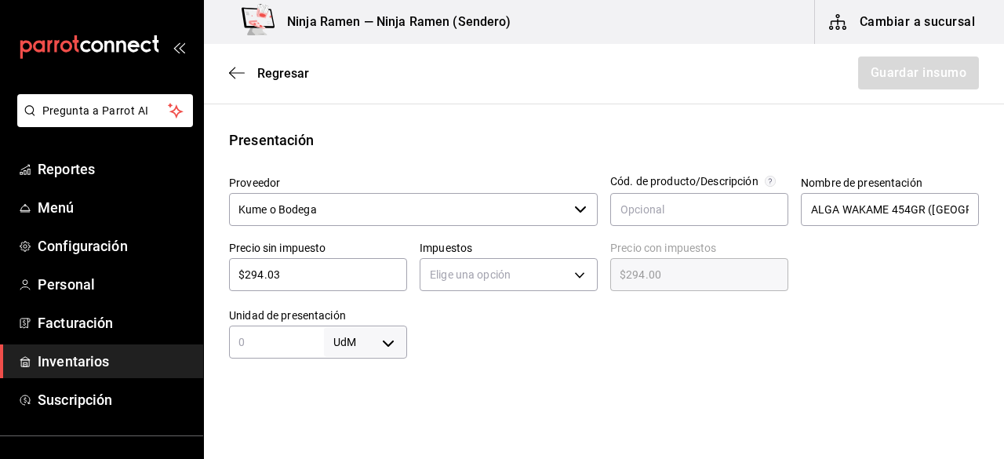
type input "$294.03"
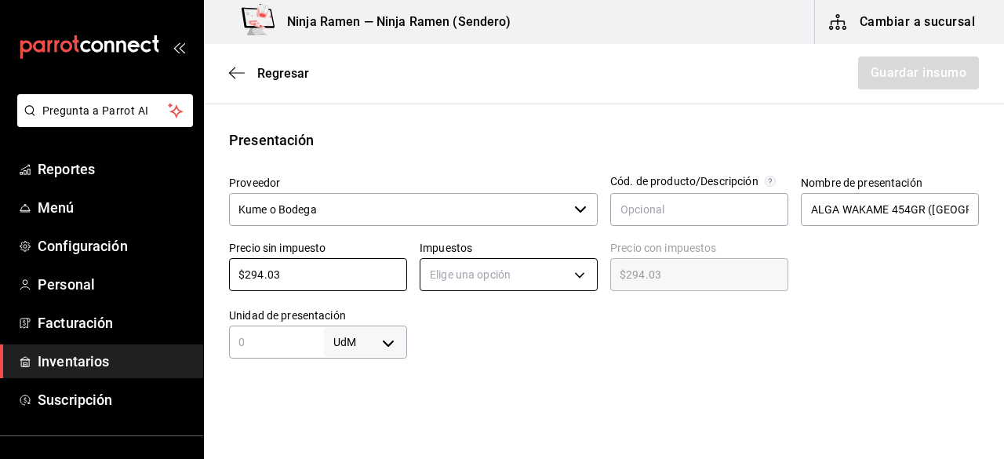
type input "$294.03"
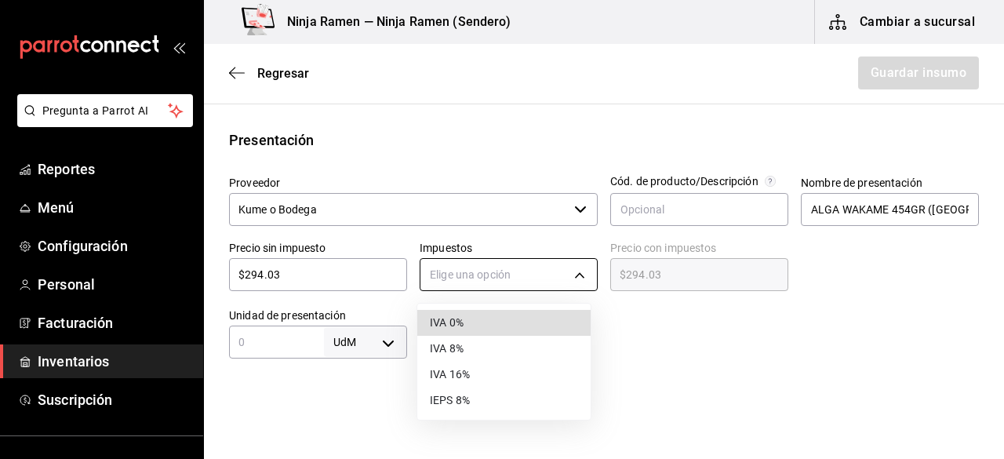
click at [485, 260] on body "Pregunta a Parrot AI Reportes Menú Configuración Personal Facturación Inventari…" at bounding box center [502, 185] width 1004 height 370
click at [481, 322] on li "IVA 0%" at bounding box center [503, 323] width 173 height 26
type input "IVA_0"
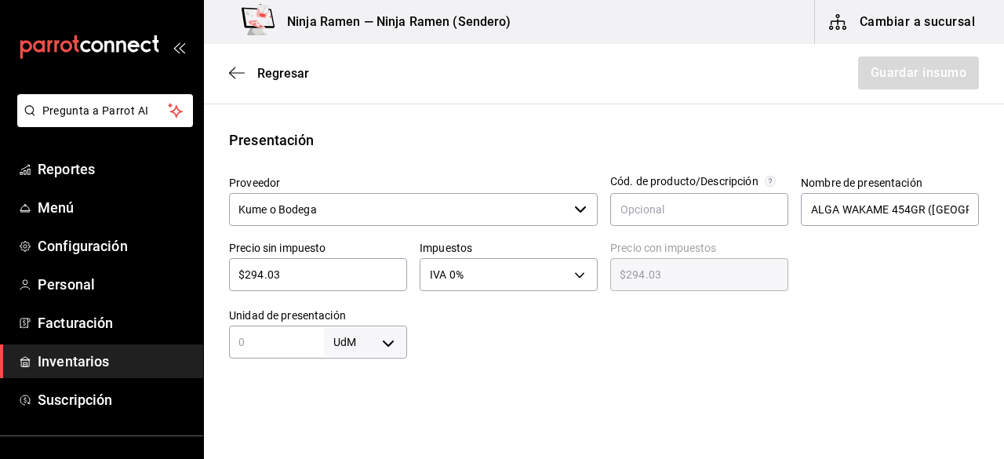
click at [297, 344] on input "text" at bounding box center [276, 342] width 95 height 19
type input "454"
click at [376, 344] on body "Pregunta a Parrot AI Reportes Menú Configuración Personal Facturación Inventari…" at bounding box center [502, 185] width 1004 height 370
click at [381, 327] on li "gr" at bounding box center [363, 336] width 82 height 26
type input "GRAM"
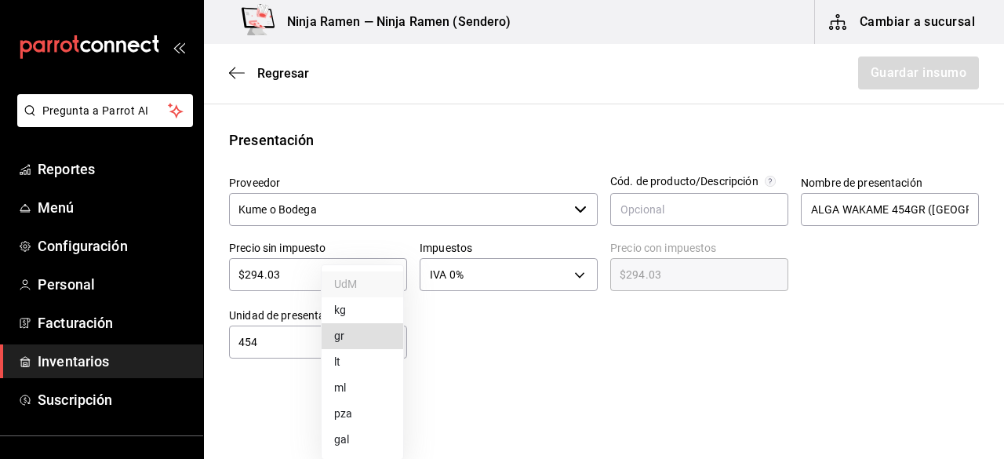
type input "GRAM"
type input "454"
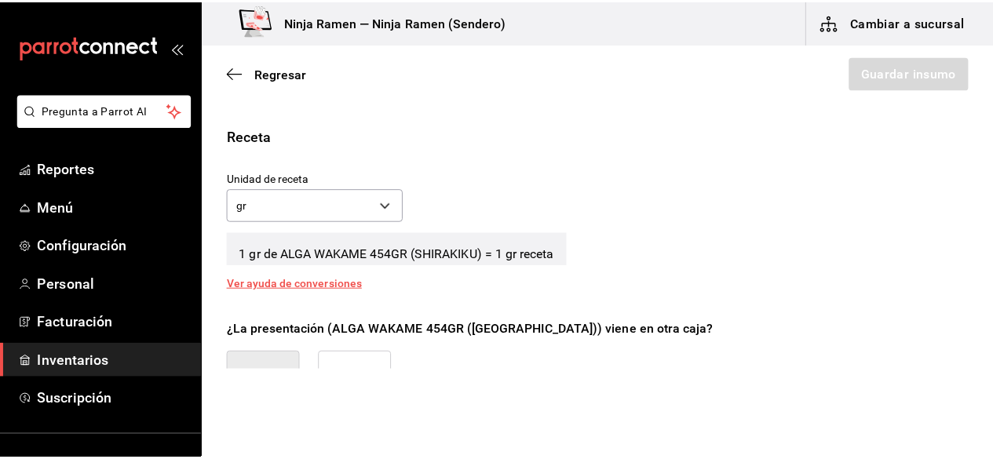
scroll to position [551, 0]
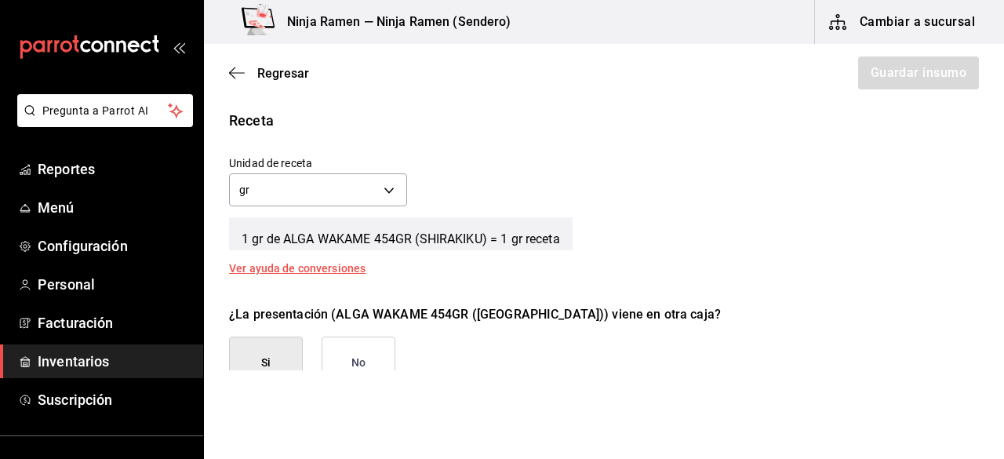
click at [359, 352] on button "No" at bounding box center [359, 363] width 74 height 53
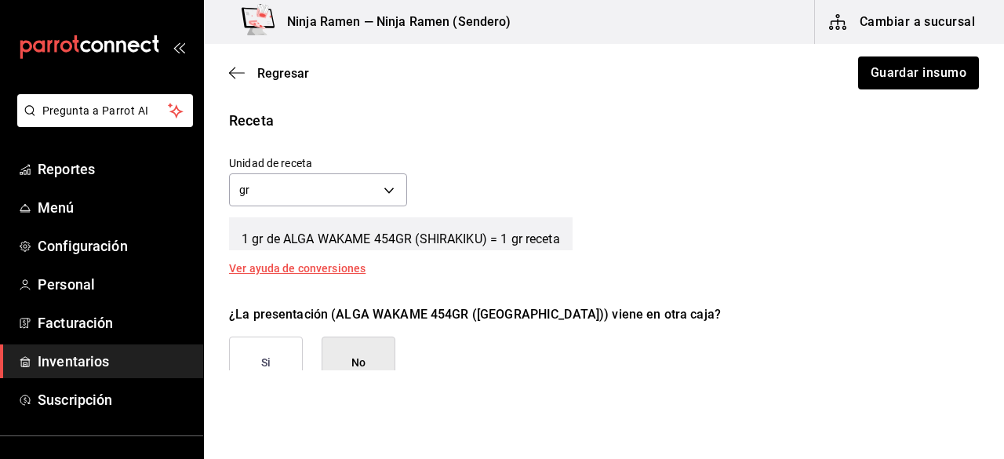
click at [891, 89] on div "Regresar Guardar insumo" at bounding box center [604, 73] width 800 height 58
click at [898, 80] on button "Guardar insumo" at bounding box center [918, 72] width 122 height 33
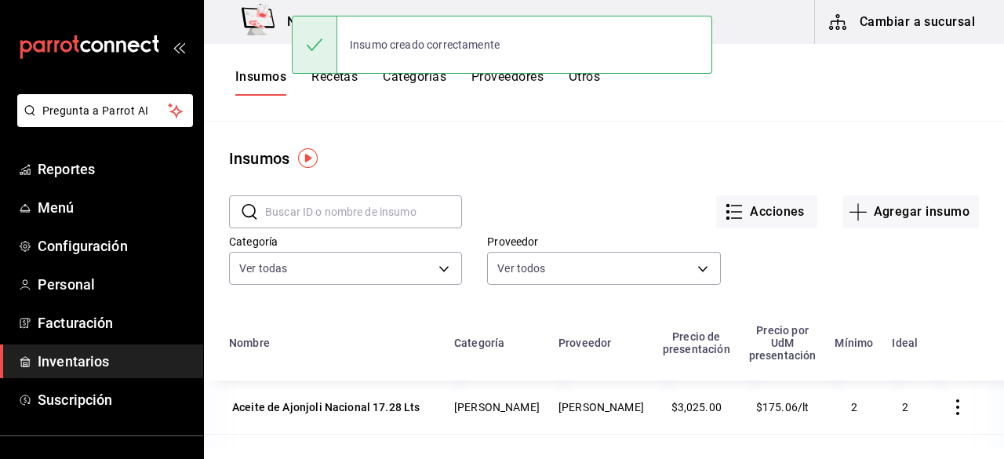
click at [333, 199] on input "text" at bounding box center [363, 211] width 197 height 31
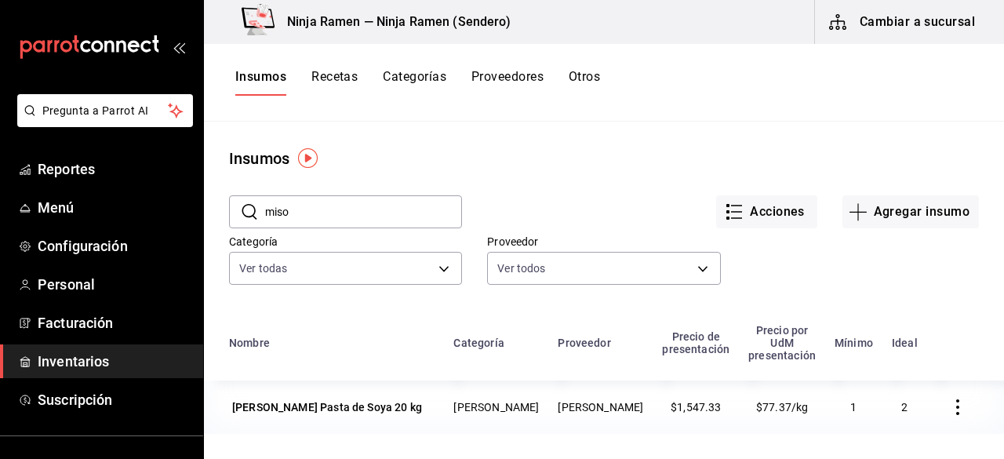
type input "miso"
click at [417, 399] on div "[PERSON_NAME] Pasta de Soya 20 kg" at bounding box center [327, 407] width 190 height 16
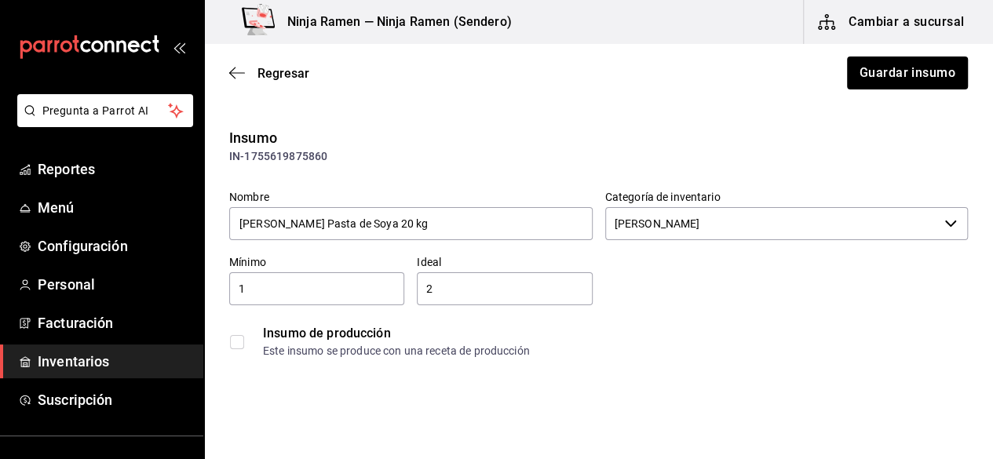
click at [224, 72] on div "Regresar Guardar insumo" at bounding box center [598, 73] width 789 height 58
click at [241, 68] on icon "button" at bounding box center [237, 73] width 16 height 14
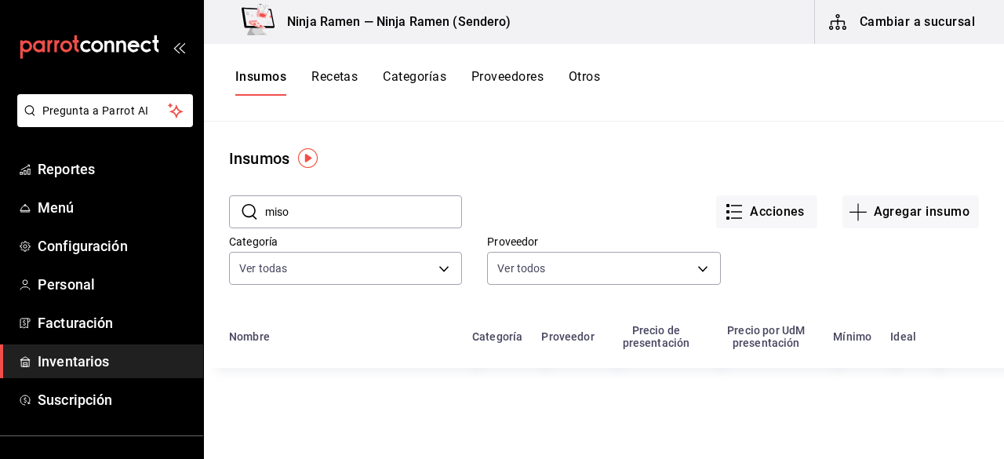
click at [313, 225] on input "miso" at bounding box center [363, 211] width 197 height 31
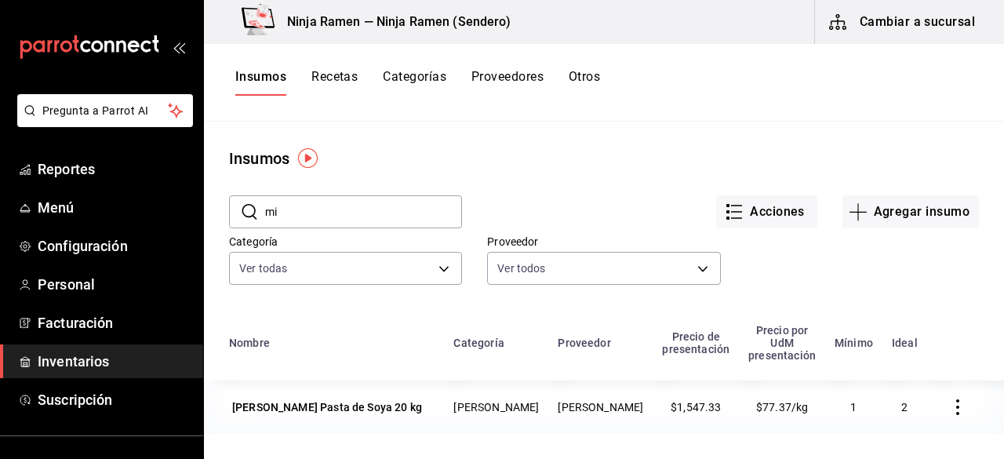
type input "m"
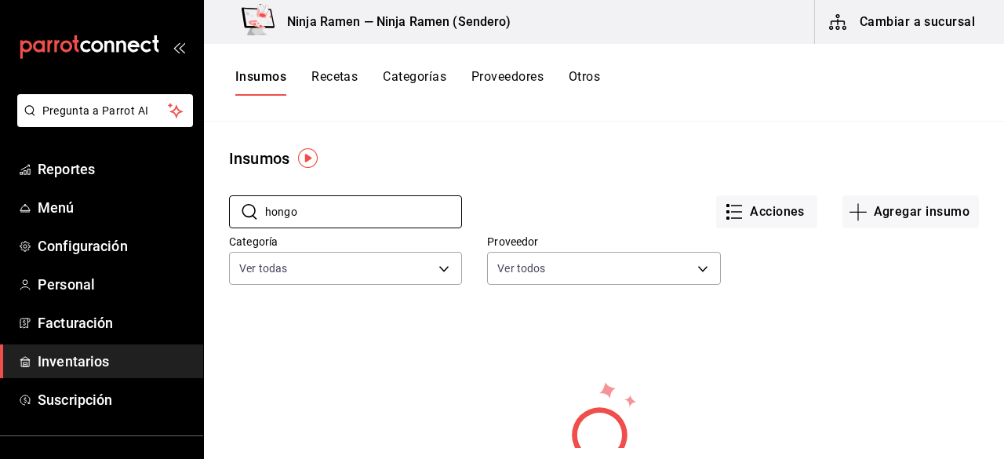
type input "hongo"
click at [940, 225] on button "Agregar insumo" at bounding box center [911, 211] width 137 height 33
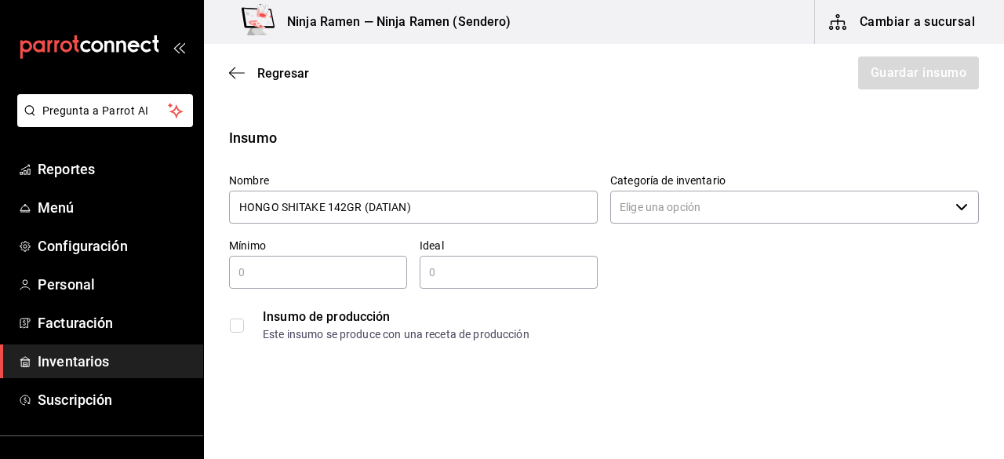
type input "HONGO SHITAKE 142GR (DATIAN)"
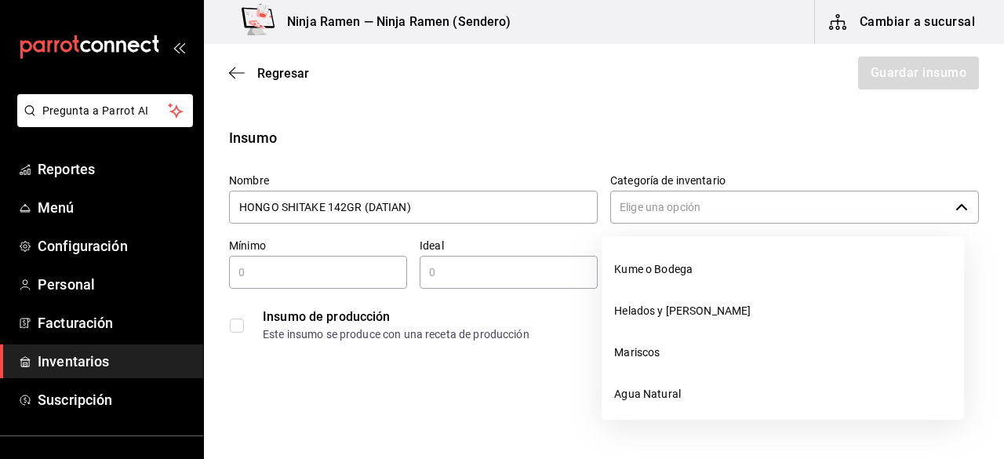
click at [723, 205] on input "Categoría de inventario" at bounding box center [779, 207] width 339 height 33
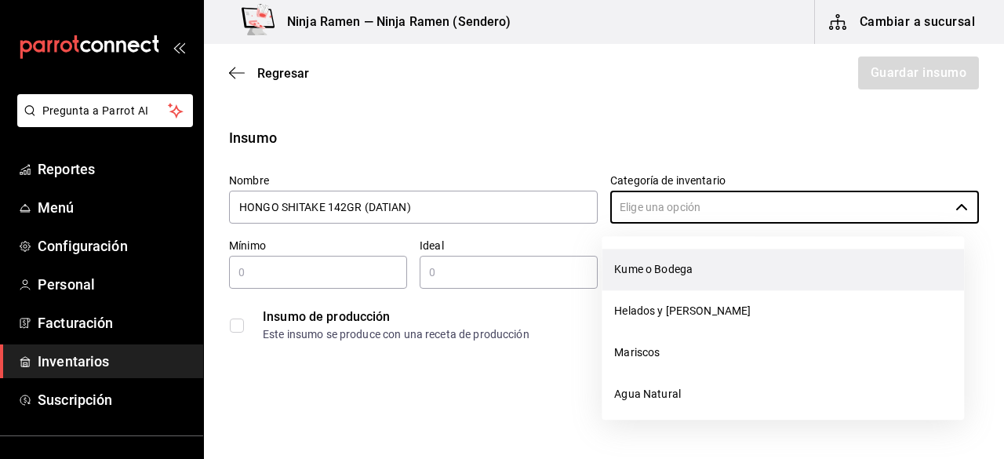
click at [680, 271] on li "Kume o Bodega" at bounding box center [783, 270] width 363 height 42
type input "Kume o Bodega"
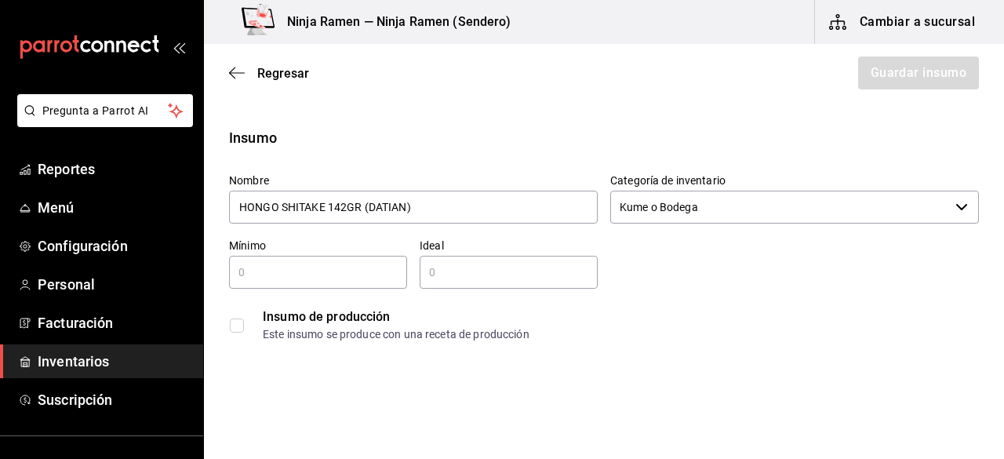
click at [329, 268] on input "text" at bounding box center [318, 272] width 178 height 19
type input "1"
click at [493, 284] on div "​" at bounding box center [509, 272] width 178 height 33
type input "2"
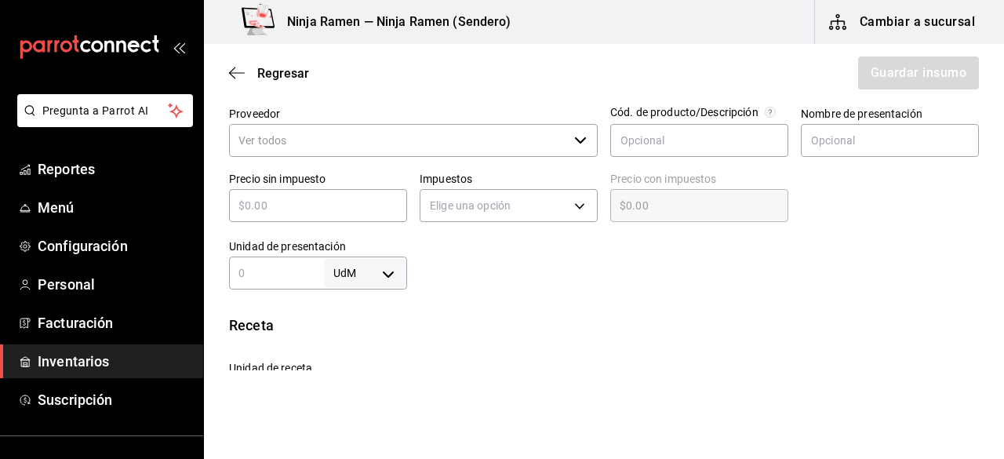
scroll to position [361, 0]
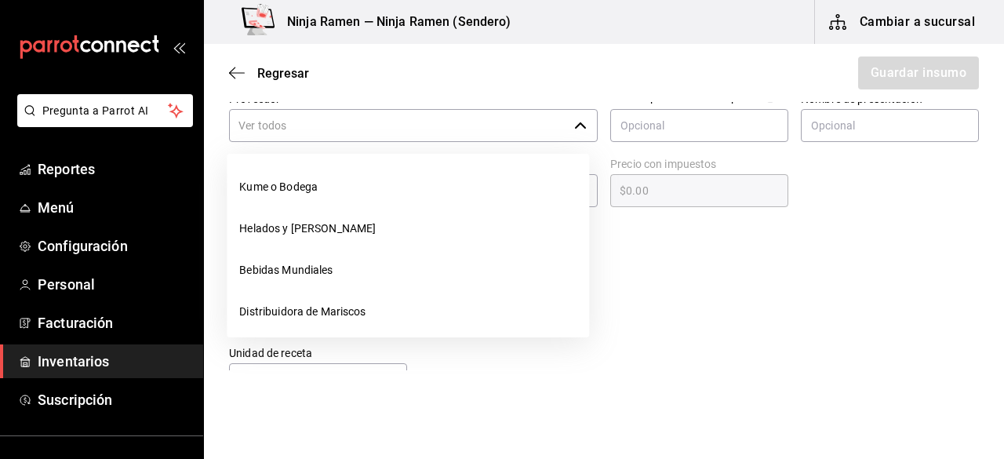
click at [574, 119] on icon "button" at bounding box center [580, 125] width 13 height 13
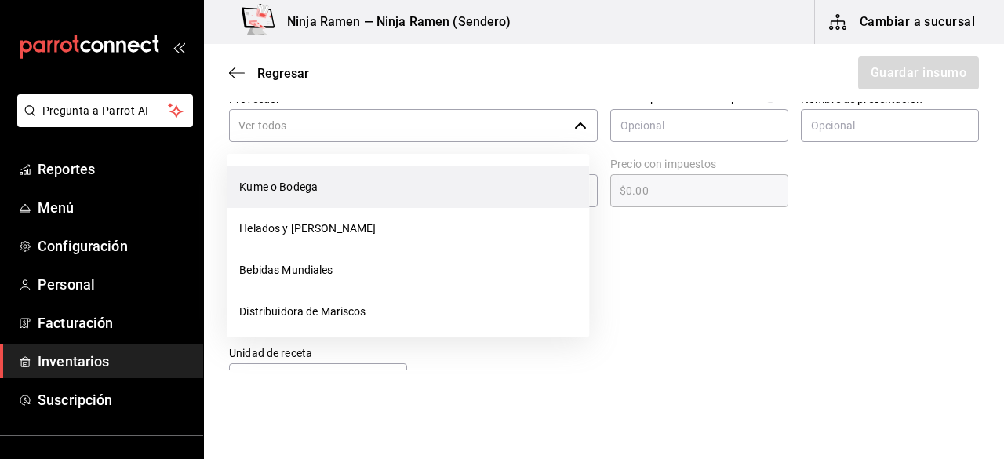
click at [403, 174] on li "Kume o Bodega" at bounding box center [408, 187] width 363 height 42
type input "Kume o Bodega"
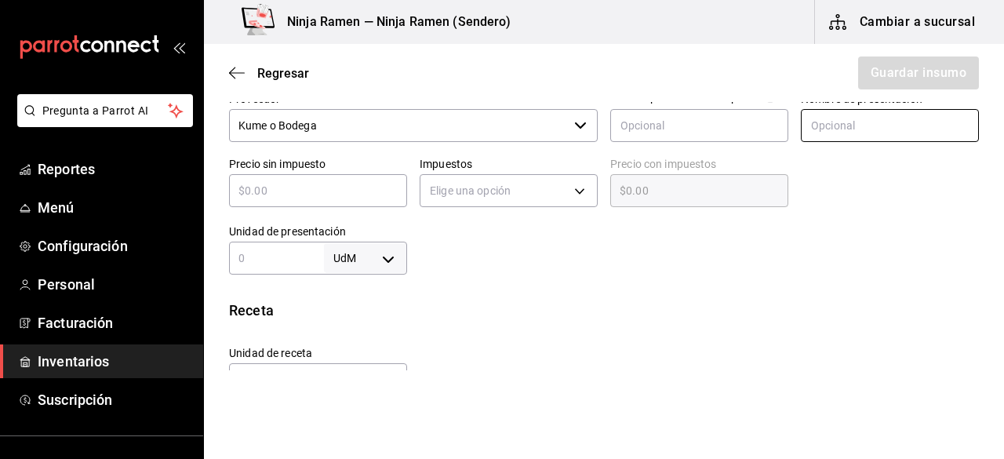
type input "2"
click at [822, 117] on input "text" at bounding box center [890, 125] width 178 height 33
paste input "HONGO SHITAKE 142GR (DATIAN)"
type input "HONGO SHITAKE 142GR (DATIAN)"
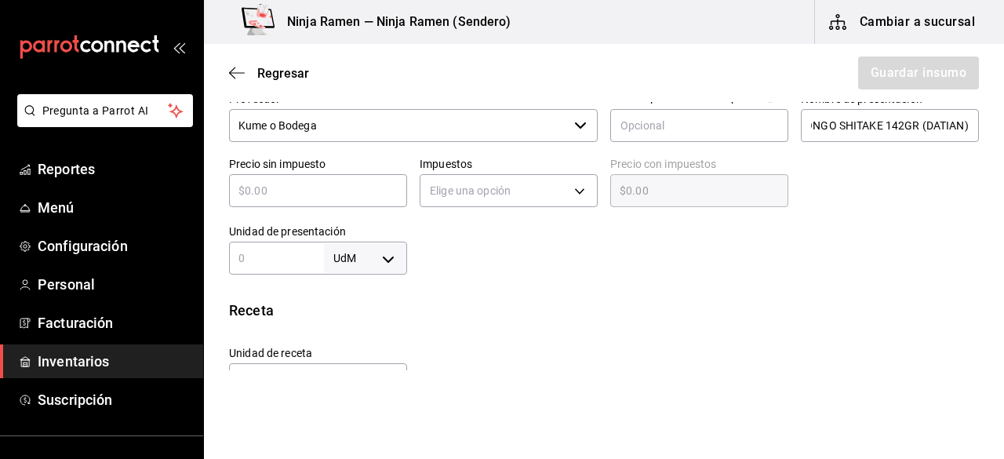
scroll to position [0, 0]
click at [368, 195] on input "text" at bounding box center [318, 190] width 178 height 19
type input "$1"
type input "$1.00"
type input "$14"
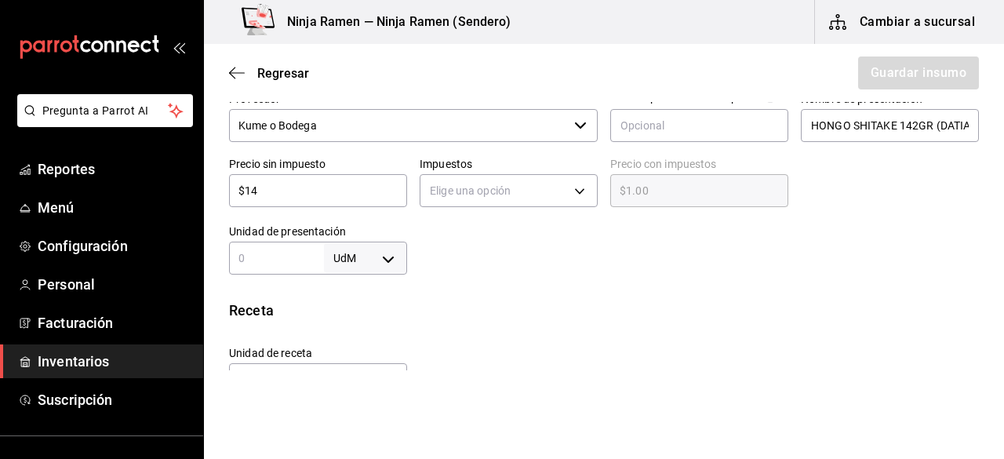
type input "$14.00"
type input "$142"
type input "$142.00"
type input "$1,421"
type input "$1,421.00"
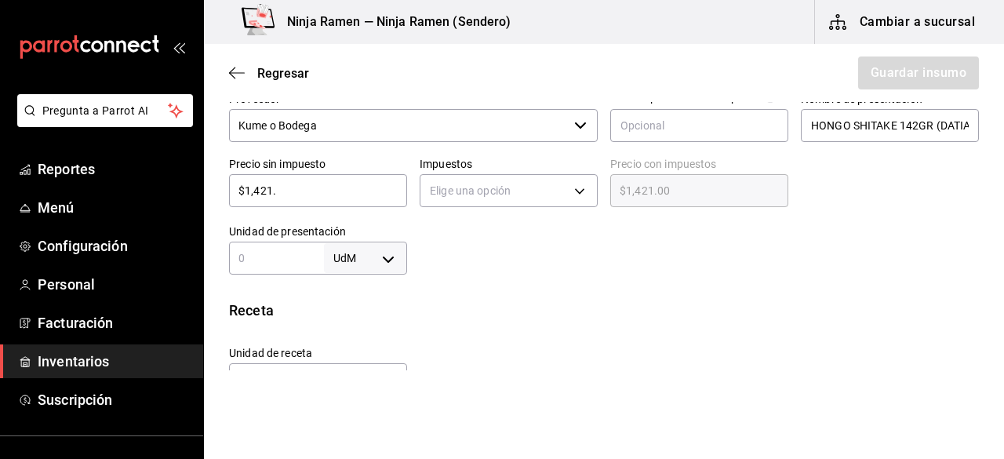
type input "$1,421.8"
type input "$1,421.80"
type input "$1,421.83"
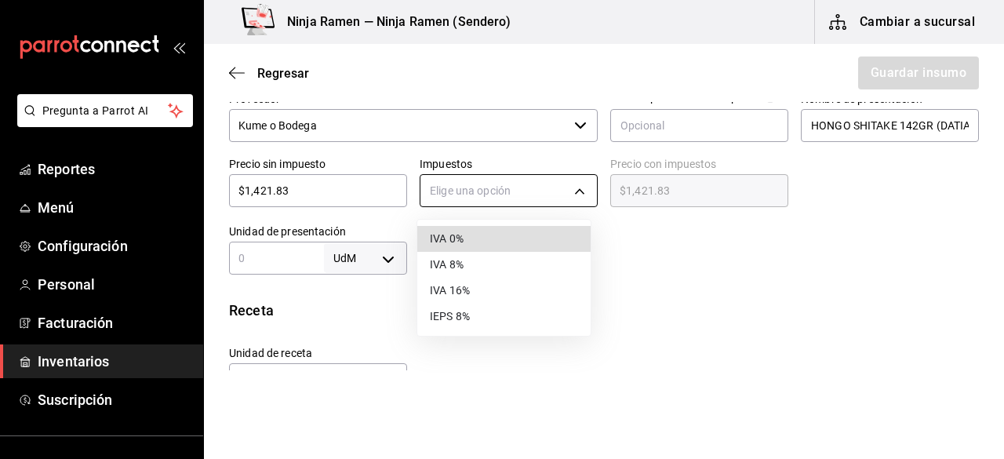
click at [454, 196] on body "Pregunta a Parrot AI Reportes Menú Configuración Personal Facturación Inventari…" at bounding box center [502, 185] width 1004 height 370
click at [458, 247] on li "IVA 0%" at bounding box center [503, 239] width 173 height 26
type input "IVA_0"
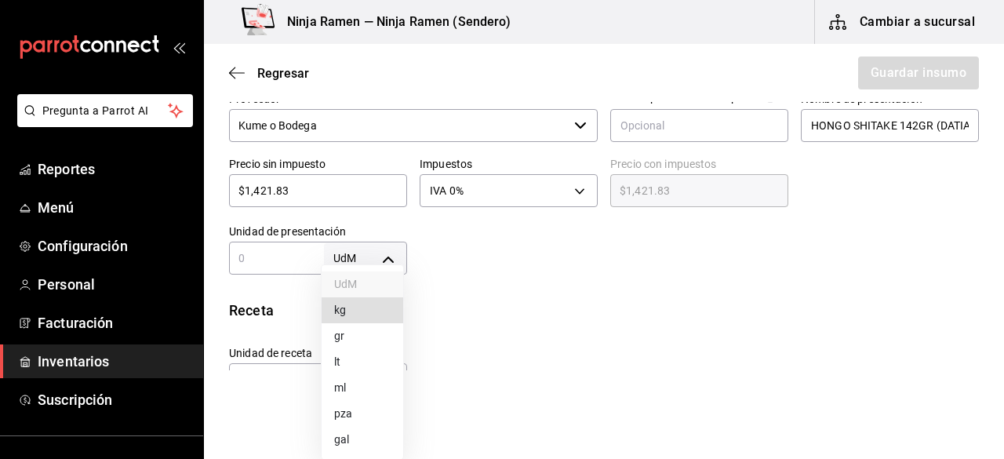
click at [392, 247] on body "Pregunta a Parrot AI Reportes Menú Configuración Personal Facturación Inventari…" at bounding box center [502, 185] width 1004 height 370
click at [257, 256] on div at bounding box center [502, 229] width 1004 height 459
click at [257, 256] on input "text" at bounding box center [276, 258] width 95 height 19
type input "142"
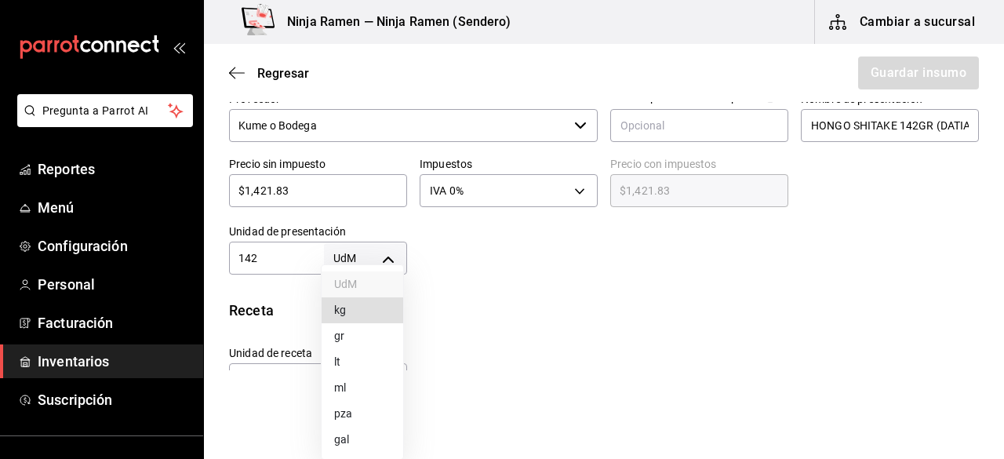
click at [385, 263] on body "Pregunta a Parrot AI Reportes Menú Configuración Personal Facturación Inventari…" at bounding box center [502, 185] width 1004 height 370
click at [355, 332] on li "gr" at bounding box center [363, 336] width 82 height 26
type input "GRAM"
type input "142"
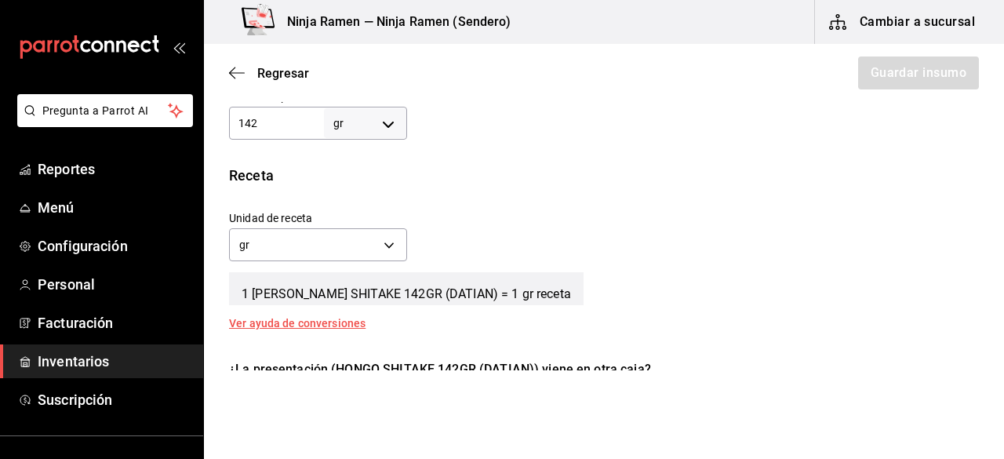
scroll to position [518, 0]
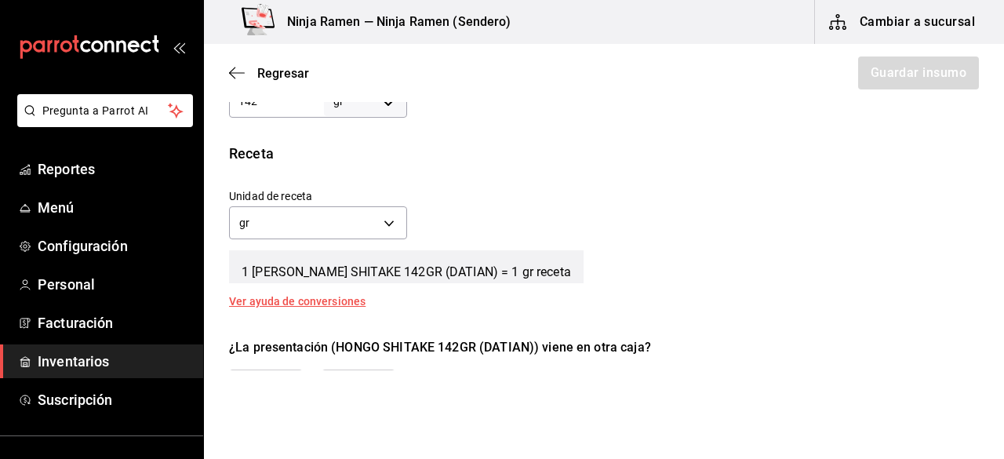
click at [383, 370] on button "No" at bounding box center [359, 396] width 74 height 53
click at [885, 74] on button "Guardar insumo" at bounding box center [918, 72] width 122 height 33
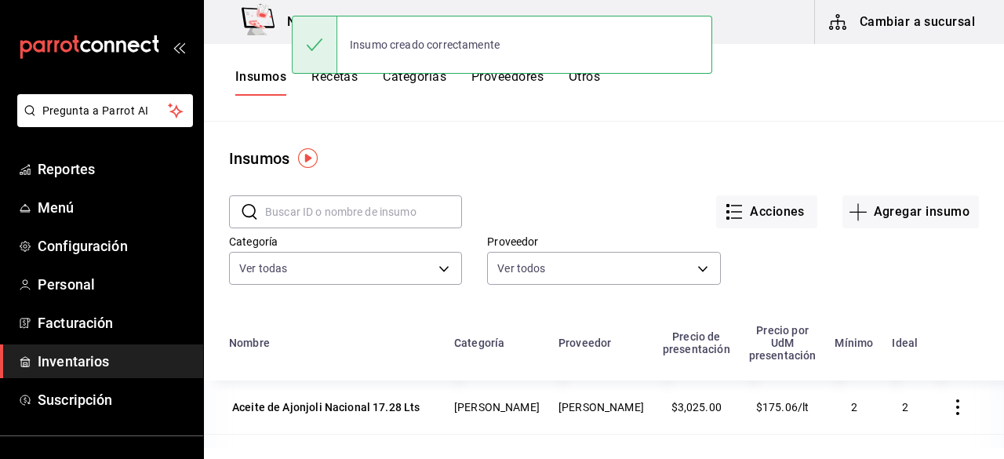
click at [293, 210] on input "text" at bounding box center [363, 211] width 197 height 31
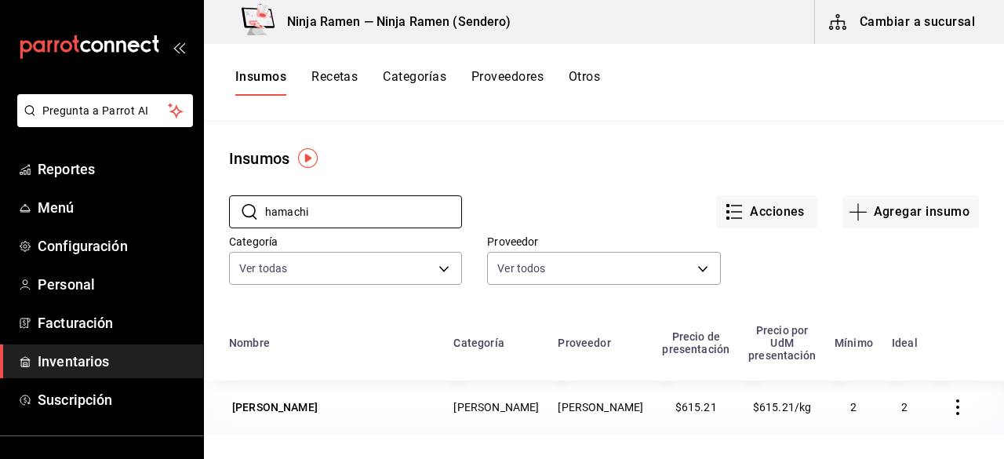
type input "hamachi"
